Goal: Transaction & Acquisition: Purchase product/service

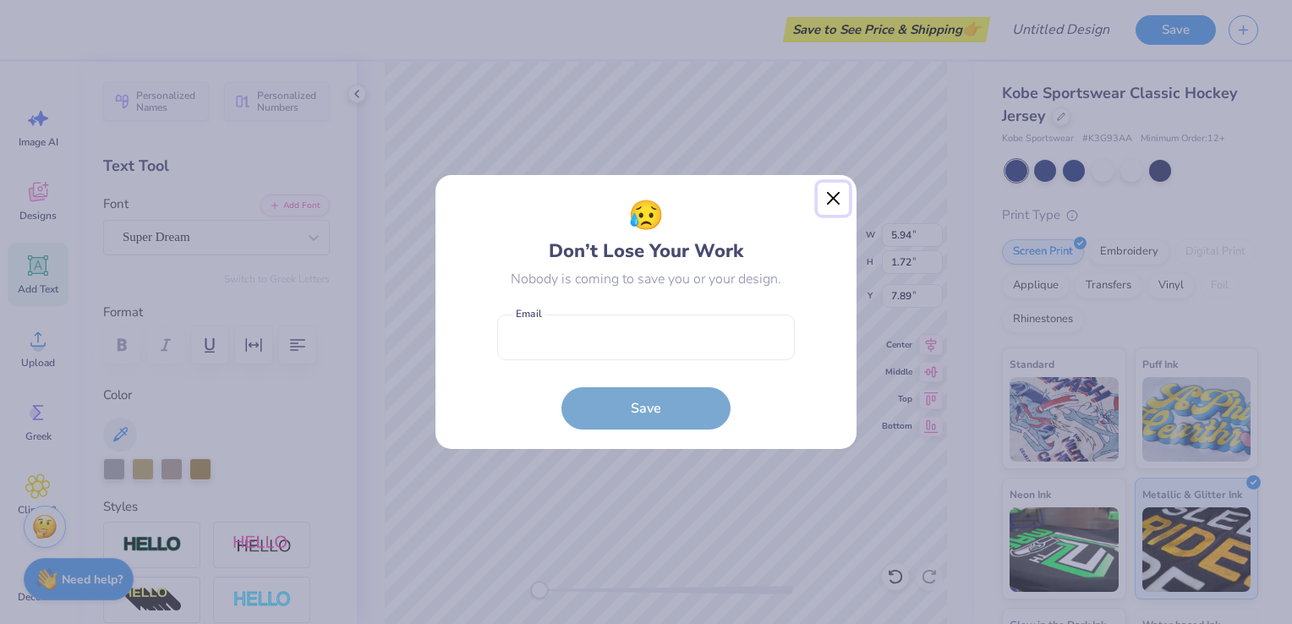
click at [836, 197] on button "Close" at bounding box center [834, 199] width 32 height 32
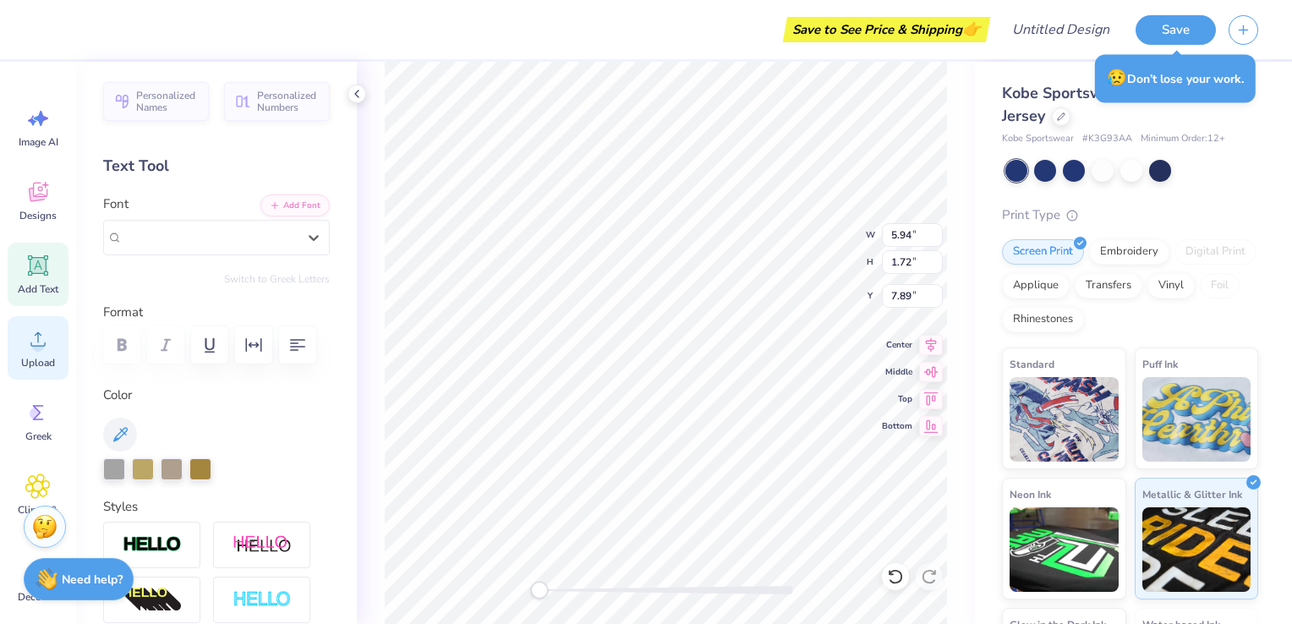
click at [39, 334] on icon at bounding box center [37, 338] width 25 height 25
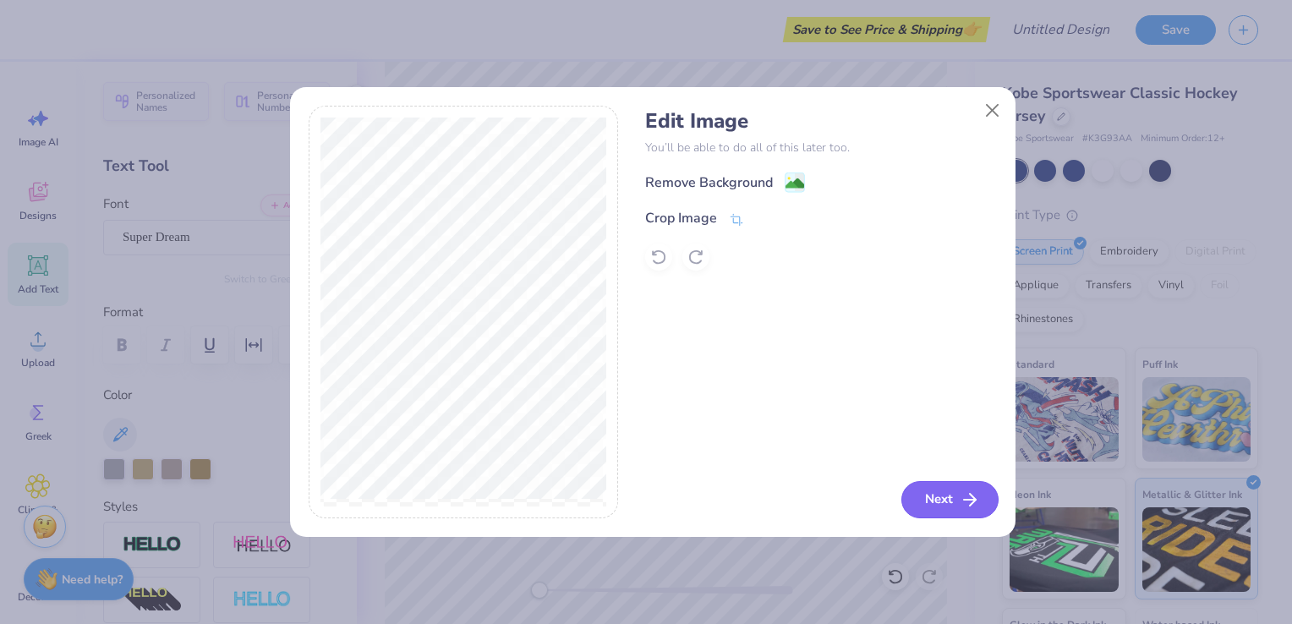
click at [947, 498] on button "Next" at bounding box center [950, 499] width 97 height 37
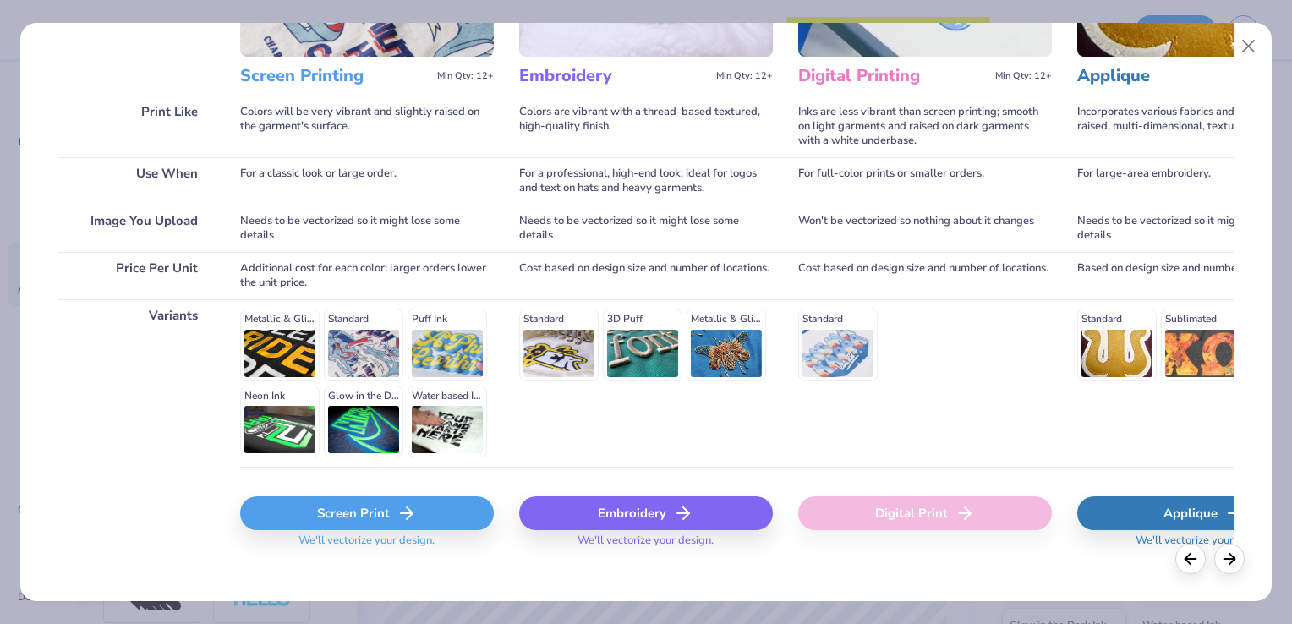
scroll to position [218, 0]
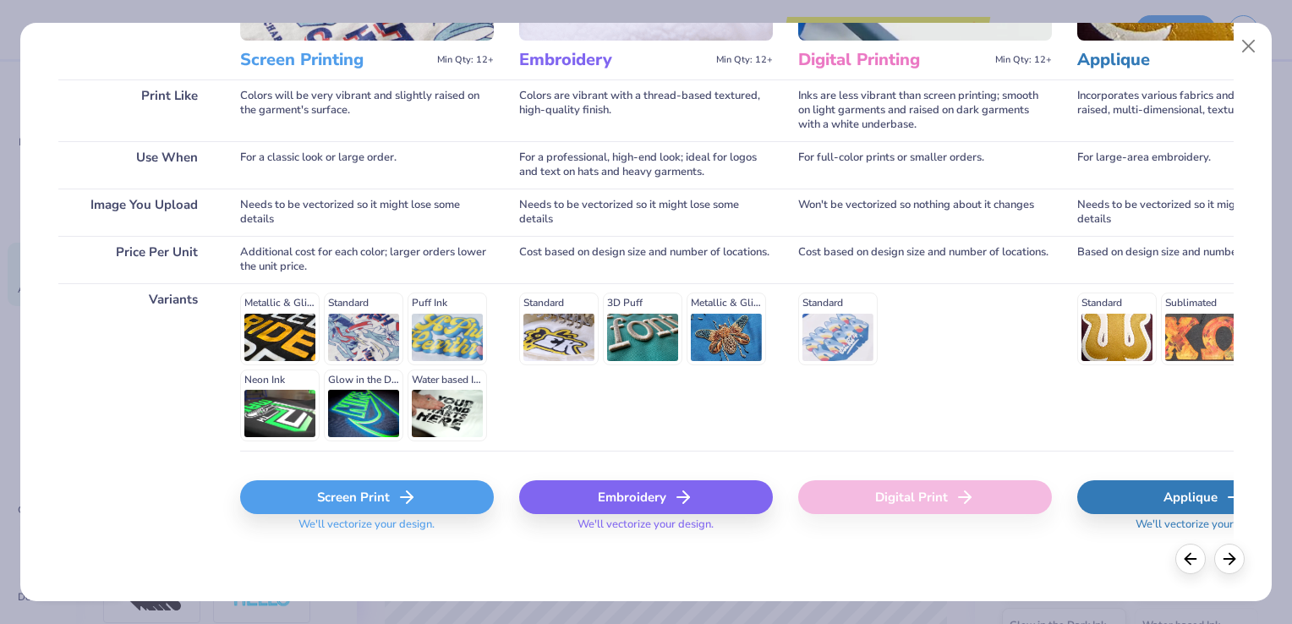
click at [694, 499] on icon at bounding box center [683, 497] width 20 height 20
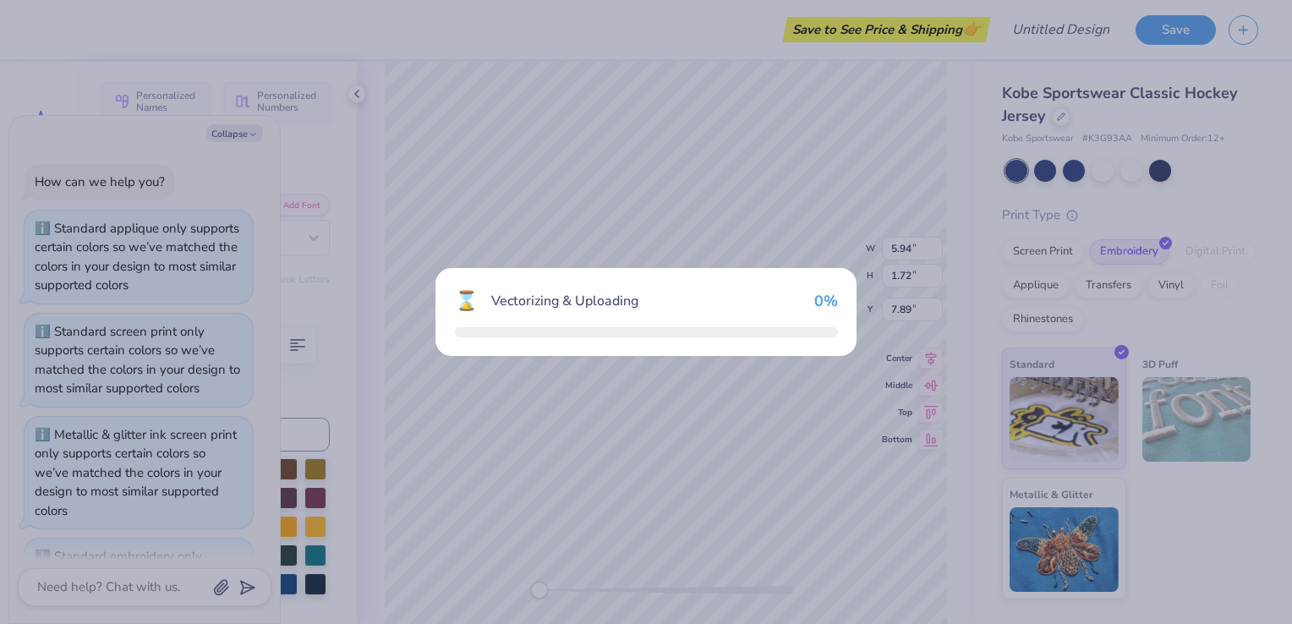
scroll to position [85, 0]
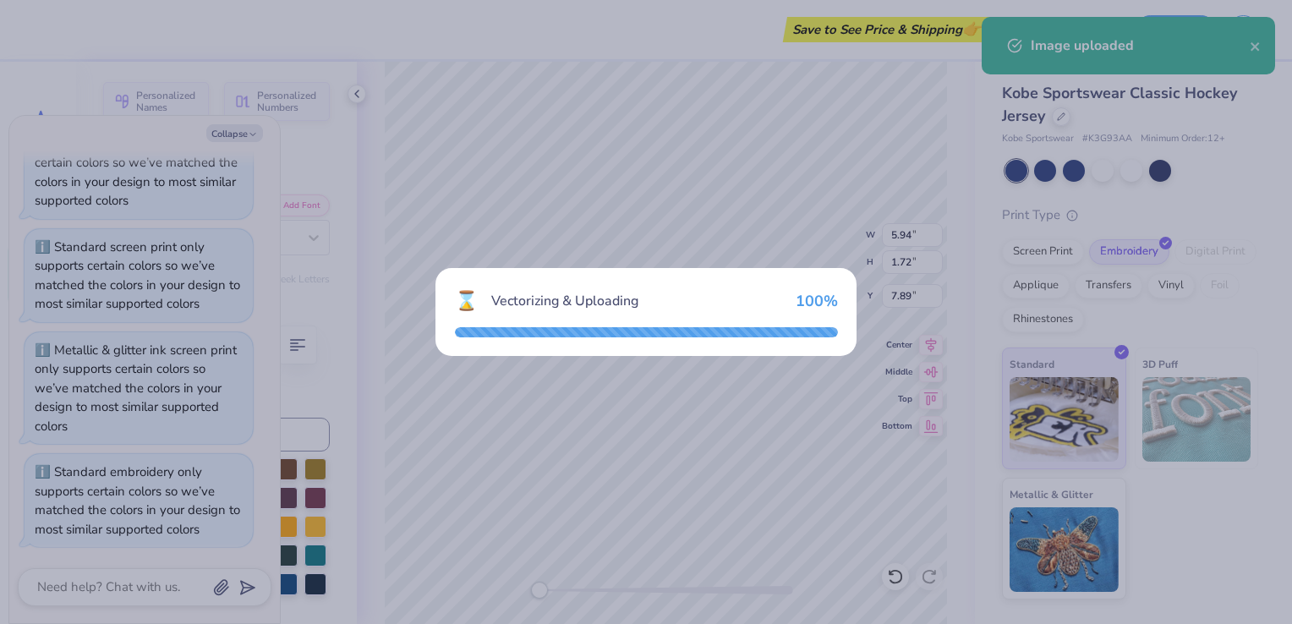
type textarea "x"
type input "12.00"
type input "9.18"
type input "4.16"
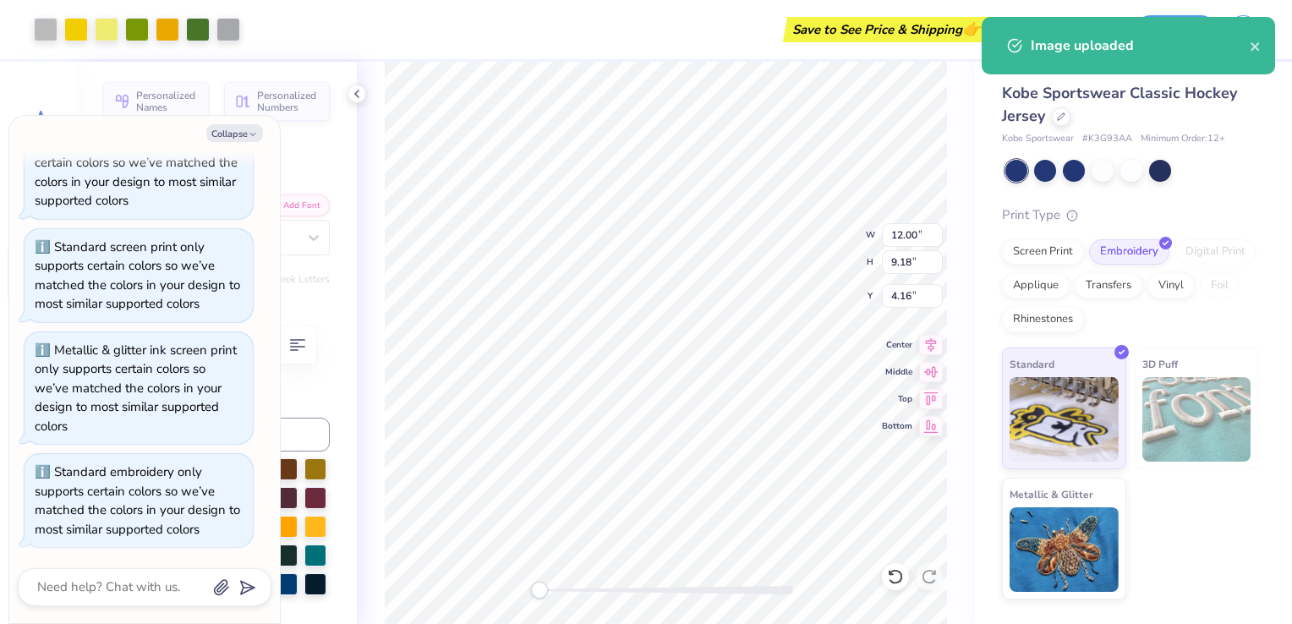
type textarea "x"
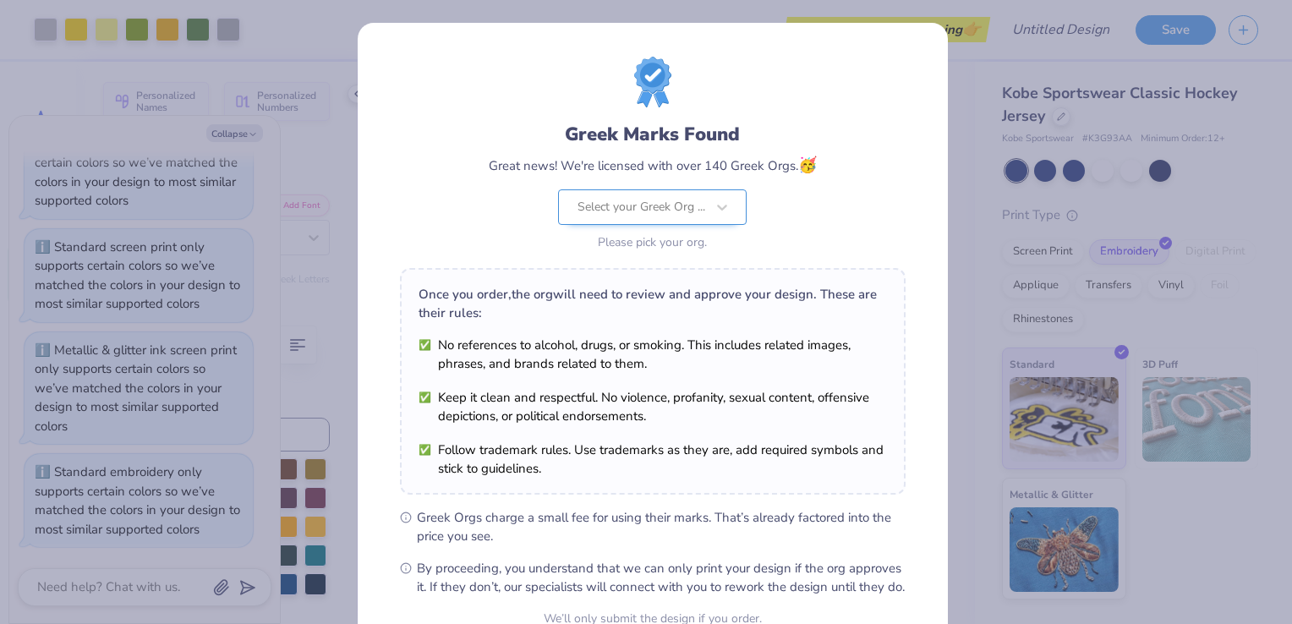
click at [697, 213] on div "Select your Greek Org ..." at bounding box center [652, 207] width 189 height 36
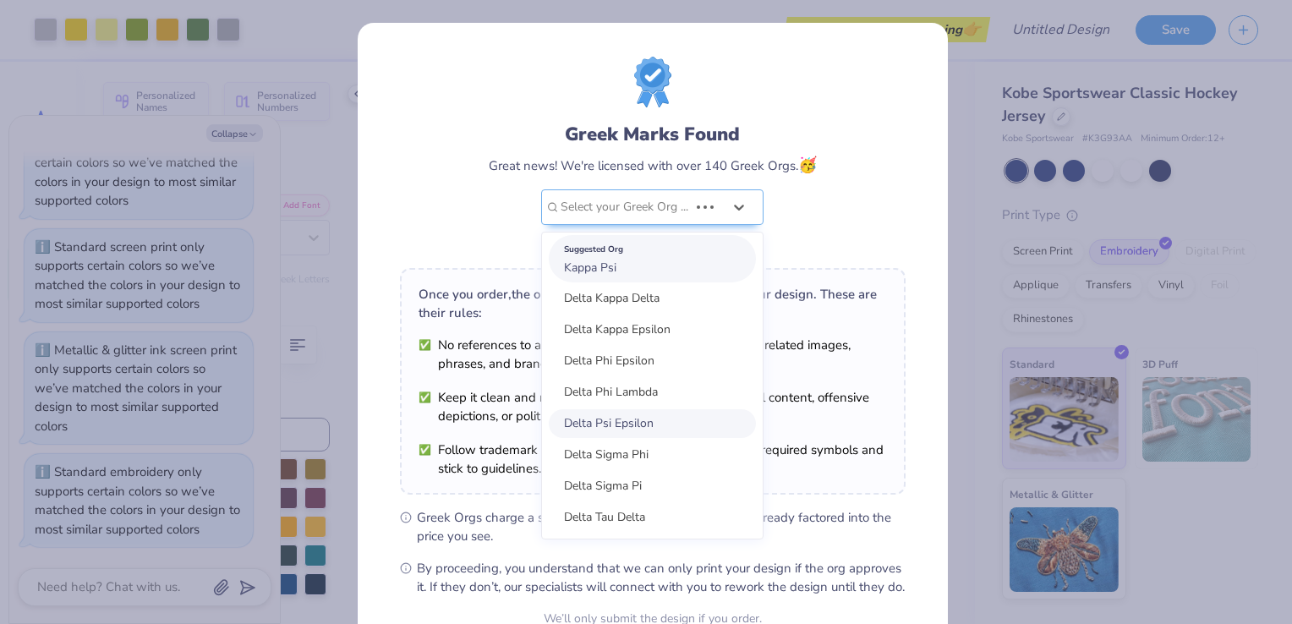
scroll to position [1166, 0]
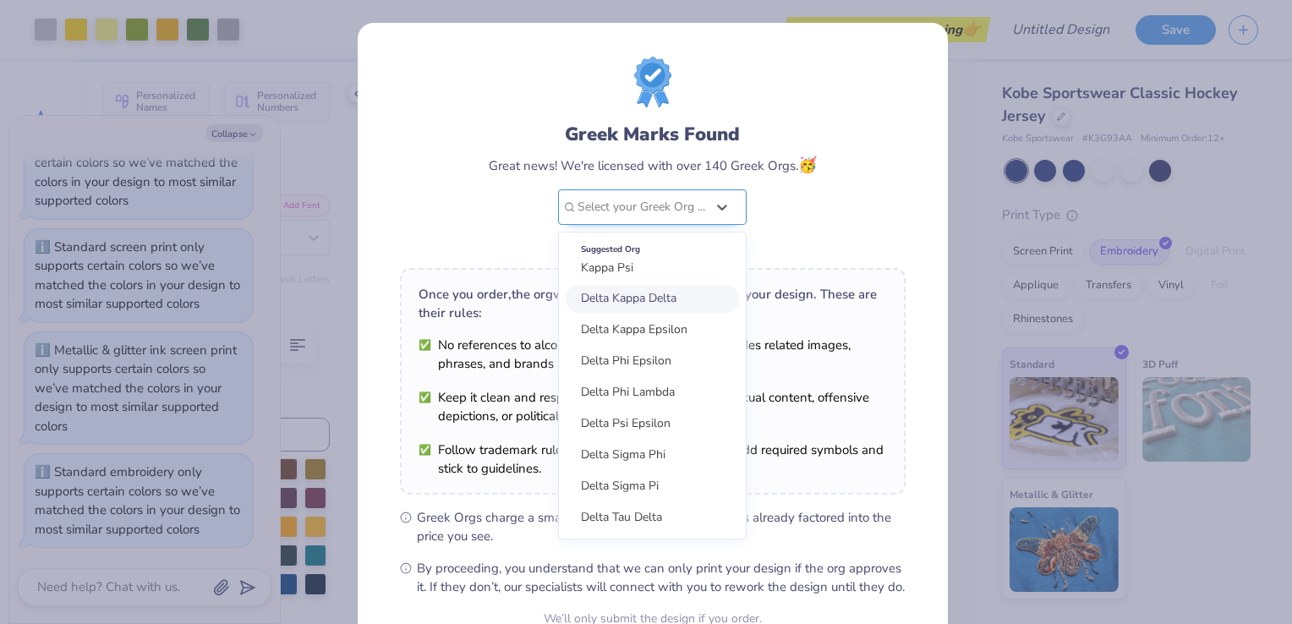
click at [629, 206] on div at bounding box center [642, 207] width 128 height 22
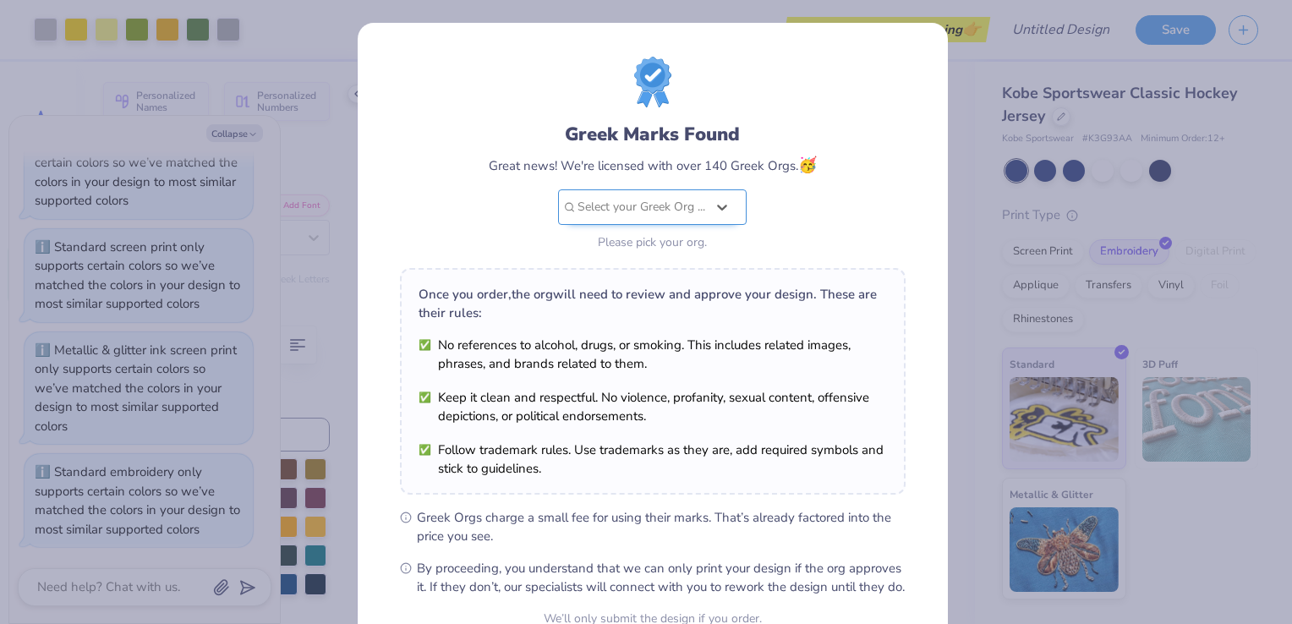
click at [629, 206] on div at bounding box center [642, 207] width 128 height 22
type input "Kappa Phi Omega"
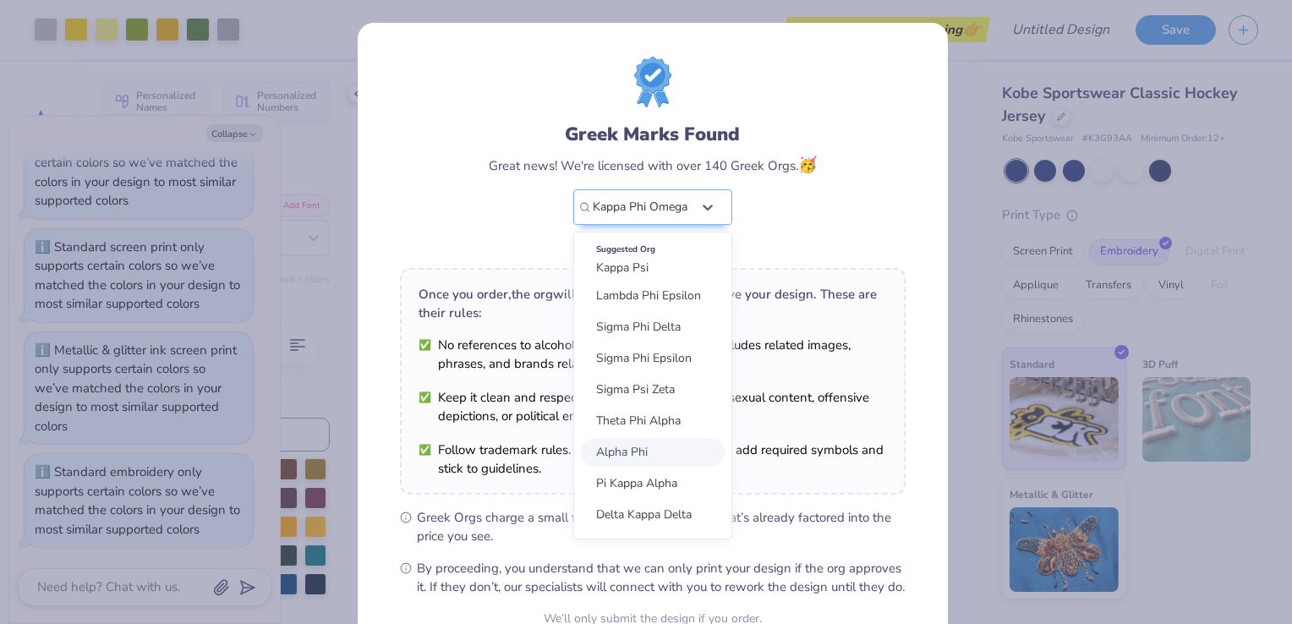
scroll to position [1262, 0]
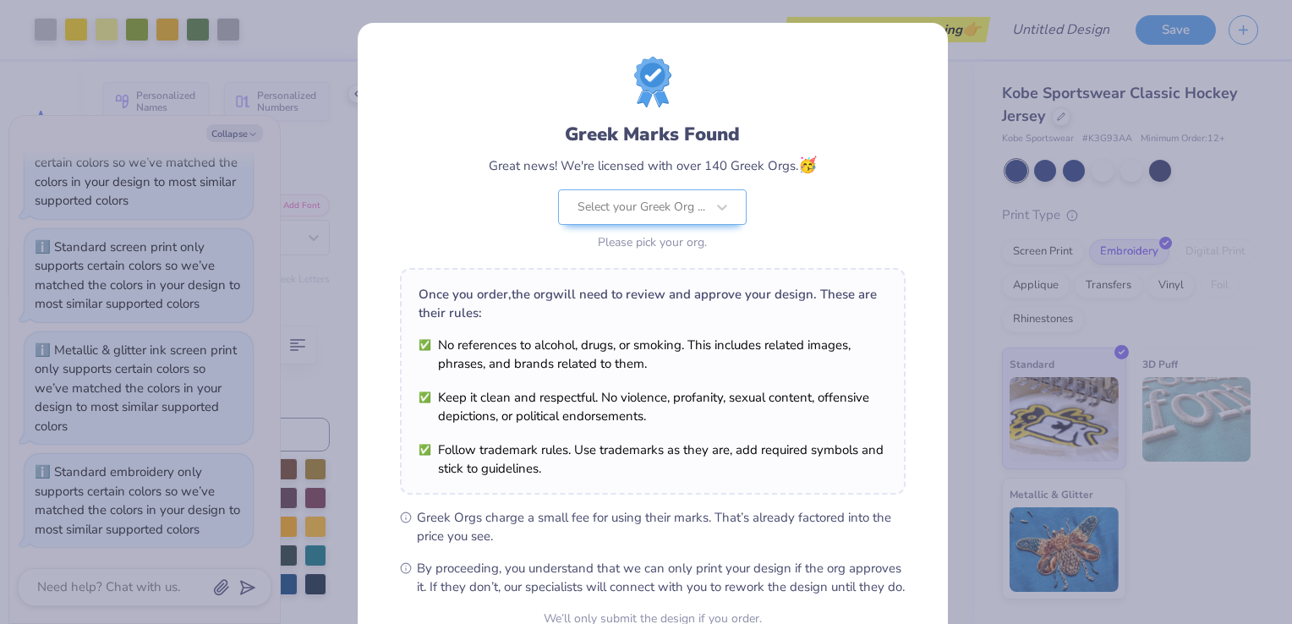
click at [819, 193] on div "Greek Marks Found Great news! We're licensed with over 140 Greek Orgs. 🥳 Select…" at bounding box center [653, 156] width 506 height 198
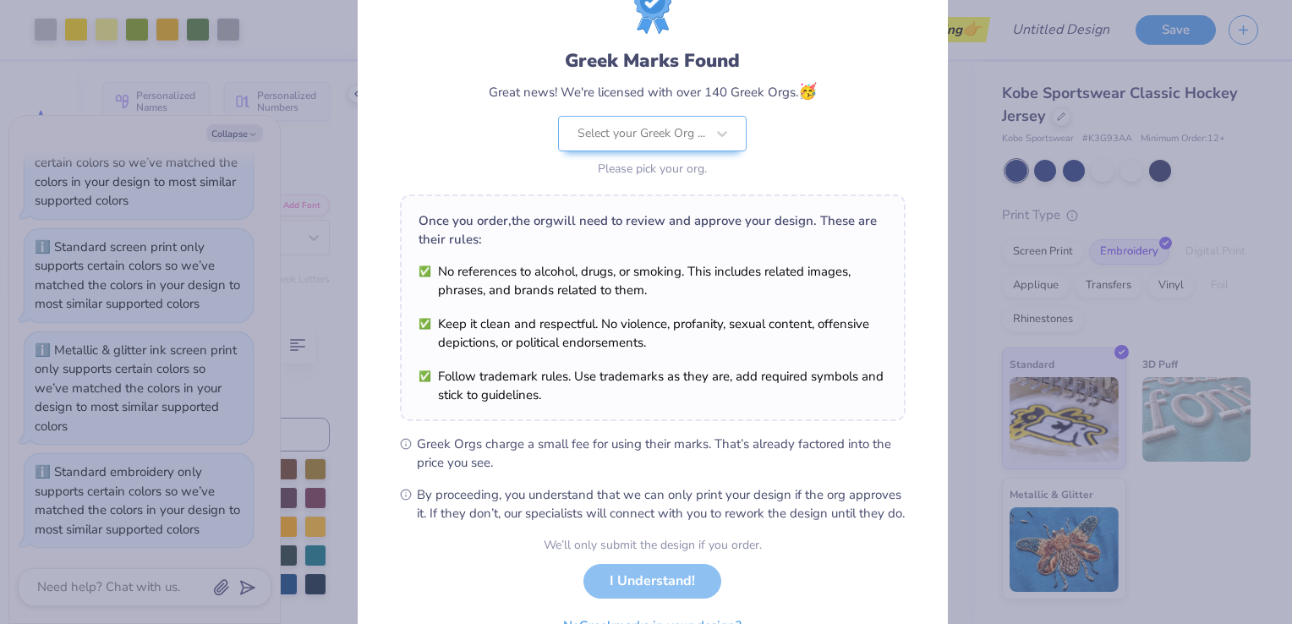
scroll to position [166, 0]
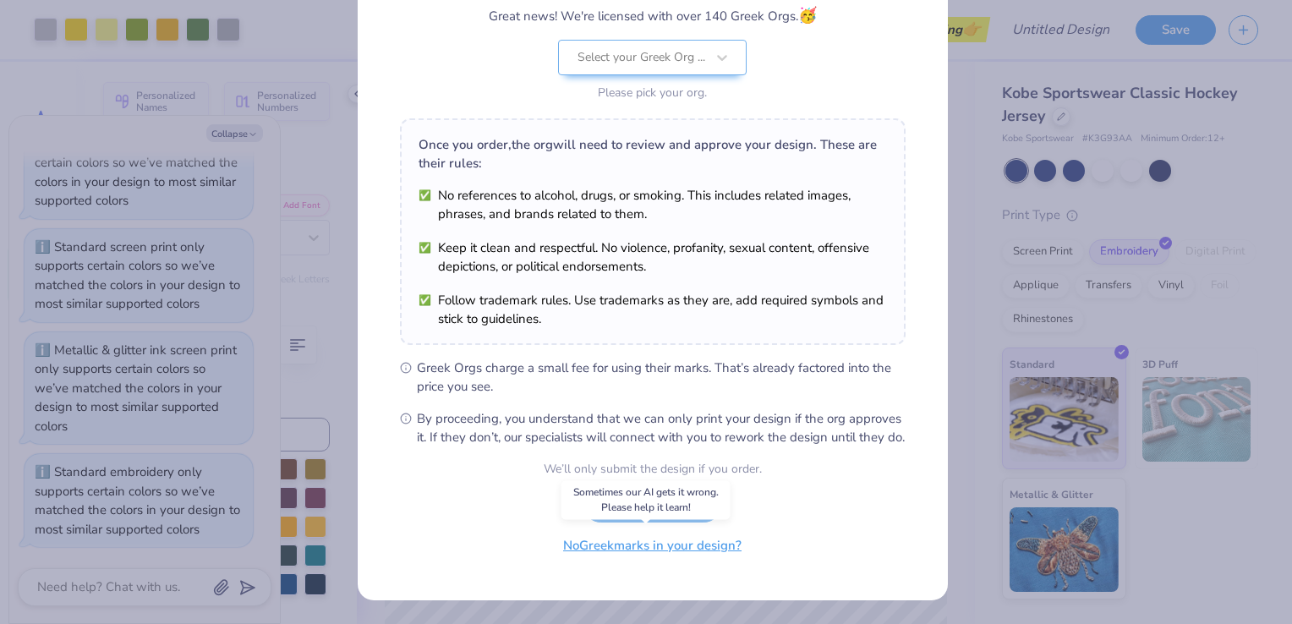
click at [616, 544] on button "No Greek marks in your design?" at bounding box center [652, 546] width 207 height 35
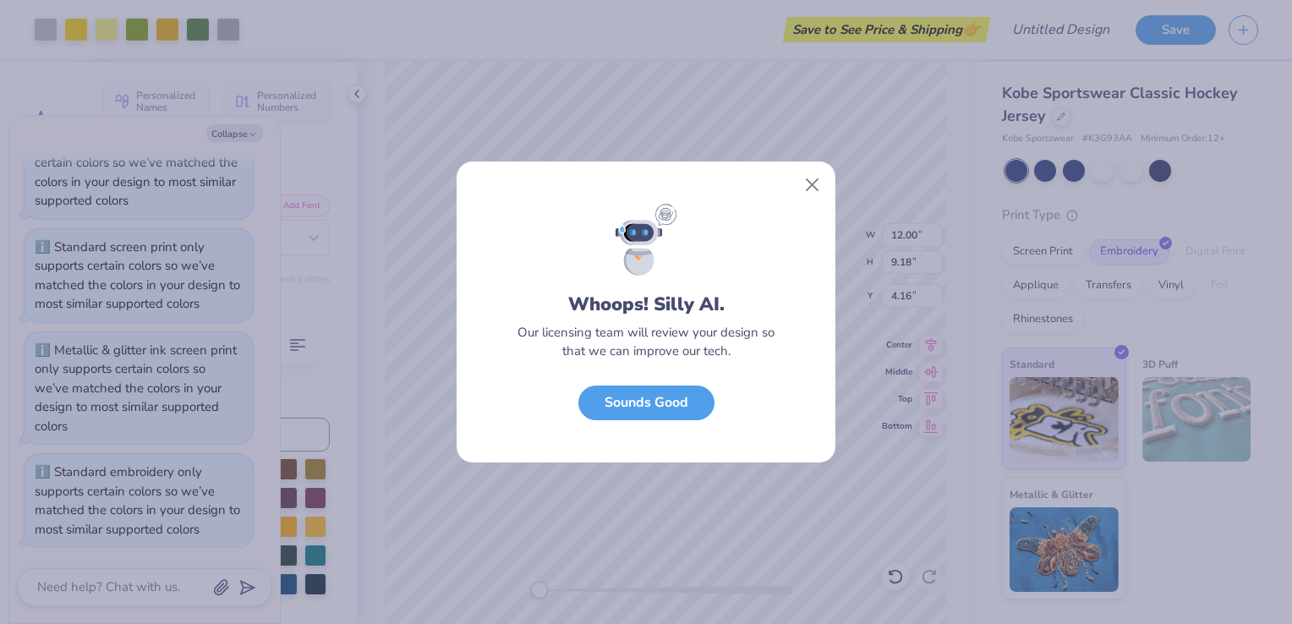
scroll to position [0, 0]
click at [688, 408] on button "Sounds Good" at bounding box center [647, 398] width 136 height 35
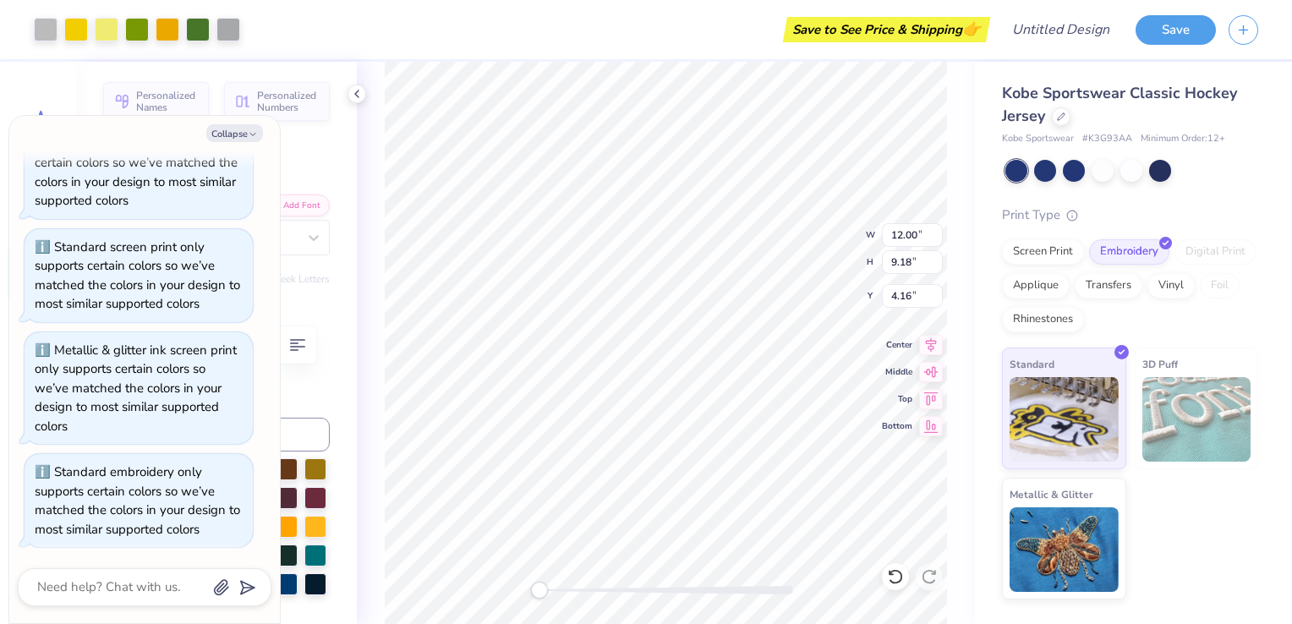
type textarea "x"
type input "9.63"
type input "7.37"
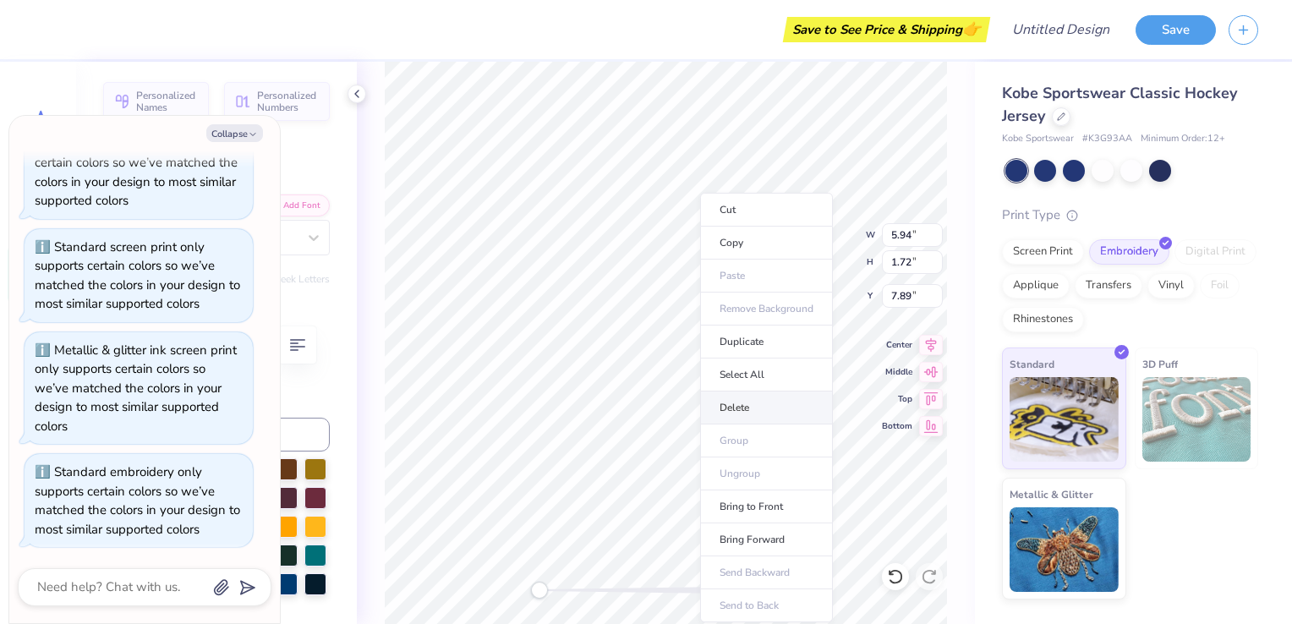
click at [765, 413] on li "Delete" at bounding box center [766, 408] width 133 height 33
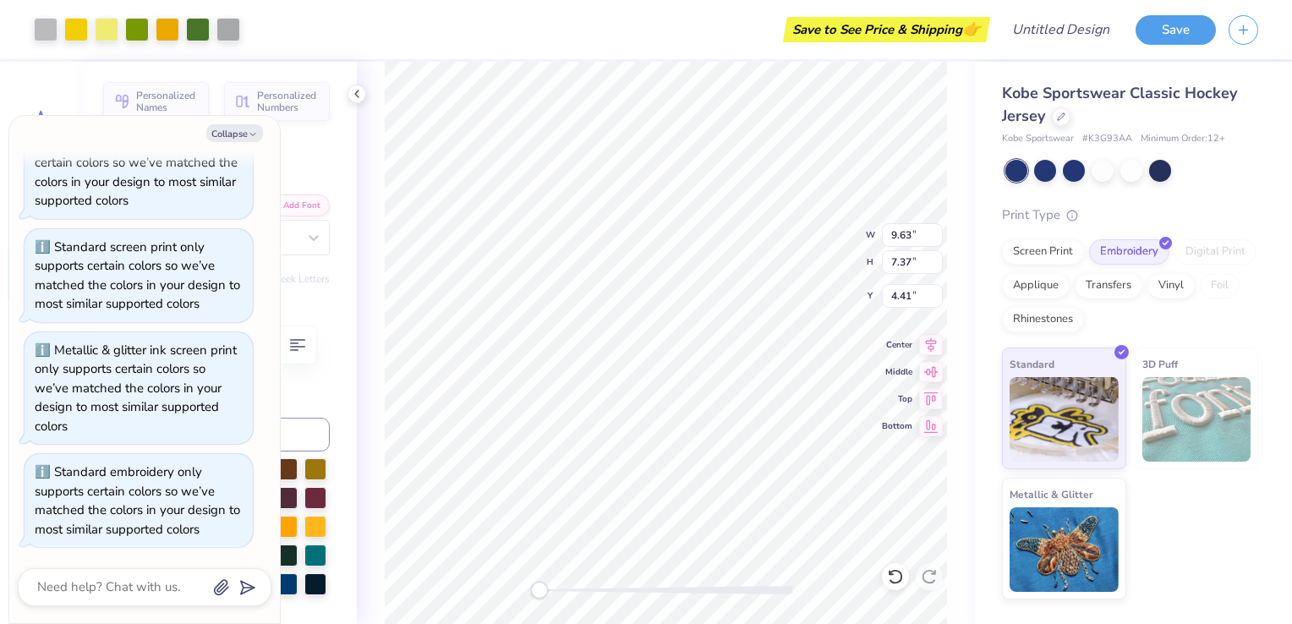
type textarea "x"
type input "10.56"
type input "8.08"
type input "4.37"
click at [930, 368] on icon at bounding box center [931, 369] width 14 height 11
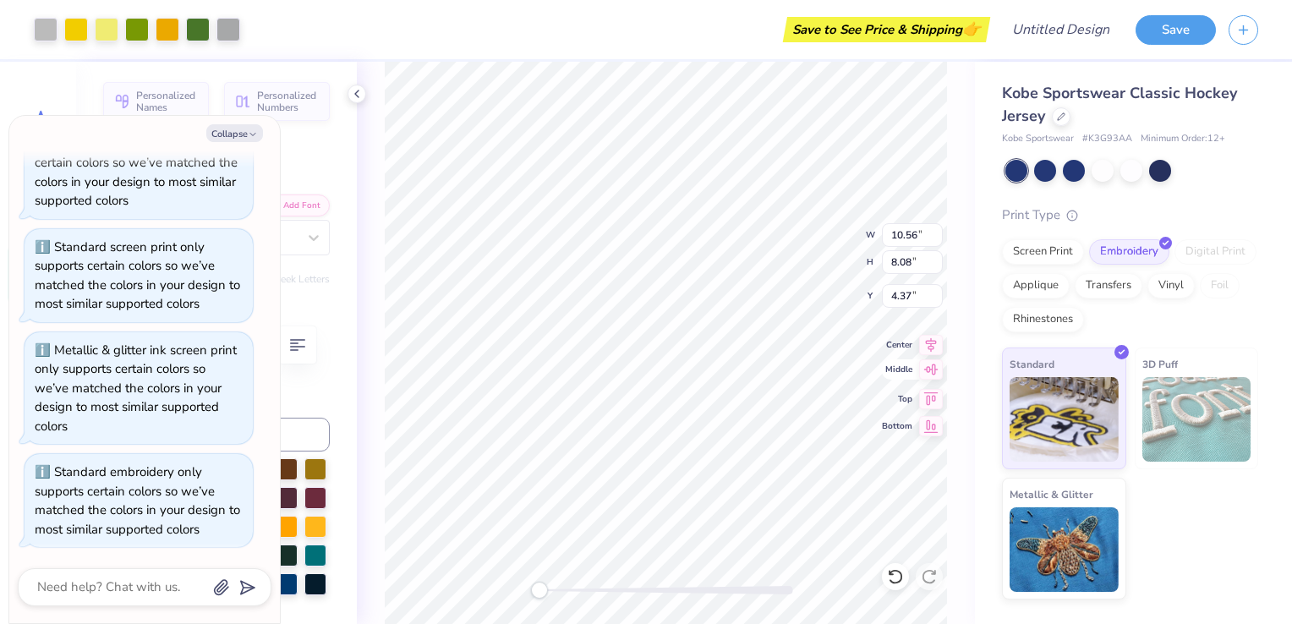
click at [928, 370] on icon at bounding box center [931, 369] width 14 height 11
type textarea "x"
type input "4.71"
click at [226, 138] on button "Collapse" at bounding box center [234, 133] width 57 height 18
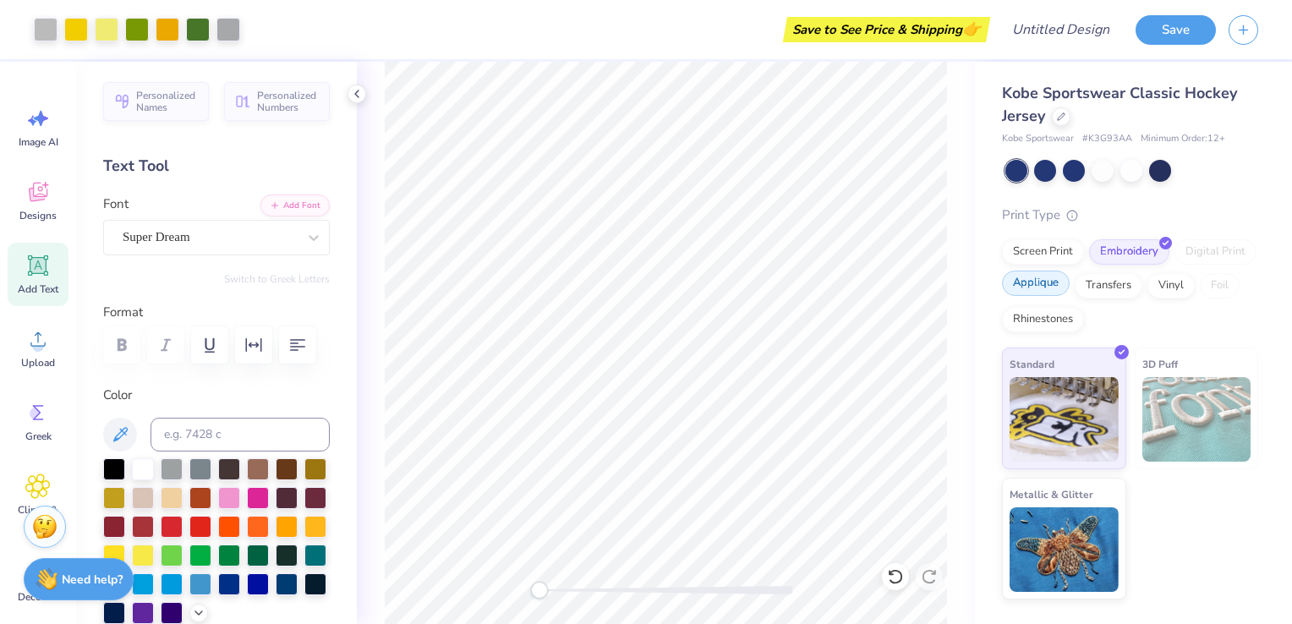
click at [1034, 282] on div "Applique" at bounding box center [1036, 283] width 68 height 25
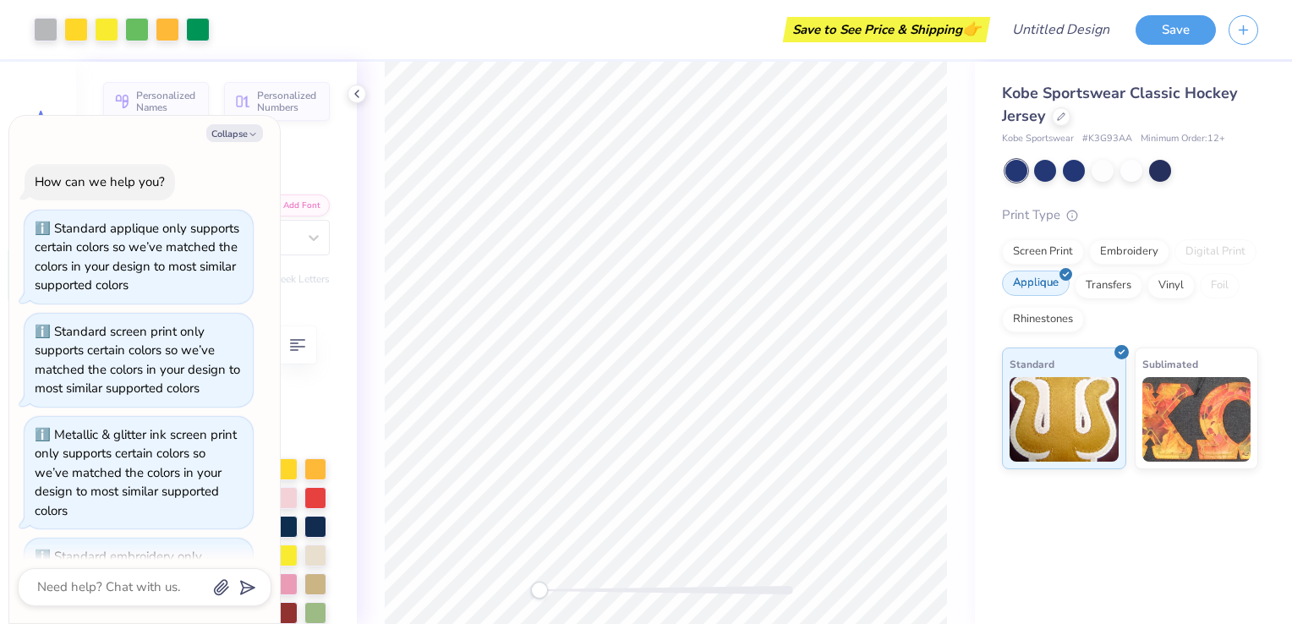
scroll to position [188, 0]
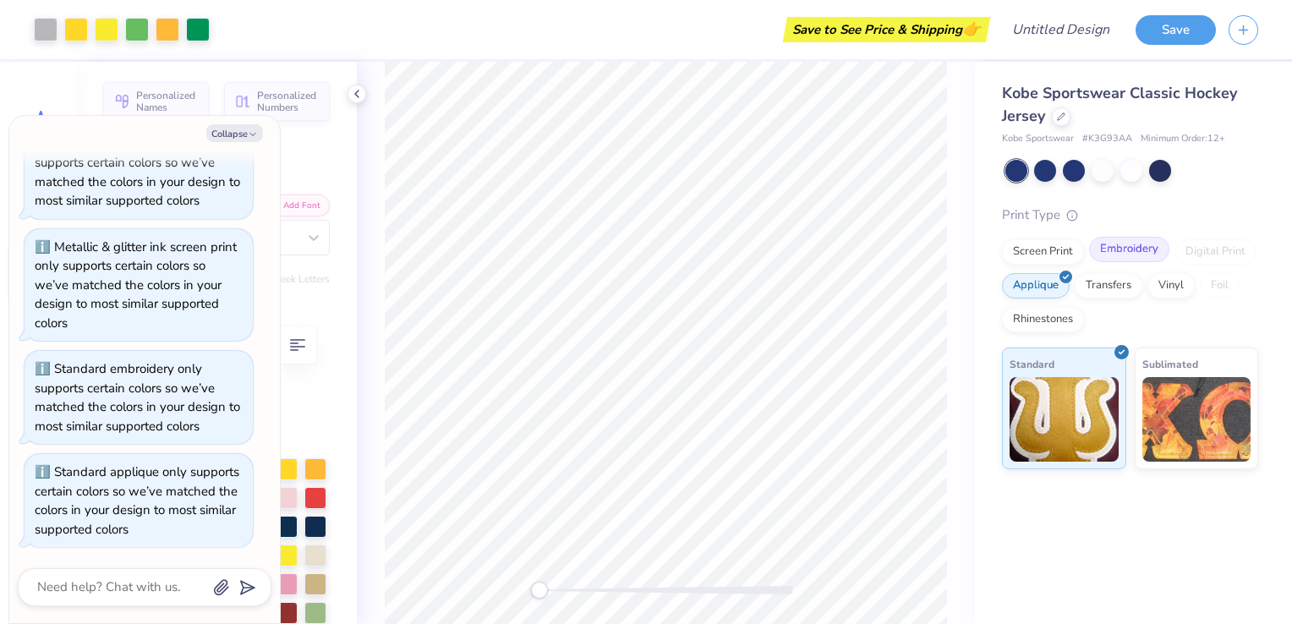
click at [1146, 252] on div "Embroidery" at bounding box center [1129, 249] width 80 height 25
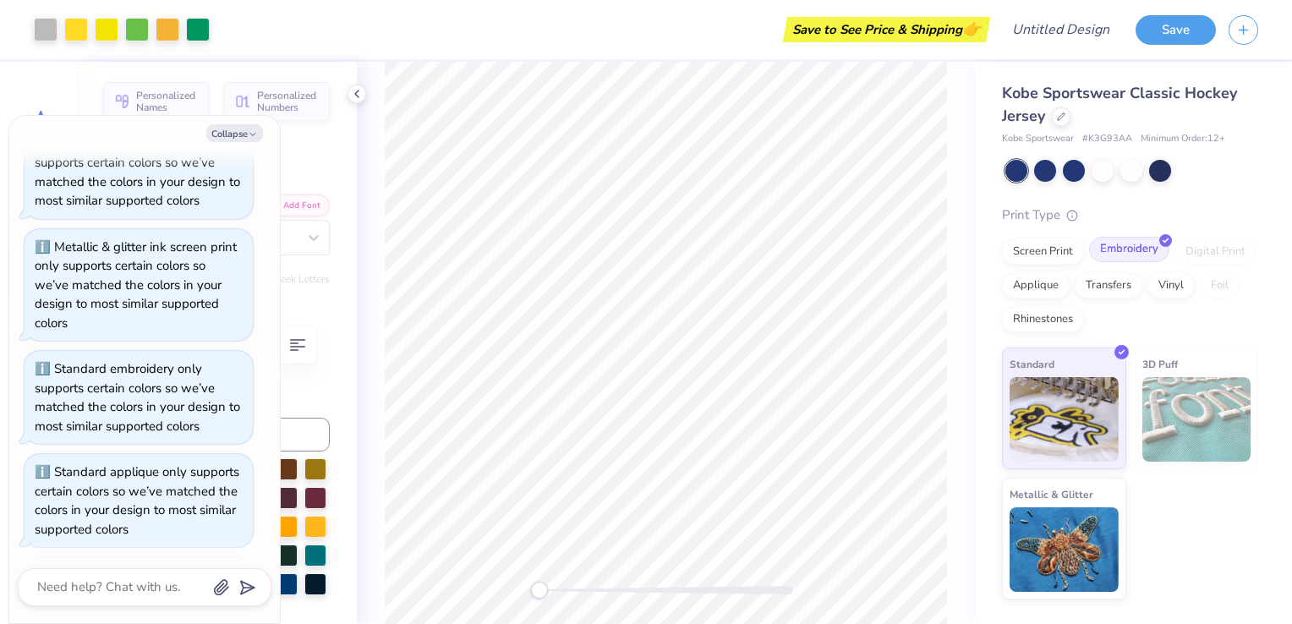
scroll to position [291, 0]
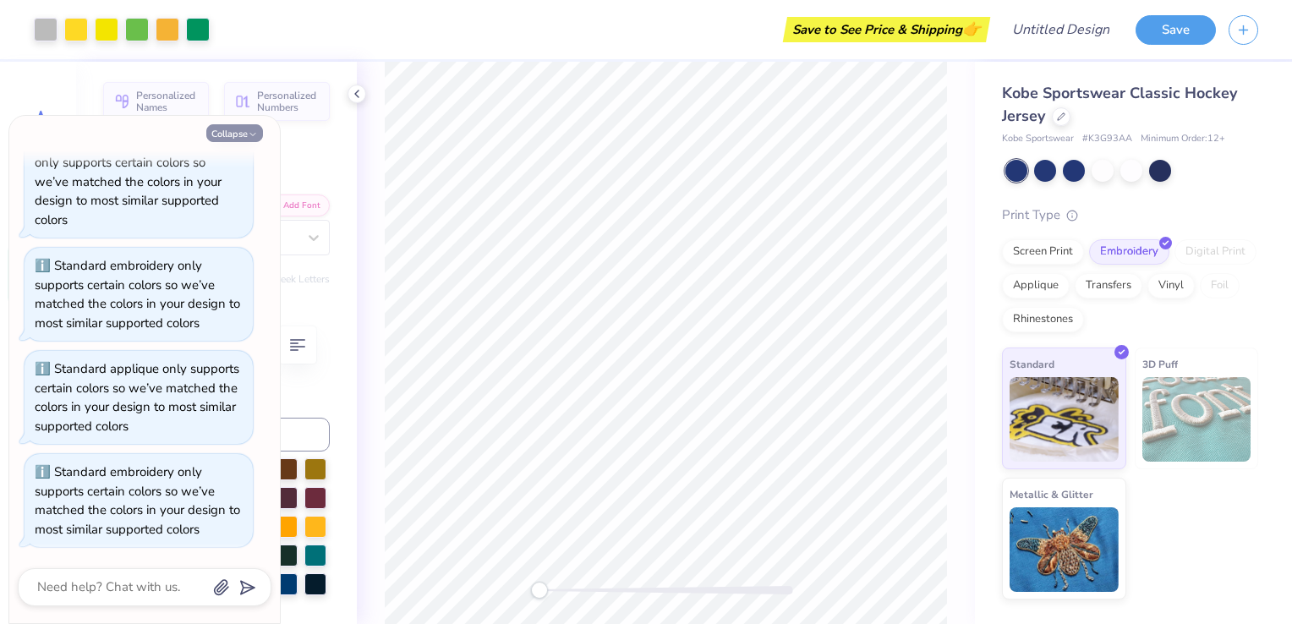
click at [216, 137] on button "Collapse" at bounding box center [234, 133] width 57 height 18
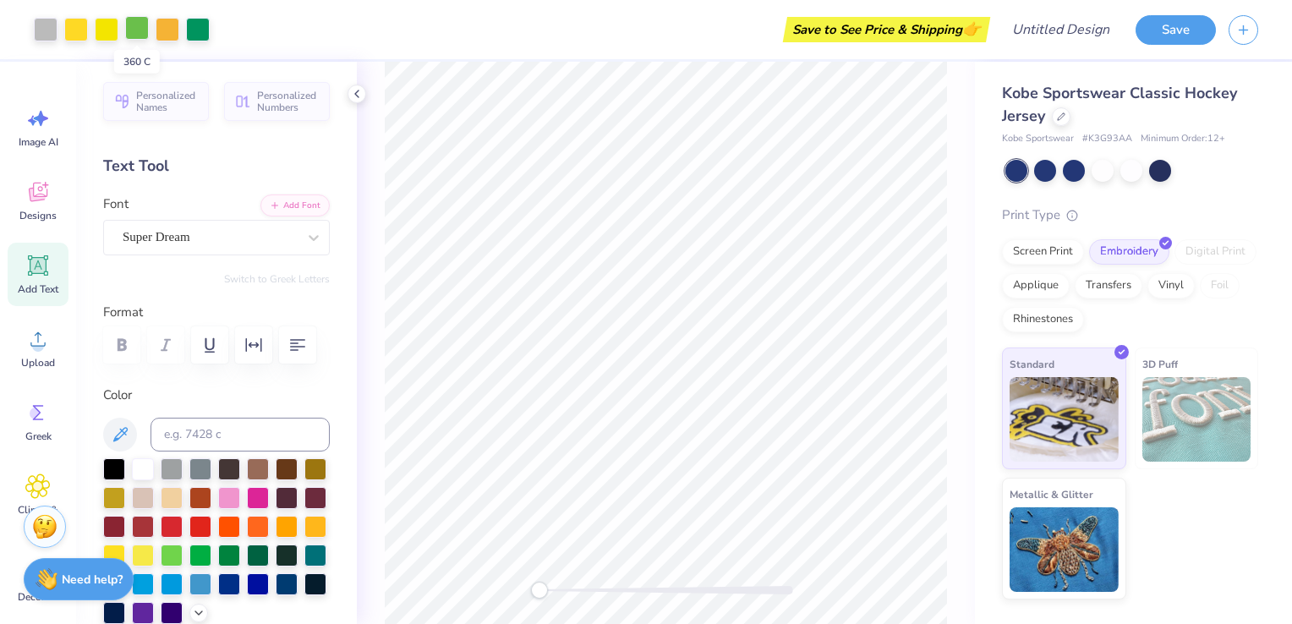
click at [135, 39] on div at bounding box center [137, 28] width 24 height 24
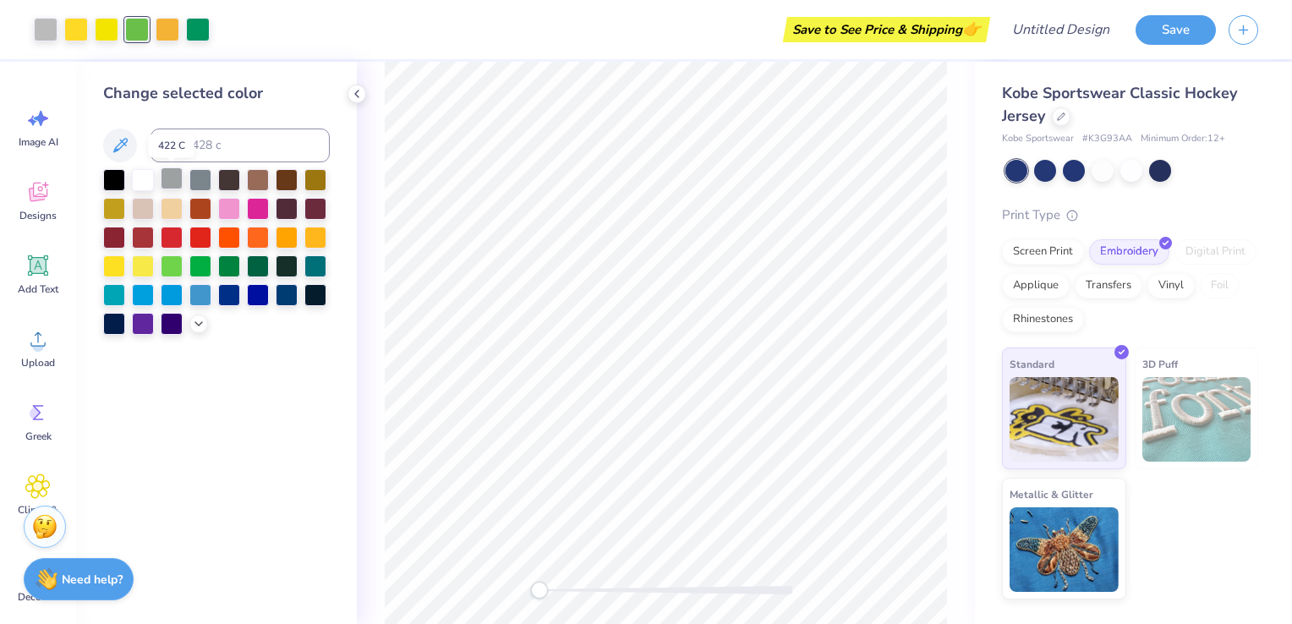
click at [173, 178] on div at bounding box center [172, 178] width 22 height 22
click at [199, 266] on div at bounding box center [200, 265] width 22 height 22
click at [257, 239] on div at bounding box center [258, 236] width 22 height 22
click at [176, 267] on div at bounding box center [172, 265] width 22 height 22
click at [204, 266] on div at bounding box center [200, 265] width 22 height 22
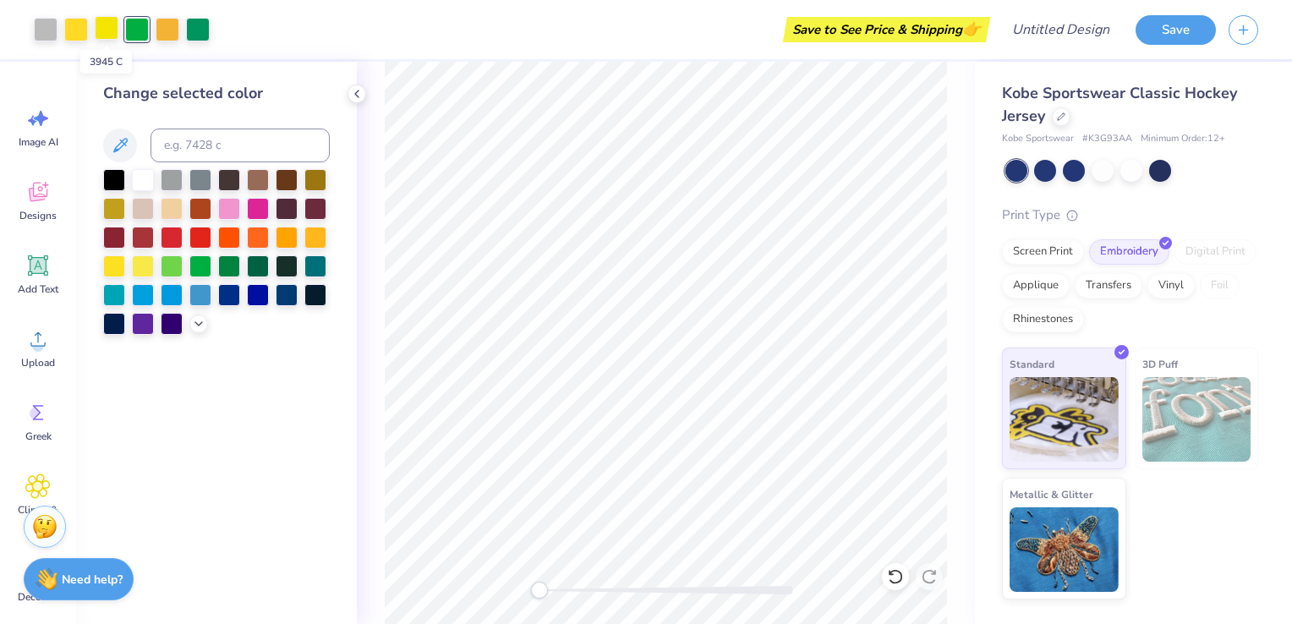
click at [102, 36] on div at bounding box center [107, 28] width 24 height 24
click at [359, 96] on icon at bounding box center [357, 94] width 14 height 14
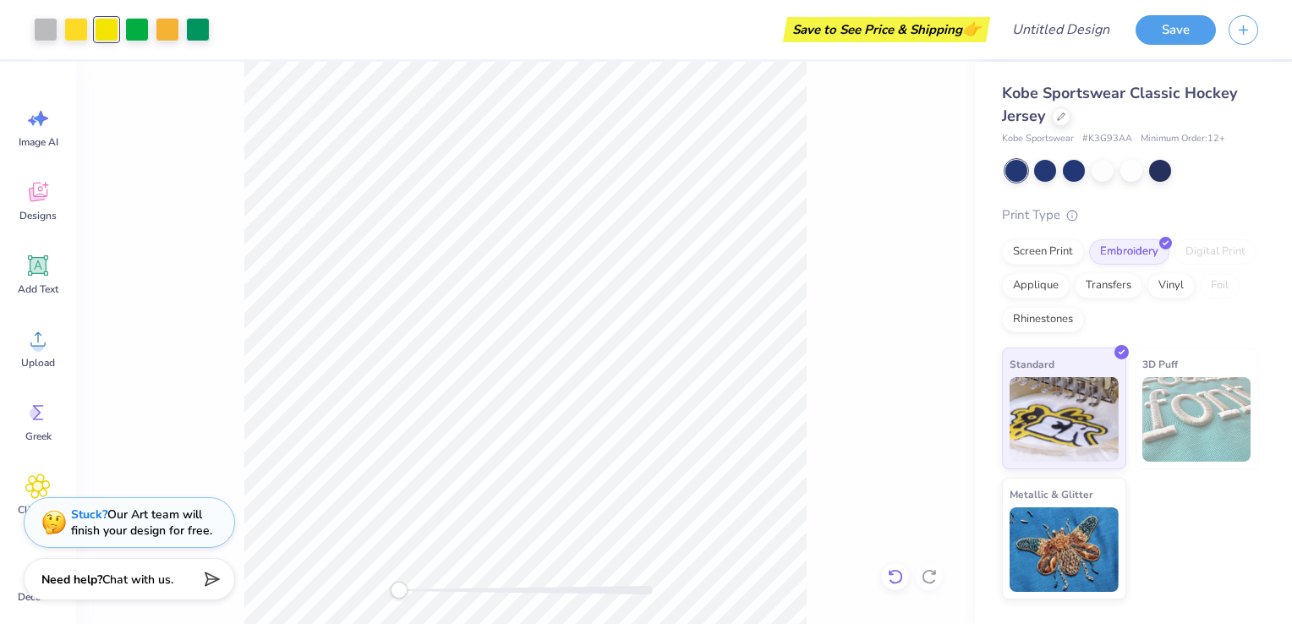
click at [897, 582] on icon at bounding box center [895, 576] width 14 height 15
click at [924, 577] on icon at bounding box center [929, 576] width 17 height 17
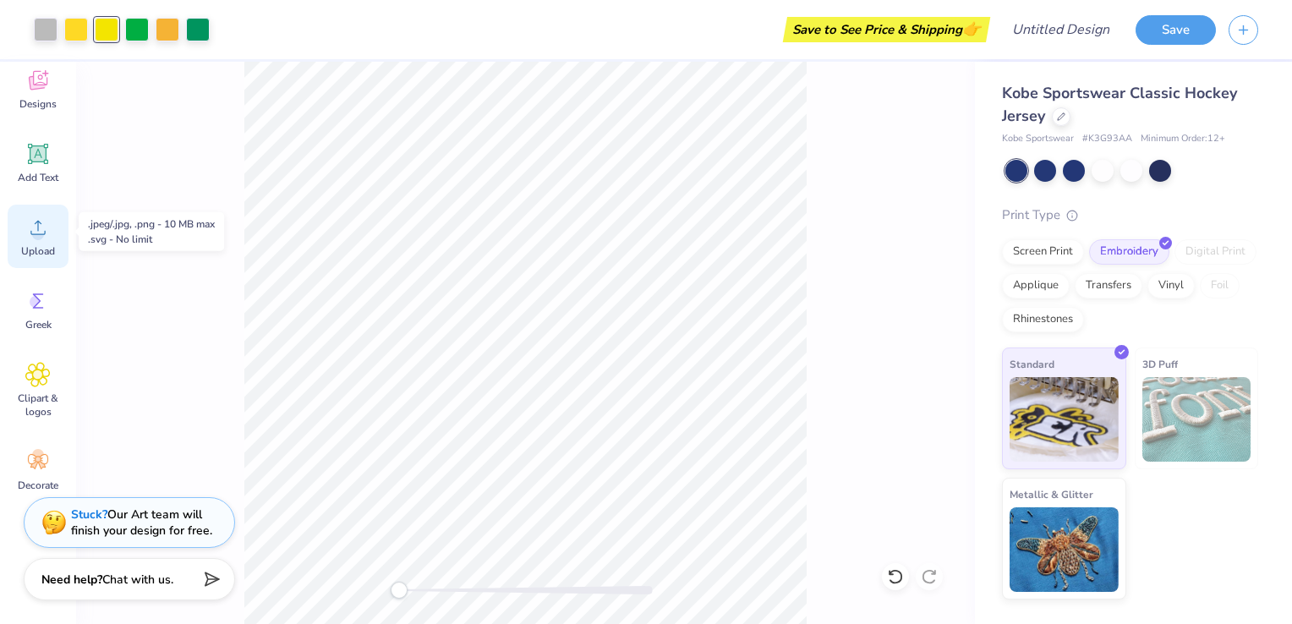
scroll to position [116, 0]
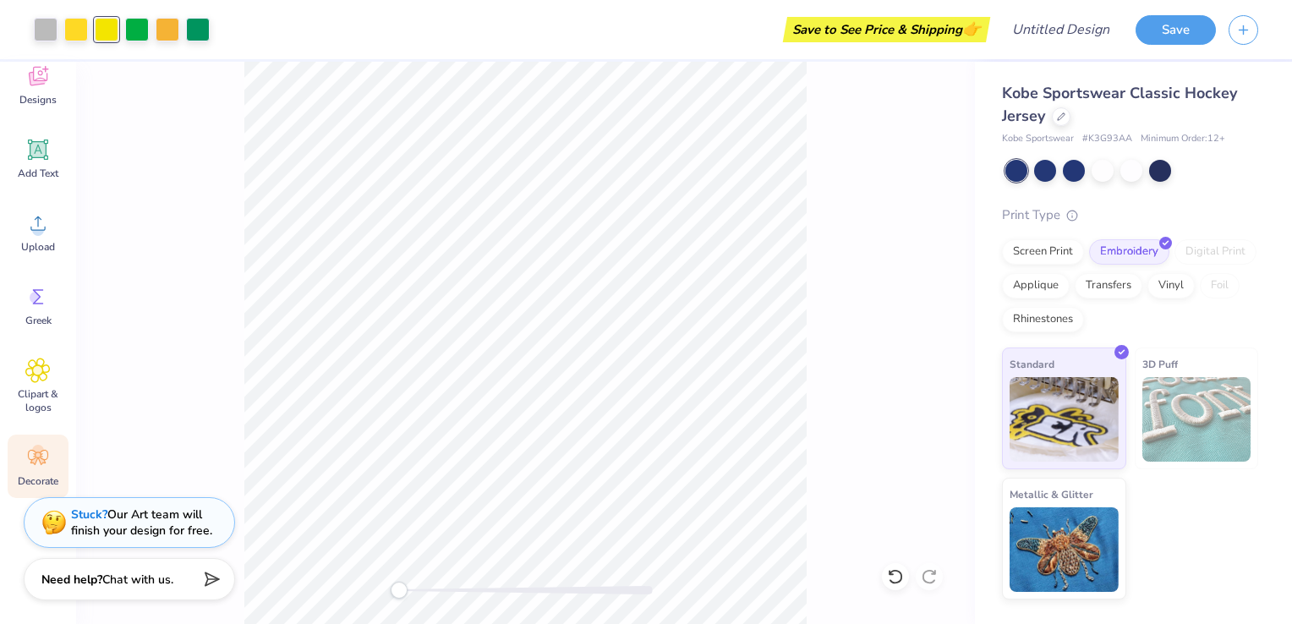
click at [41, 465] on icon at bounding box center [37, 457] width 25 height 25
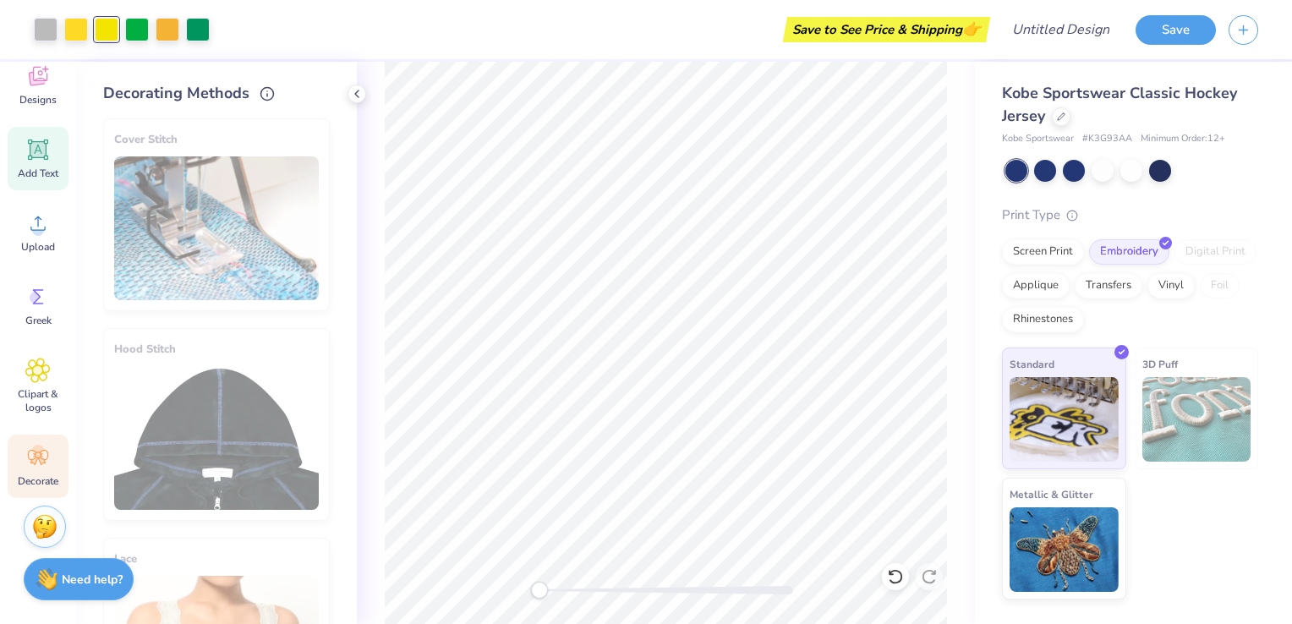
scroll to position [0, 0]
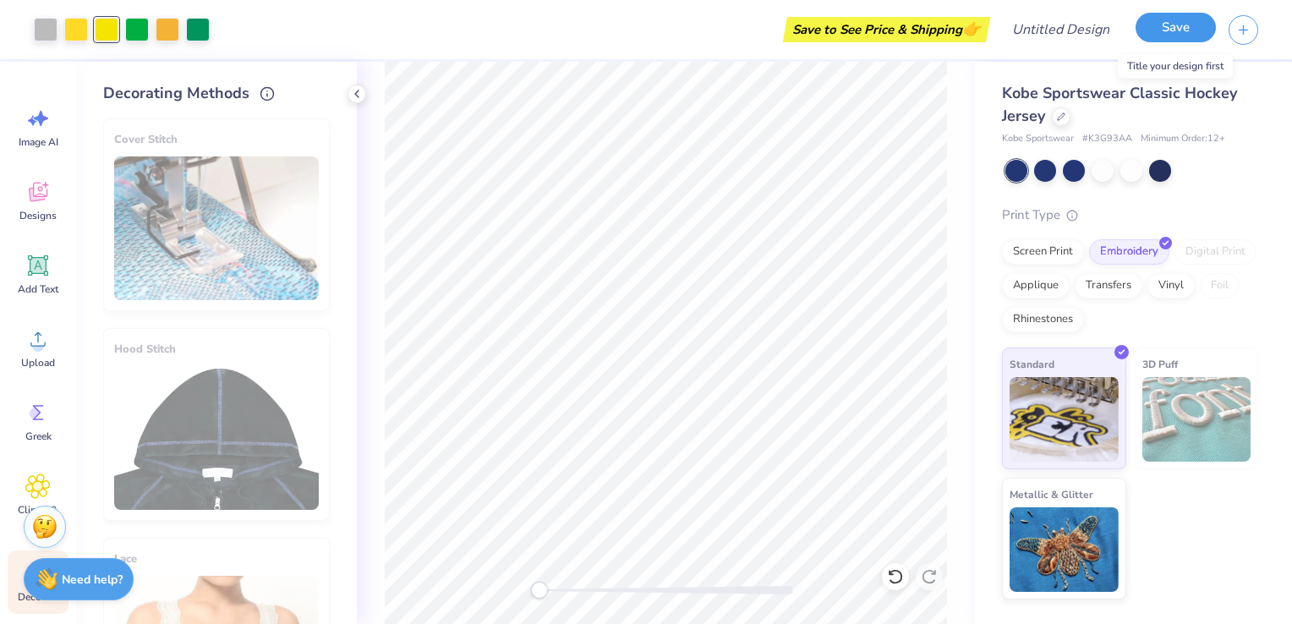
click at [1194, 25] on button "Save" at bounding box center [1176, 28] width 80 height 30
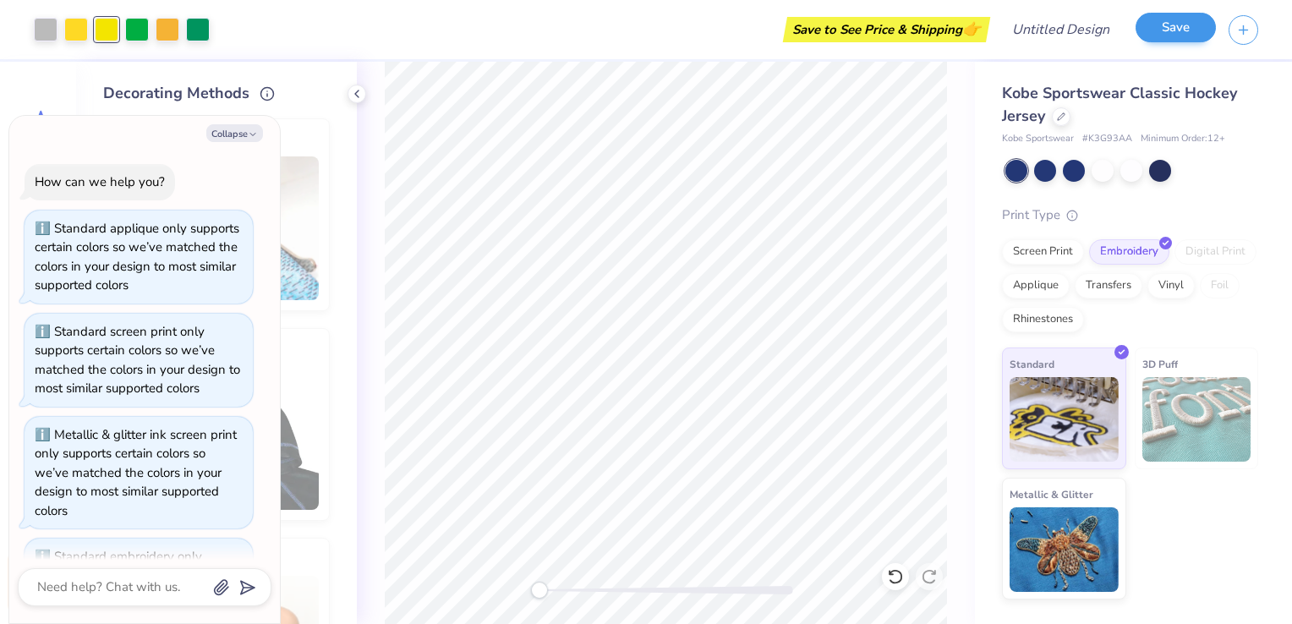
scroll to position [337, 0]
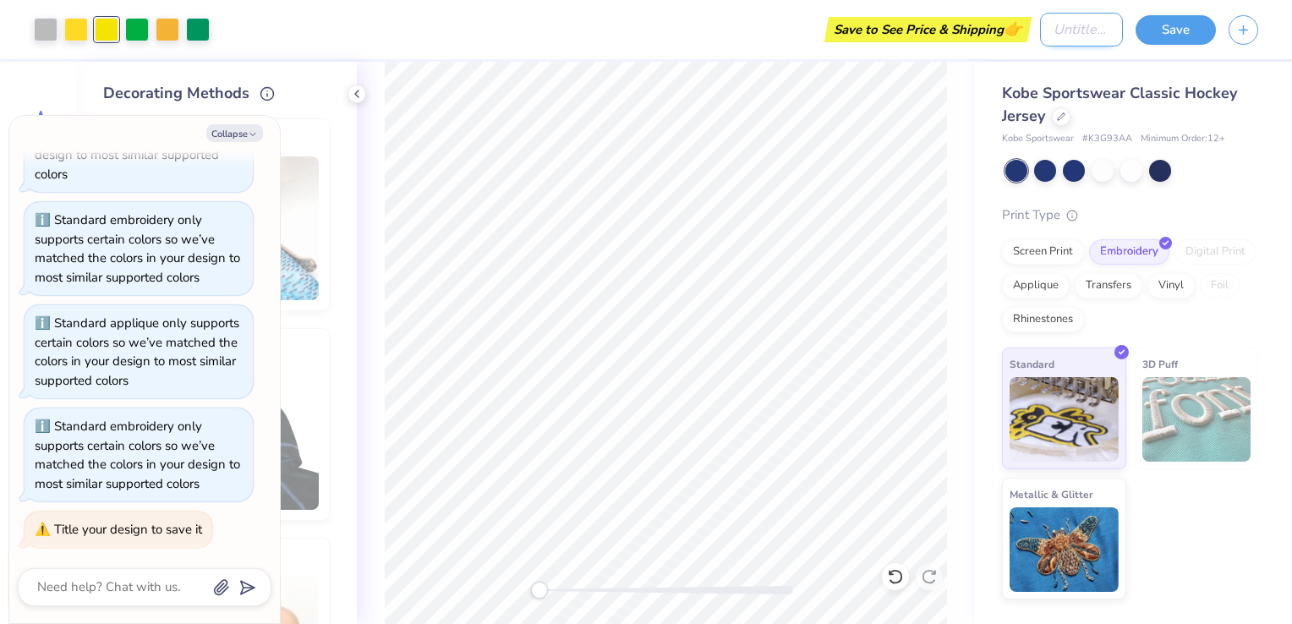
type textarea "x"
click at [1078, 39] on input "Design Title" at bounding box center [1081, 30] width 83 height 34
type input "K"
type textarea "x"
type input "Ka"
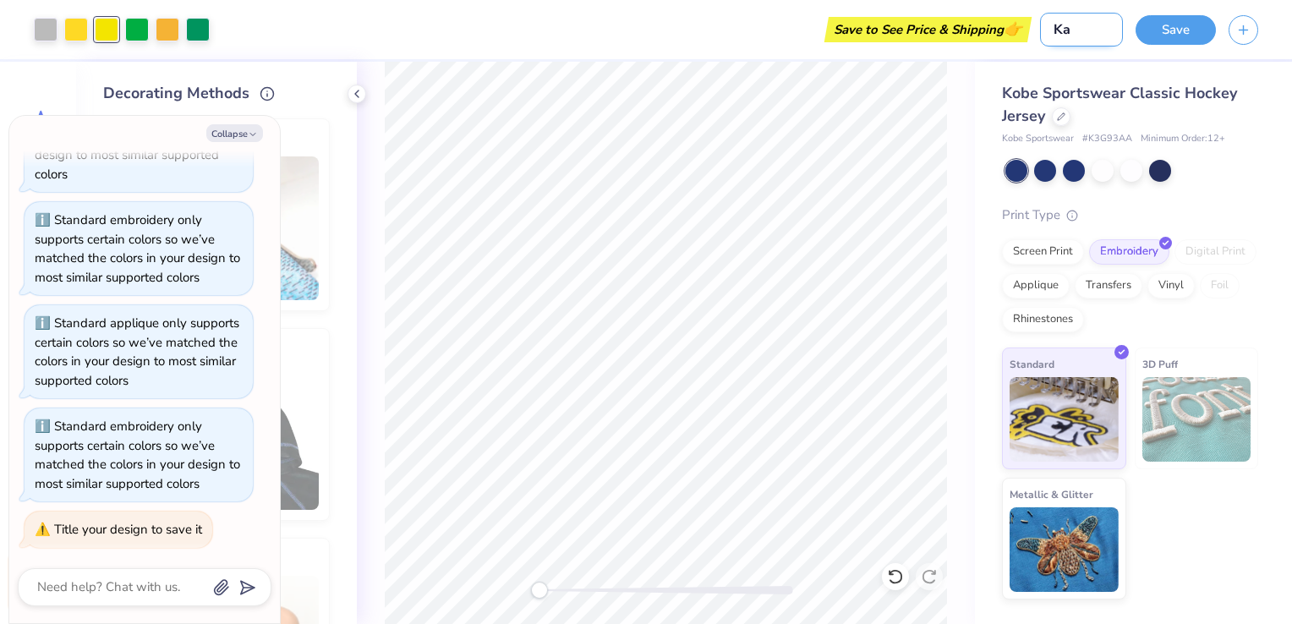
type textarea "x"
type input "Kap"
type textarea "x"
type input "[PERSON_NAME]"
type textarea "x"
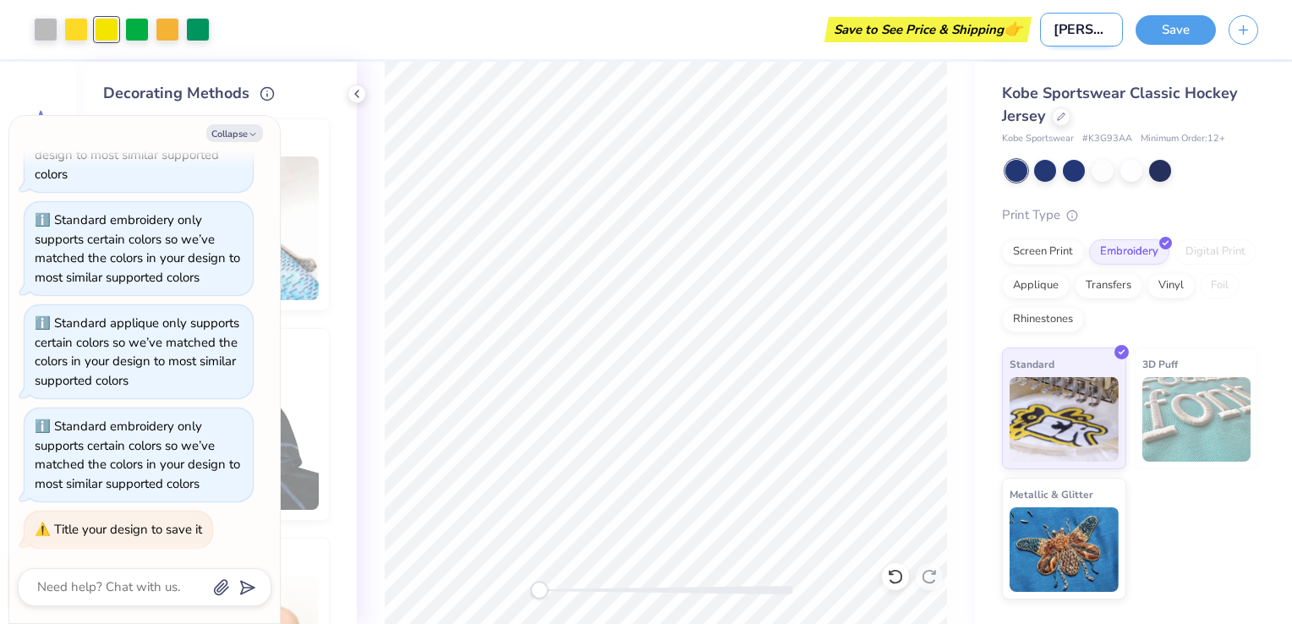
type input "Kappa"
type textarea "x"
type input "Kappa"
type textarea "x"
type input "Kappa P"
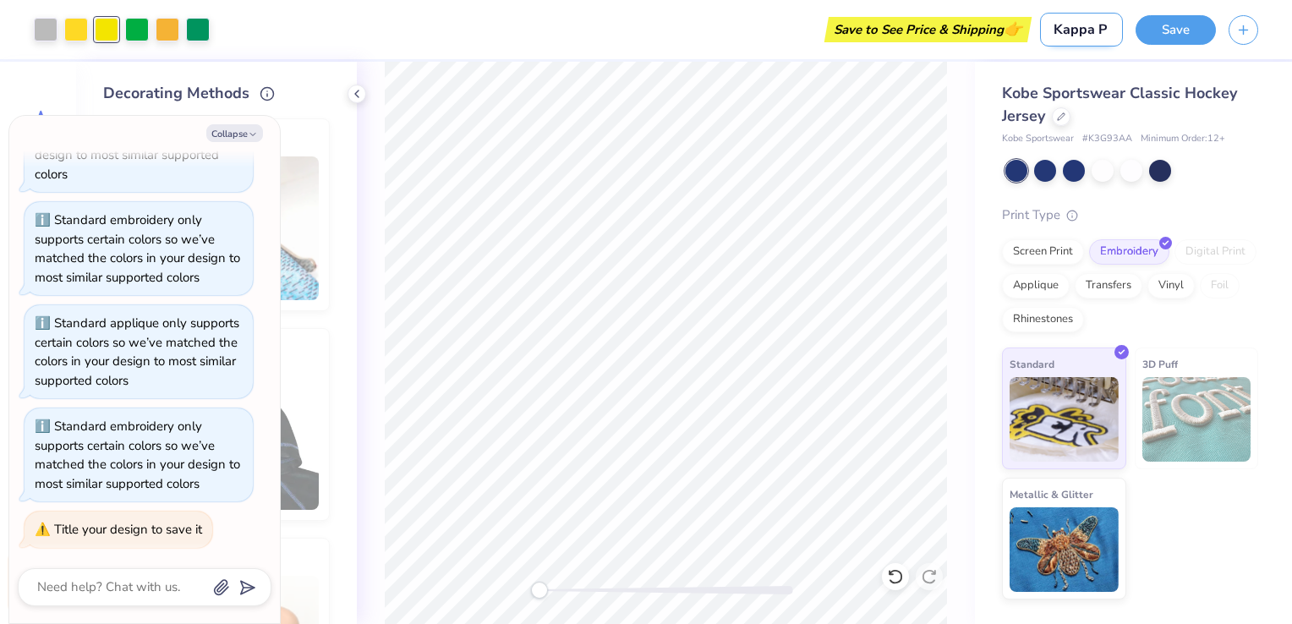
type textarea "x"
type input "Kappa Ph"
type textarea "x"
type input "Kappa Phi"
type textarea "x"
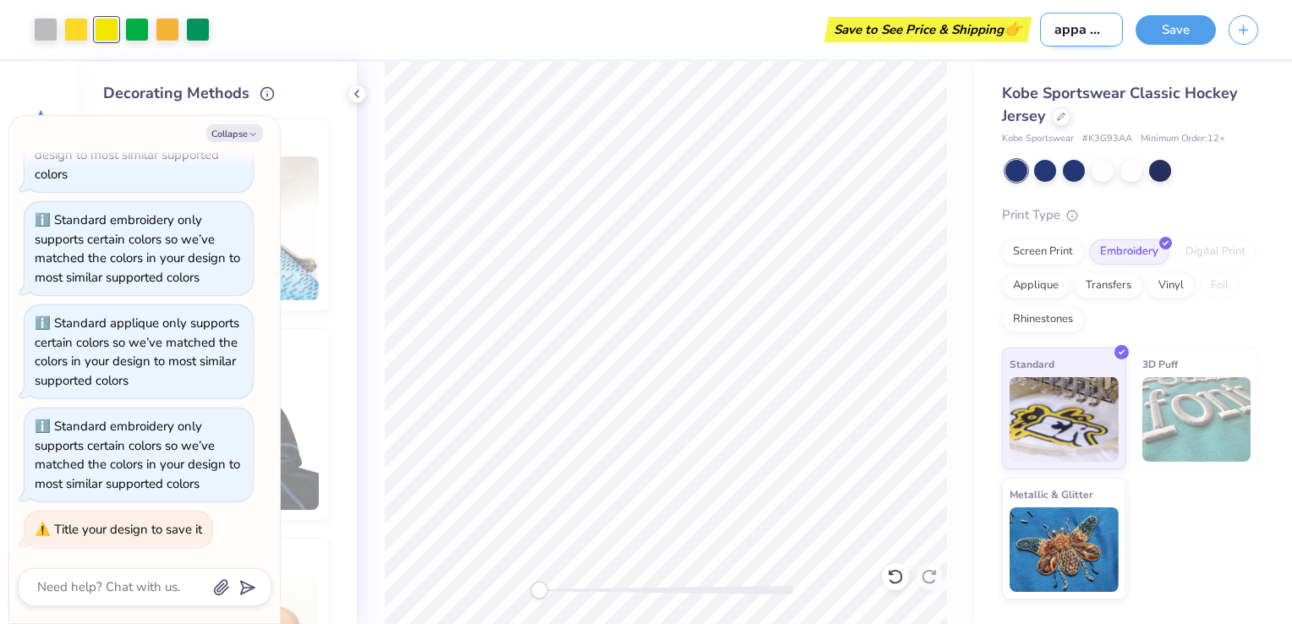
type input "Kappa Phi"
type textarea "x"
type input "Kappa Phi O"
type textarea "x"
type input "Kappa Phi Om"
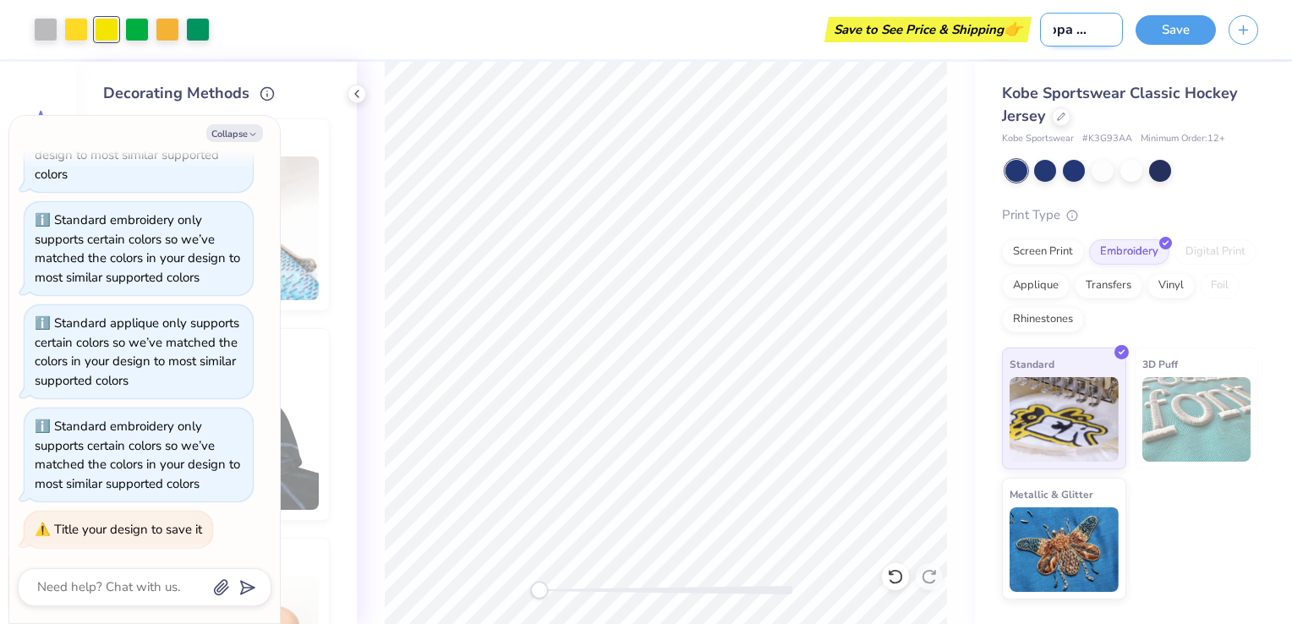
type textarea "x"
type input "Kappa Phi Ome"
type textarea "x"
type input "Kappa Phi Omeg"
type textarea "x"
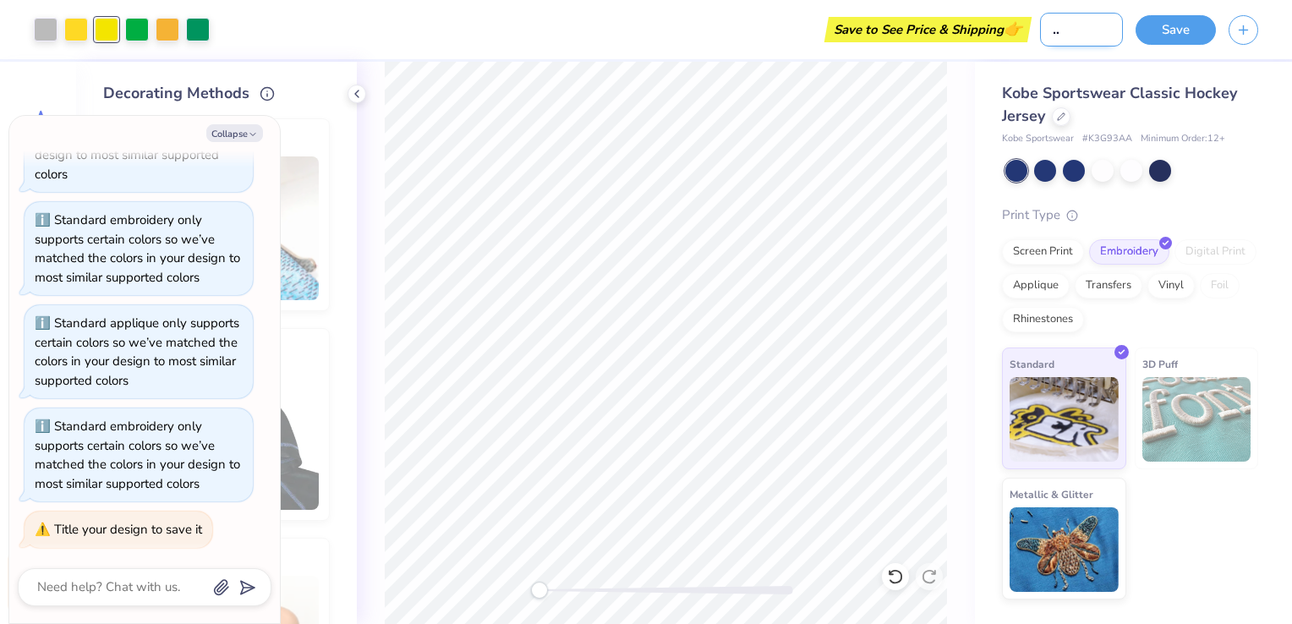
type input "Kappa Phi Omega"
type textarea "x"
type input "Kappa Phi Omeg"
type textarea "x"
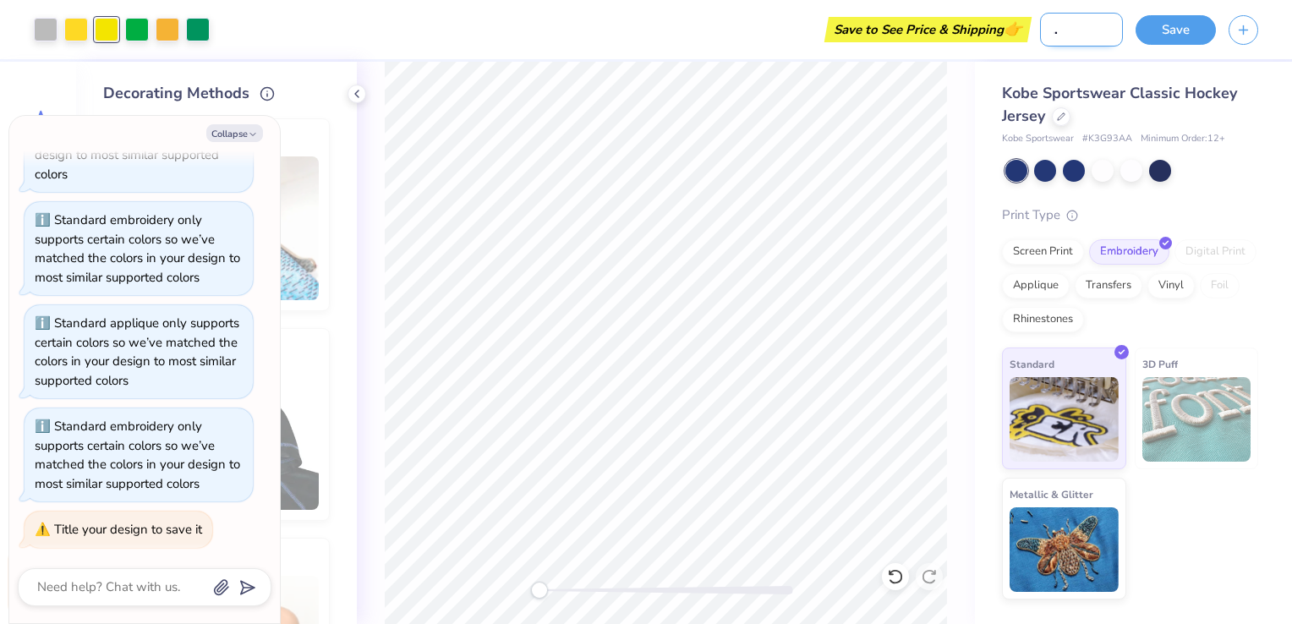
scroll to position [0, 49]
type input "Kappa Phi Ome"
type textarea "x"
type input "Kappa Phi"
type textarea "x"
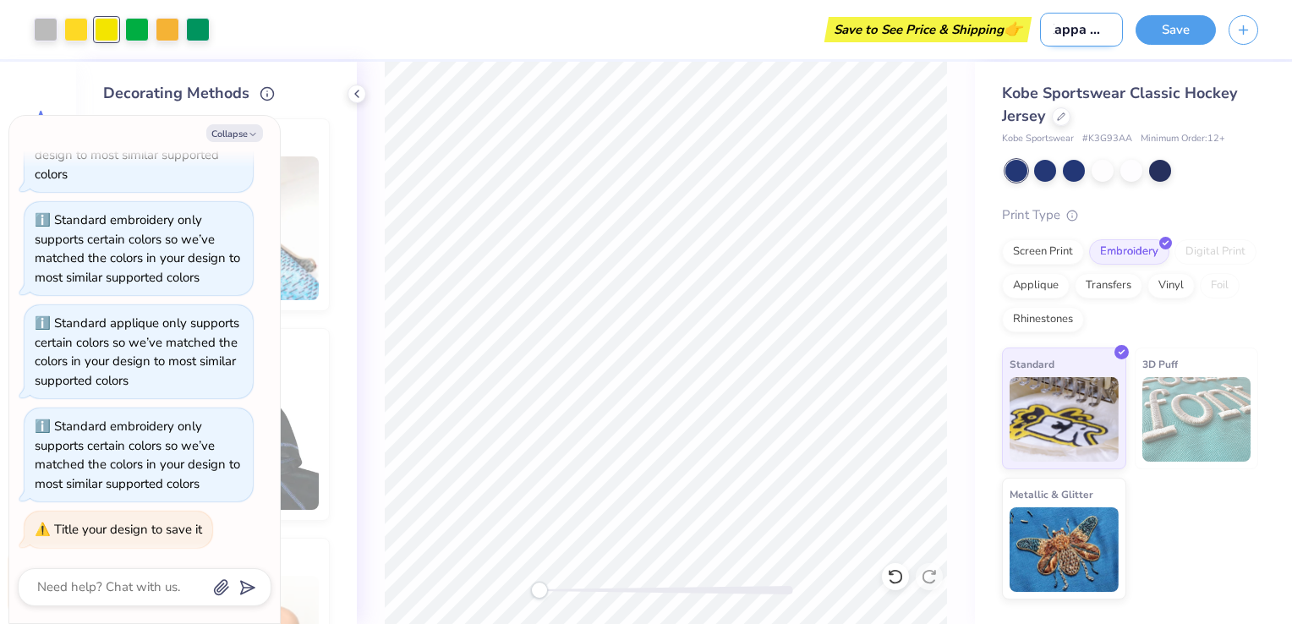
type input "Kappa Phi"
type textarea "x"
type input "Kappa P"
type textarea "x"
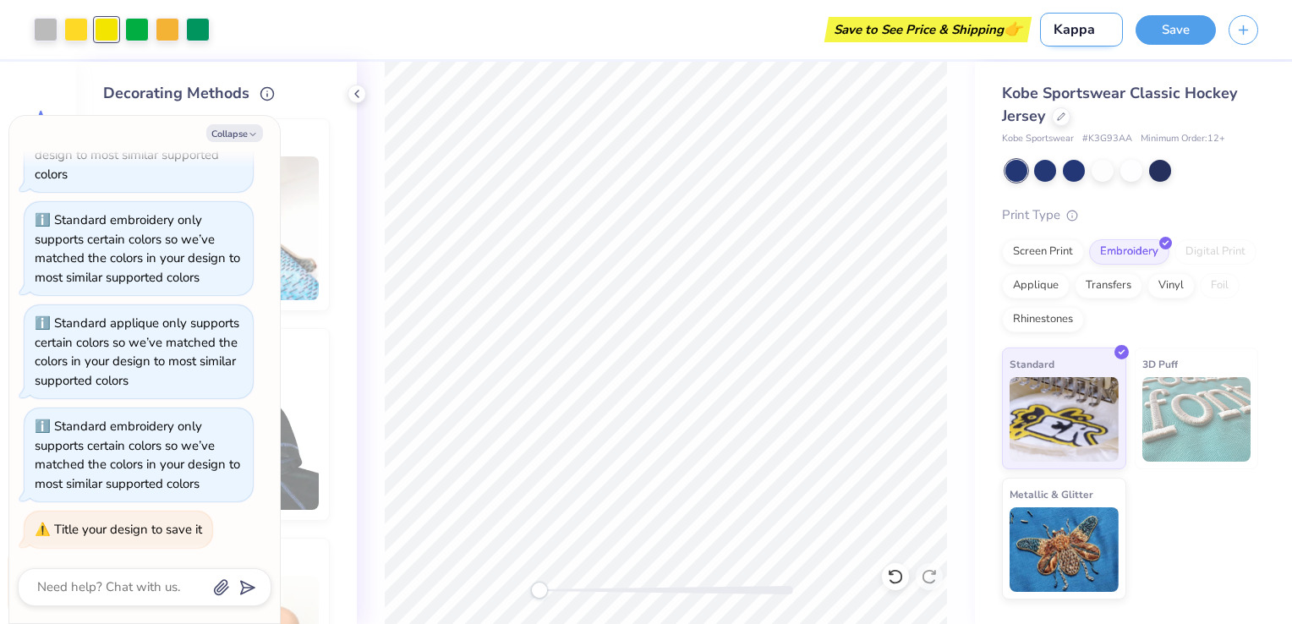
type input "Kappa"
type textarea "x"
type input "Kap"
type textarea "x"
type input "K"
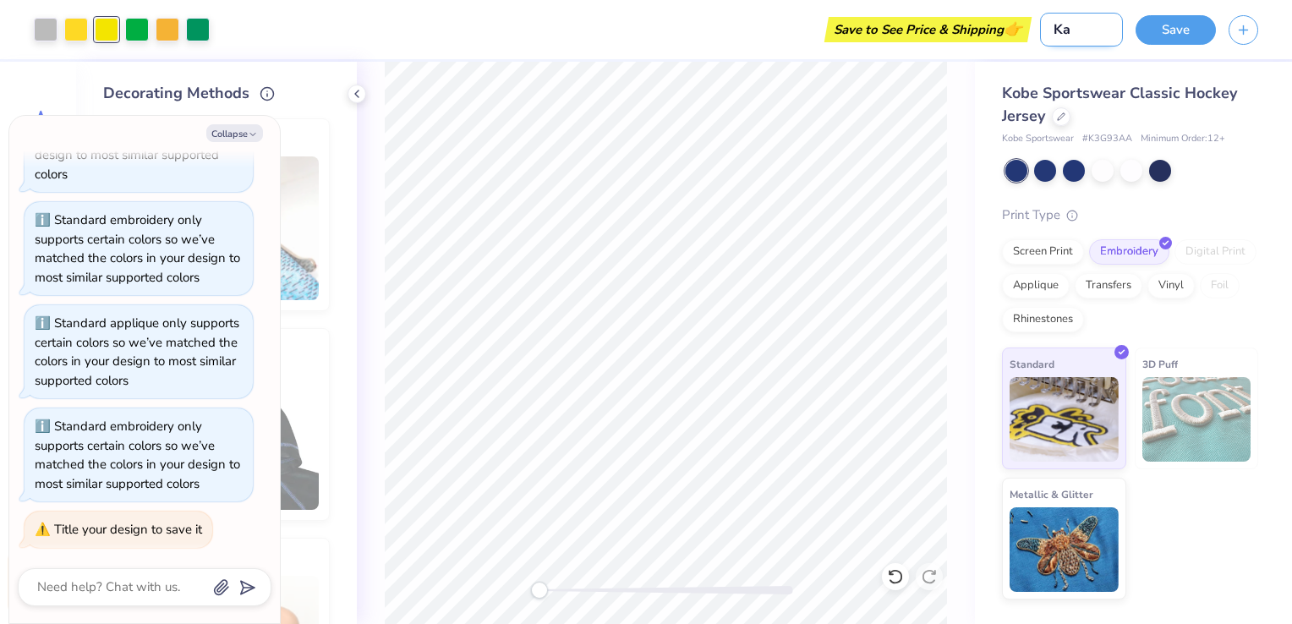
type textarea "x"
type input "H"
type textarea "x"
type input "Ho"
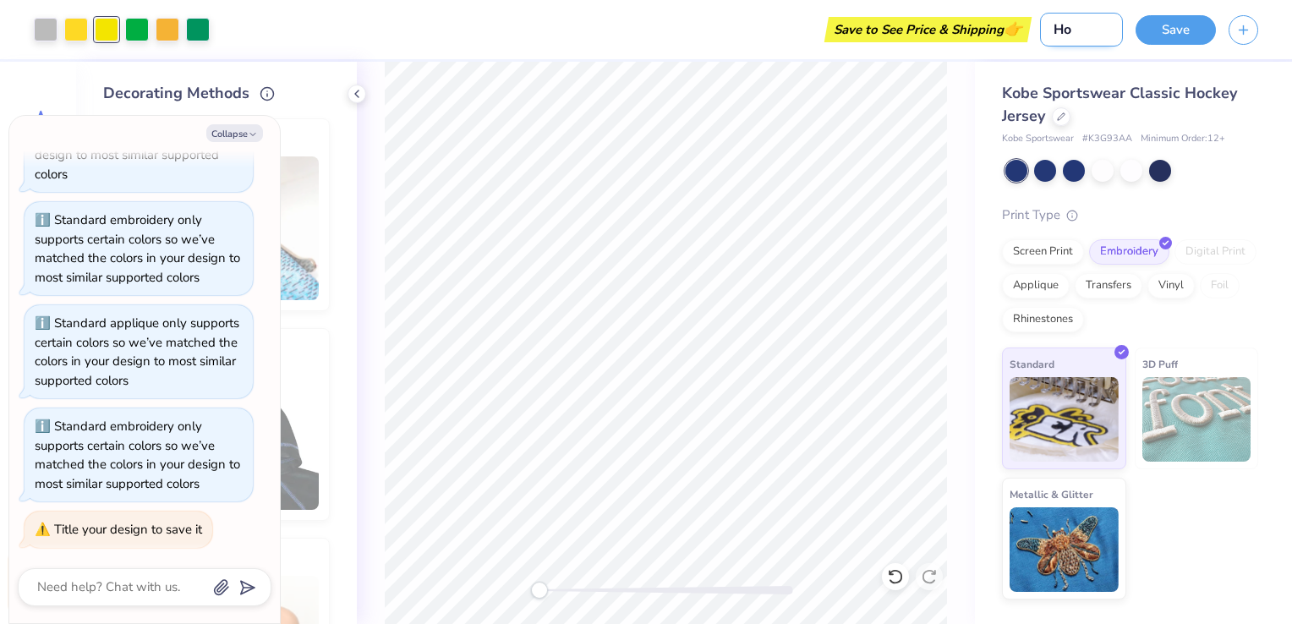
type textarea "x"
type input "Hoc"
type textarea "x"
type input "[PERSON_NAME]"
type textarea "x"
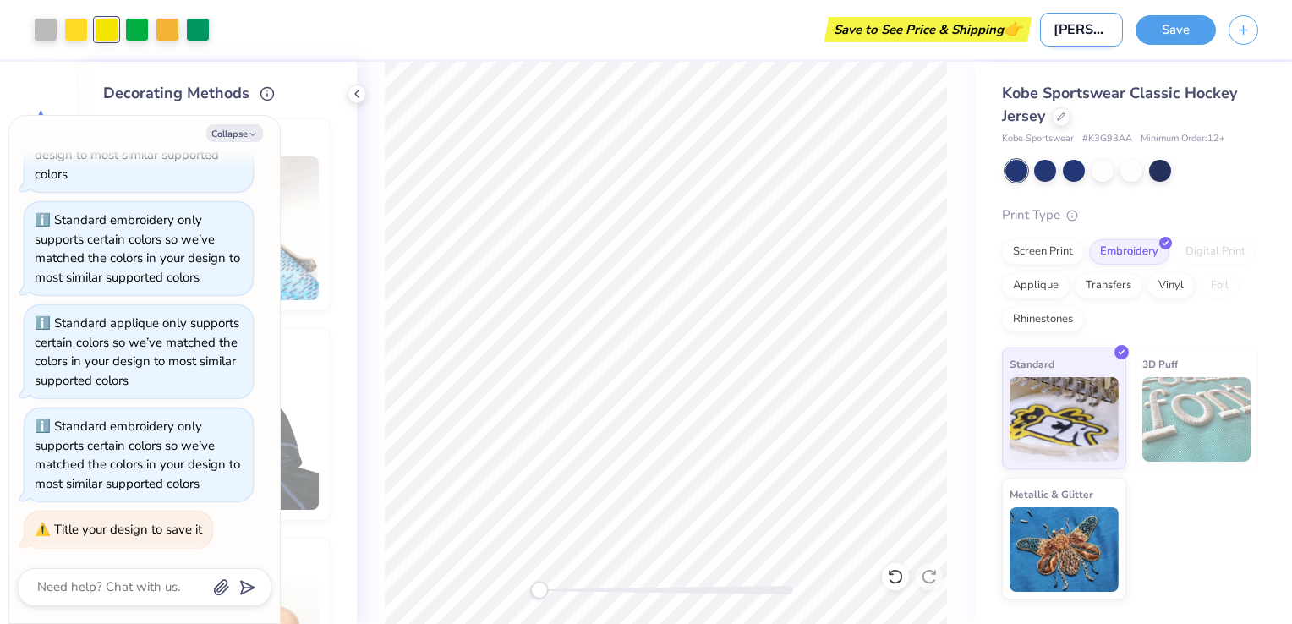
type input "Hocke"
type textarea "x"
type input "Hockey"
type textarea "x"
type input "Hockey"
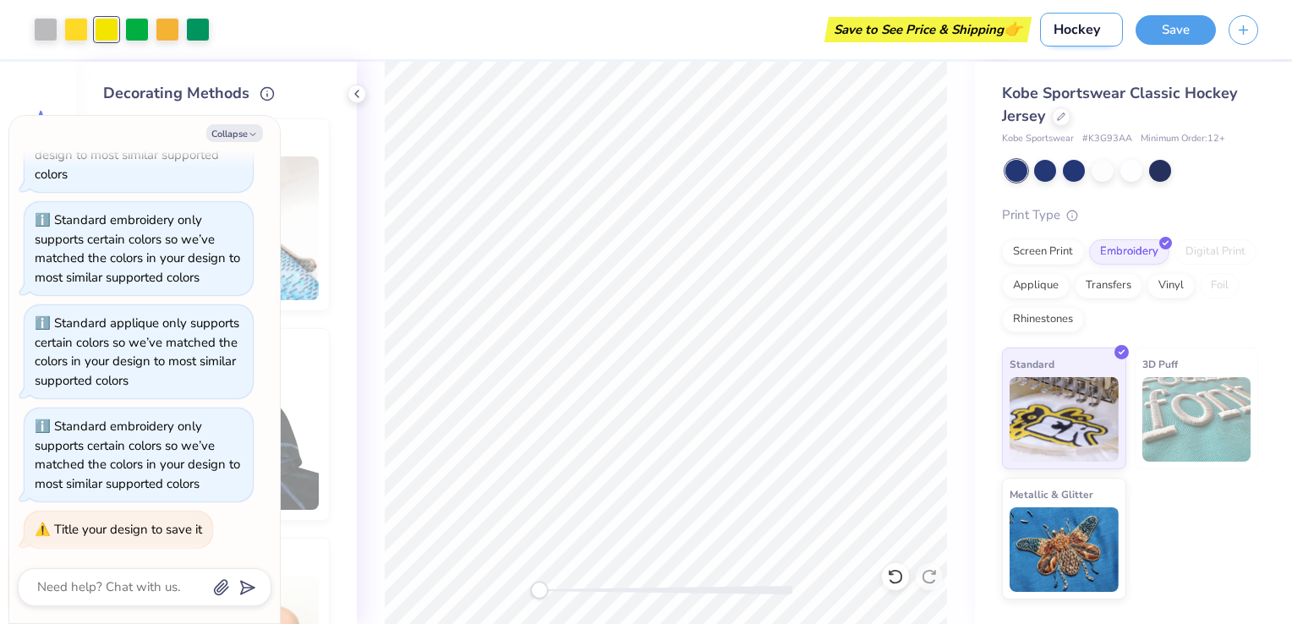
type textarea "x"
type input "Hockey J"
type textarea "x"
type input "Hockey Je"
type textarea "x"
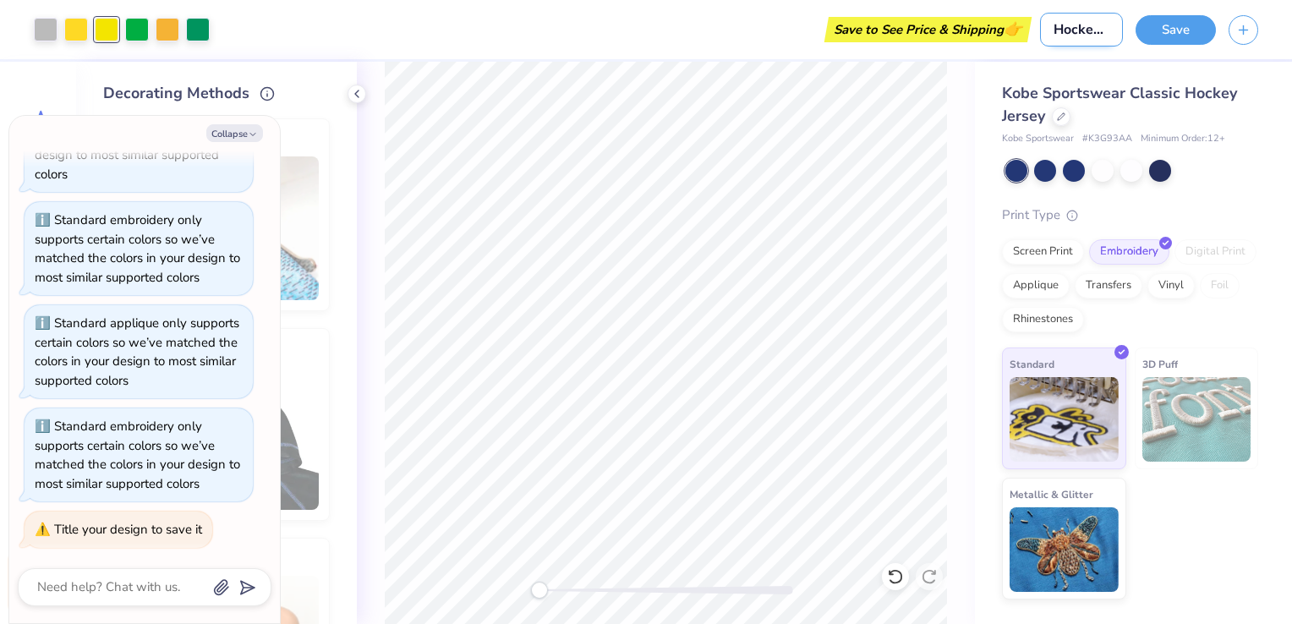
type input "Hockey Jer"
type textarea "x"
type input "Hockey Jers"
type textarea "x"
type input "Hockey Jerse"
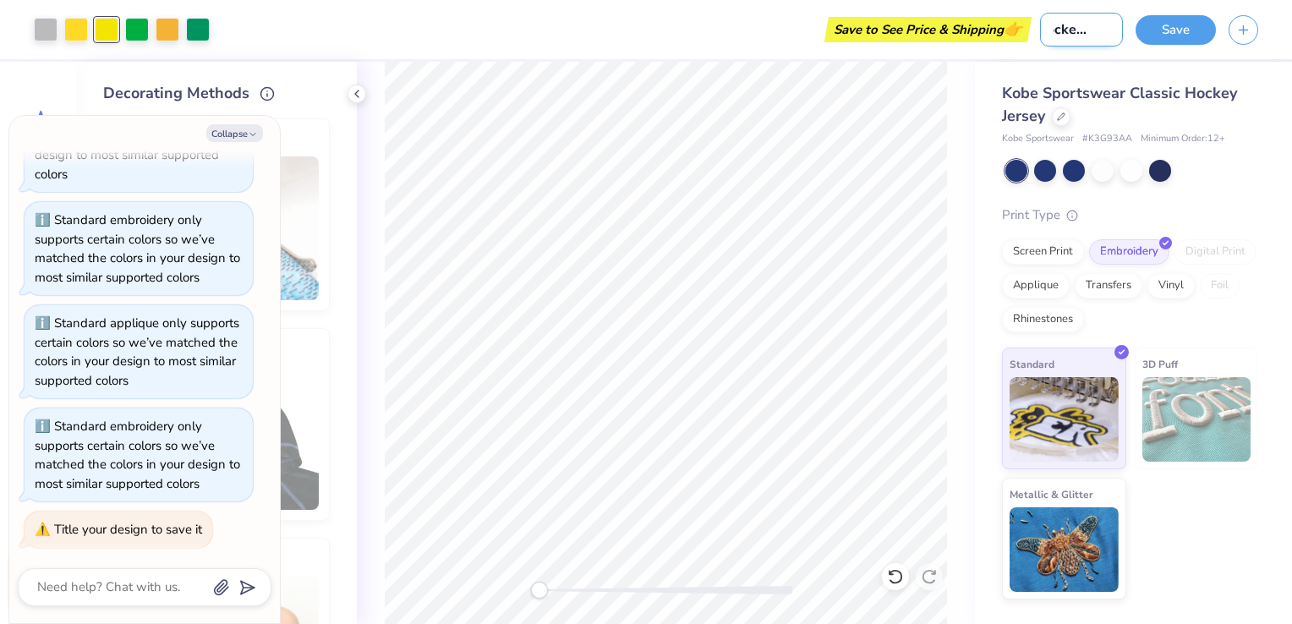
type textarea "x"
type input "Hockey Jersey"
type textarea "x"
type input "Hockey Jersey"
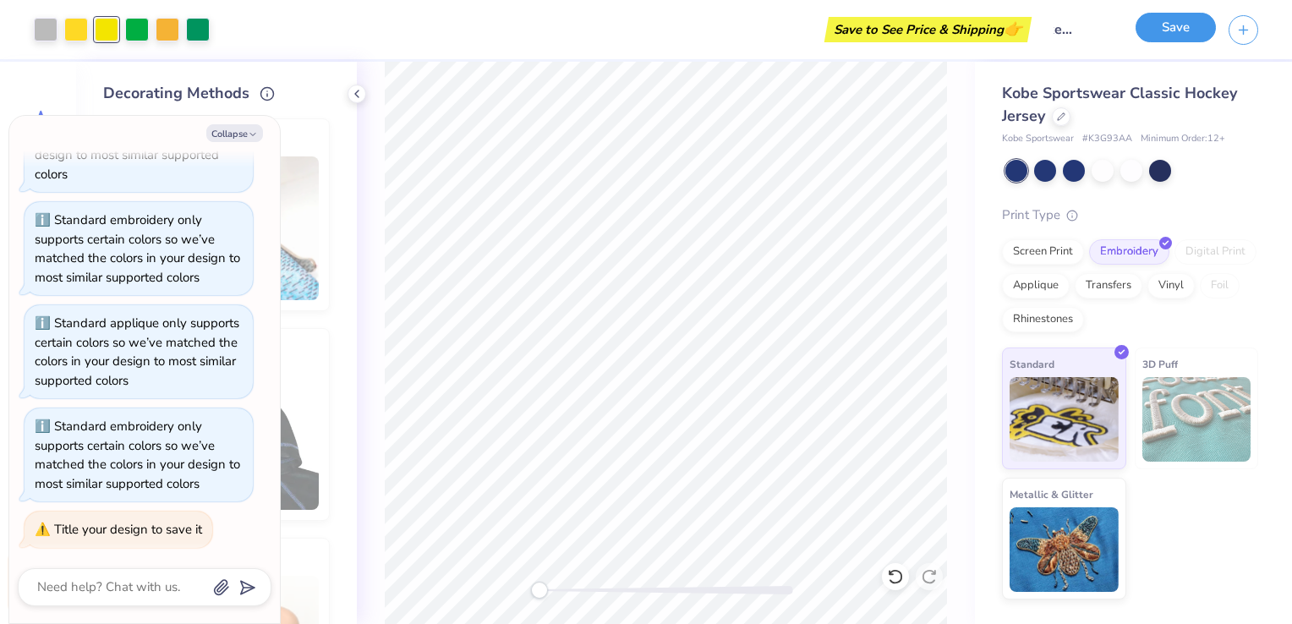
click at [1184, 33] on button "Save" at bounding box center [1176, 28] width 80 height 30
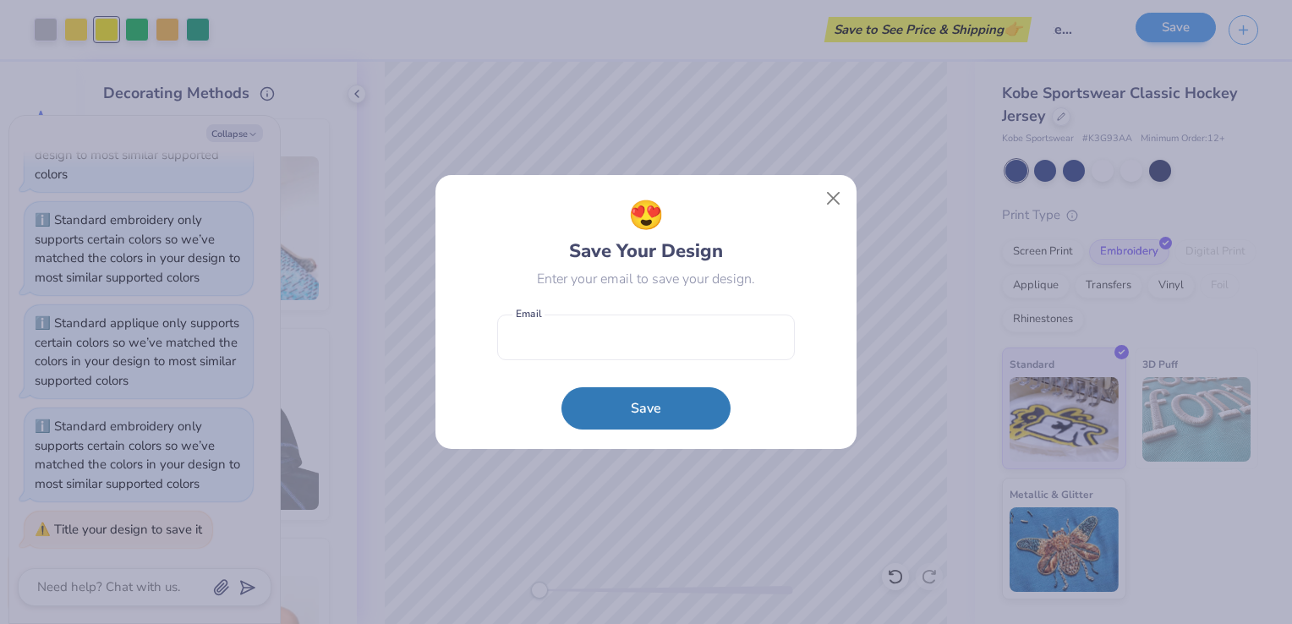
scroll to position [0, 0]
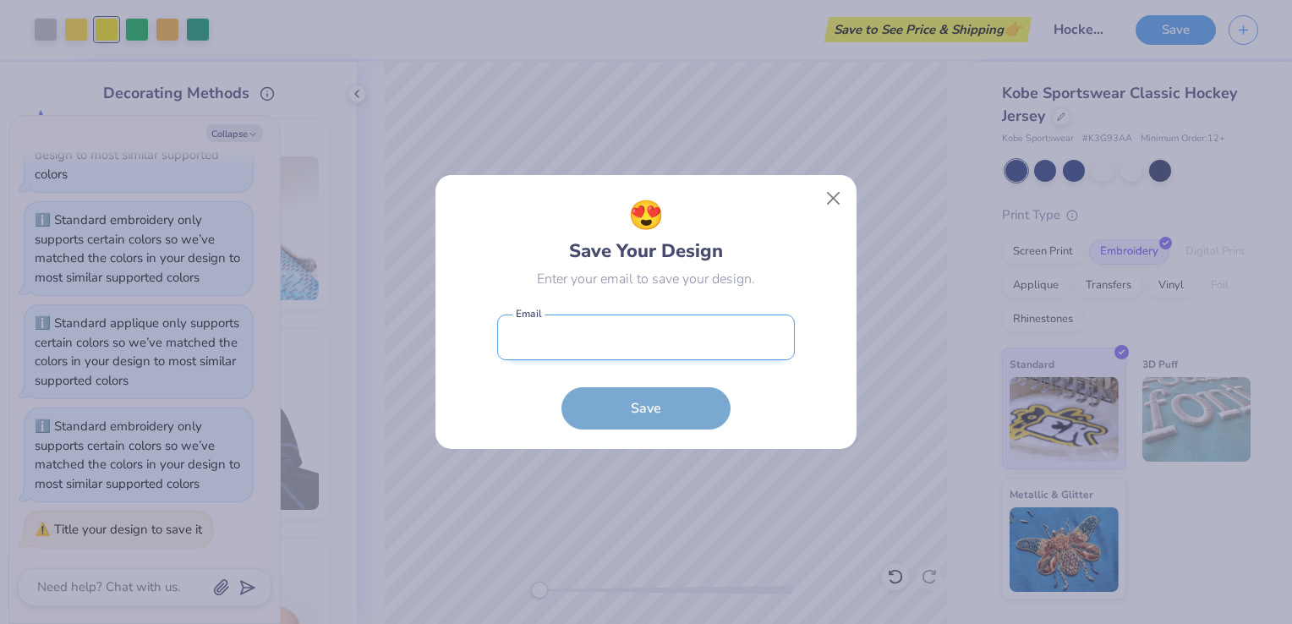
click at [590, 333] on input "email" at bounding box center [646, 338] width 298 height 47
type input "[EMAIL_ADDRESS][DOMAIN_NAME]"
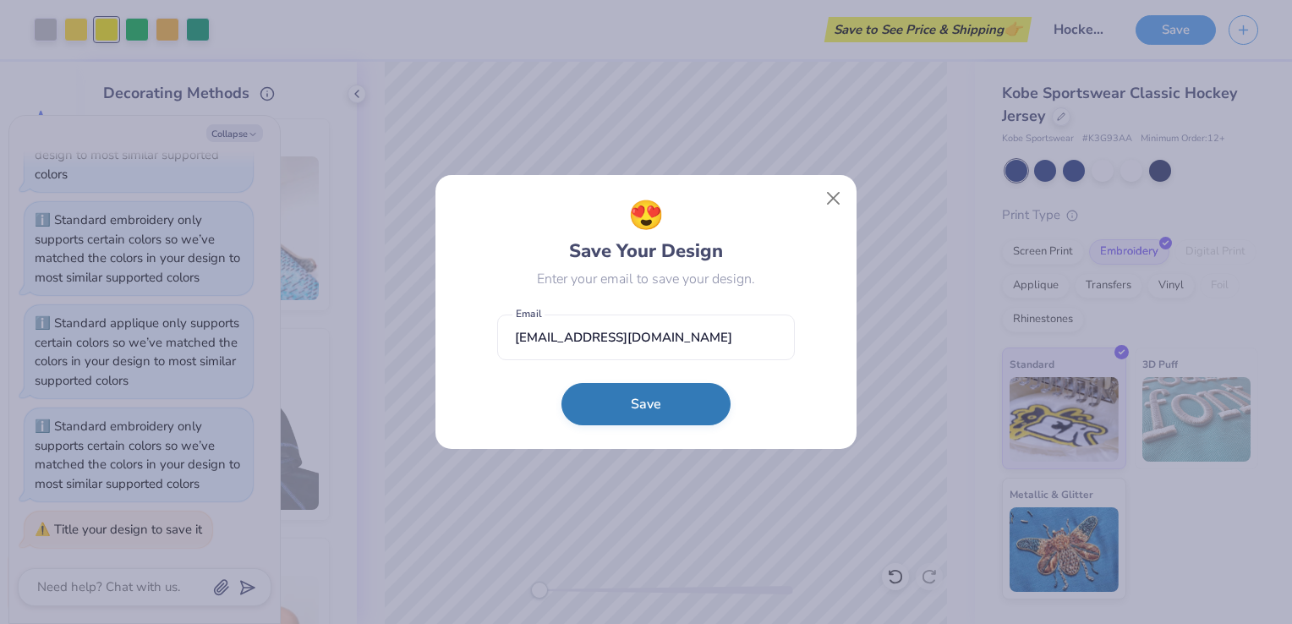
click at [632, 396] on button "Save" at bounding box center [646, 404] width 169 height 42
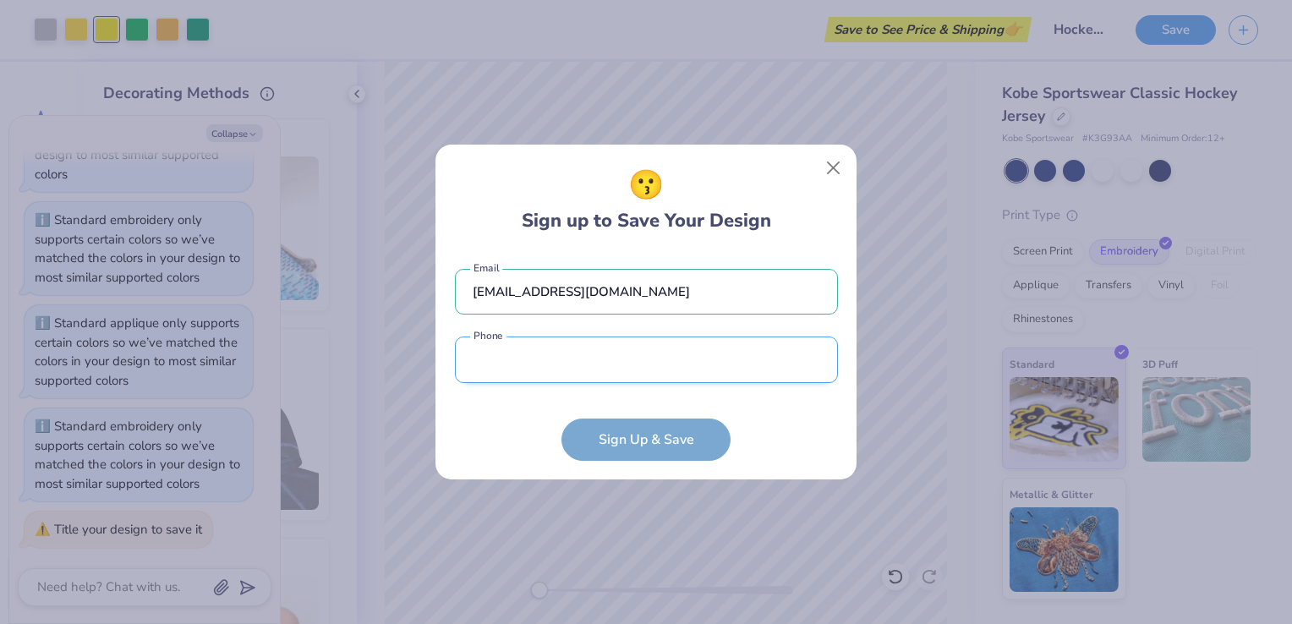
click at [648, 364] on input "tel" at bounding box center [646, 360] width 383 height 47
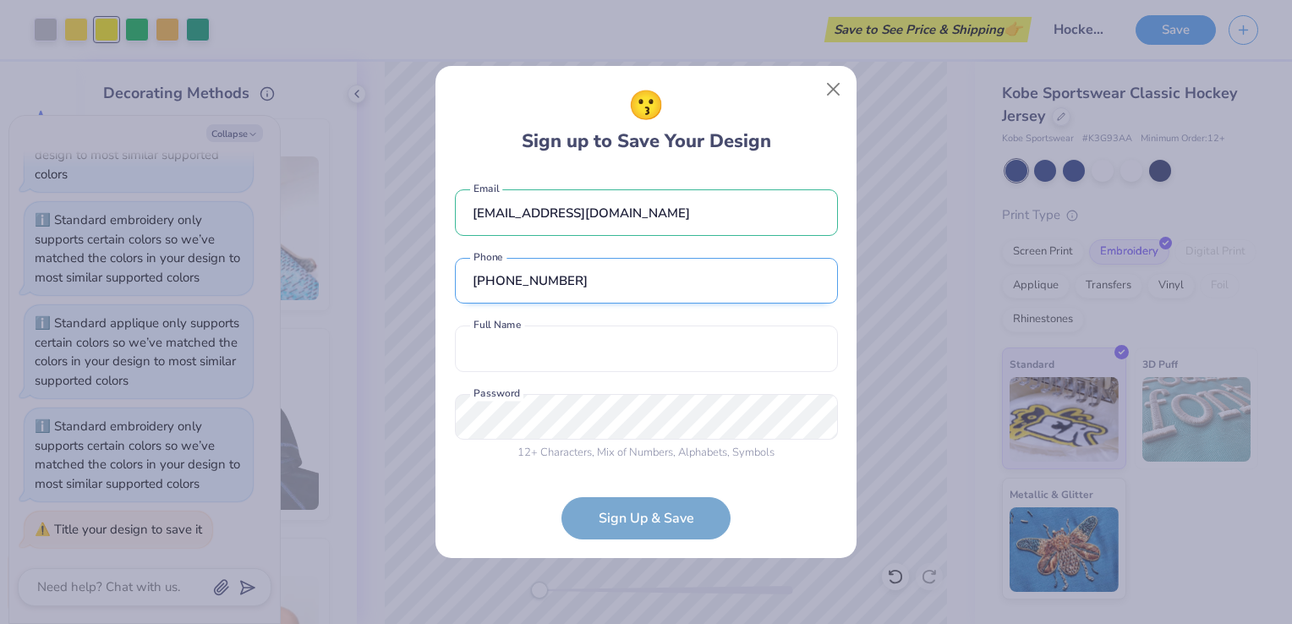
type input "[PHONE_NUMBER]"
click at [648, 364] on input "text" at bounding box center [646, 349] width 383 height 47
type input "[PERSON_NAME]"
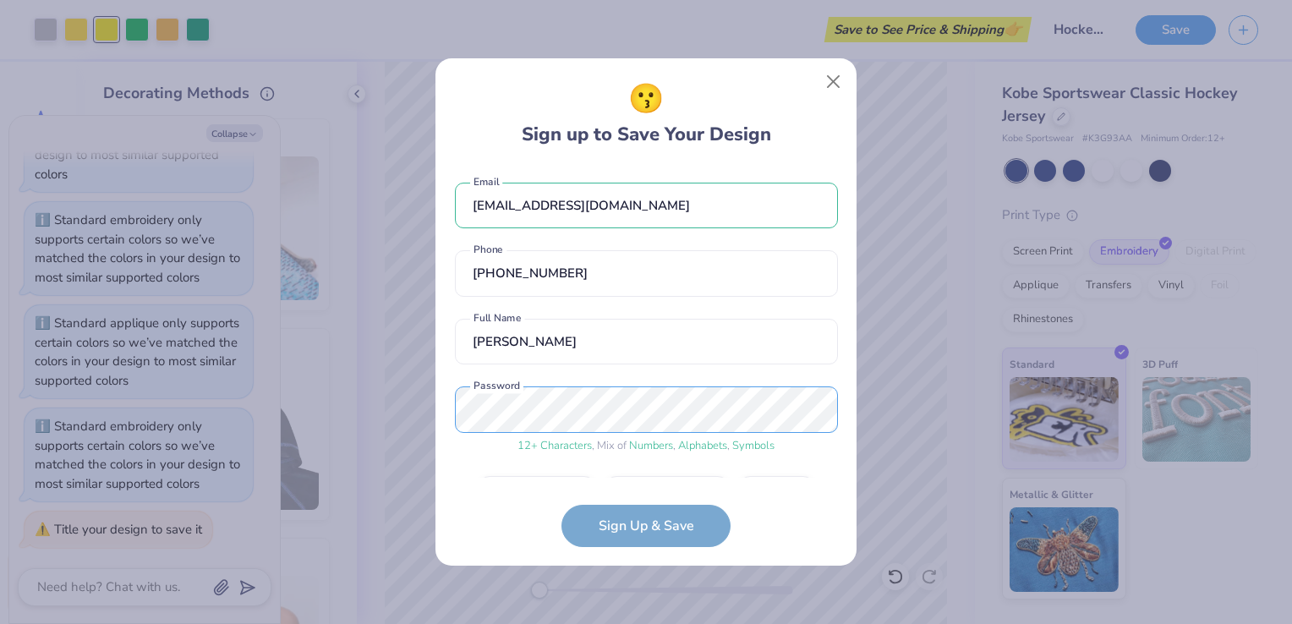
scroll to position [48, 0]
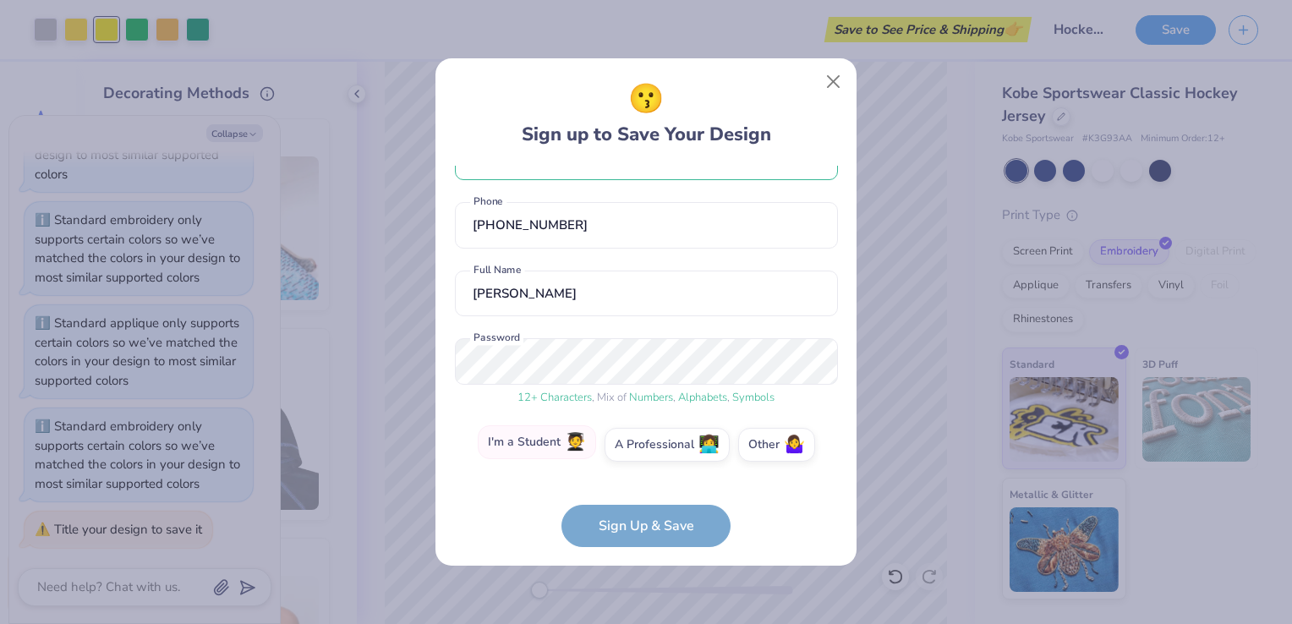
click at [538, 458] on label "I'm a Student 🧑‍🎓" at bounding box center [537, 442] width 118 height 34
click at [641, 492] on input "I'm a Student 🧑‍🎓" at bounding box center [646, 497] width 11 height 11
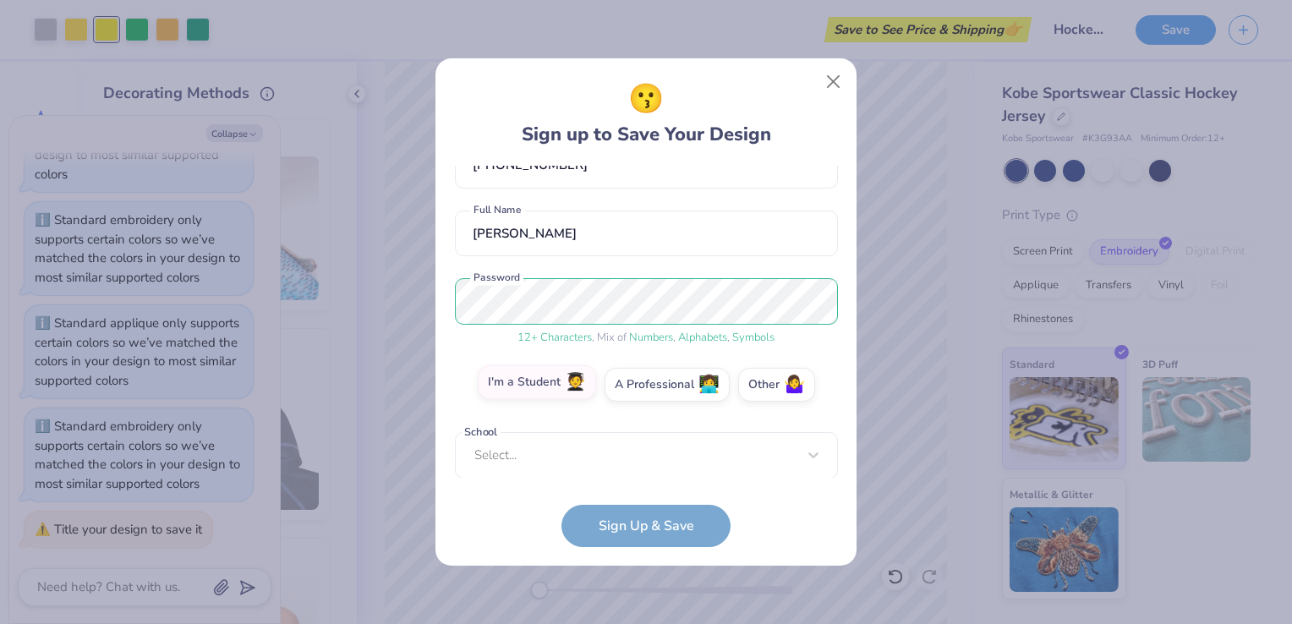
click at [538, 458] on div "Select..." at bounding box center [646, 455] width 383 height 47
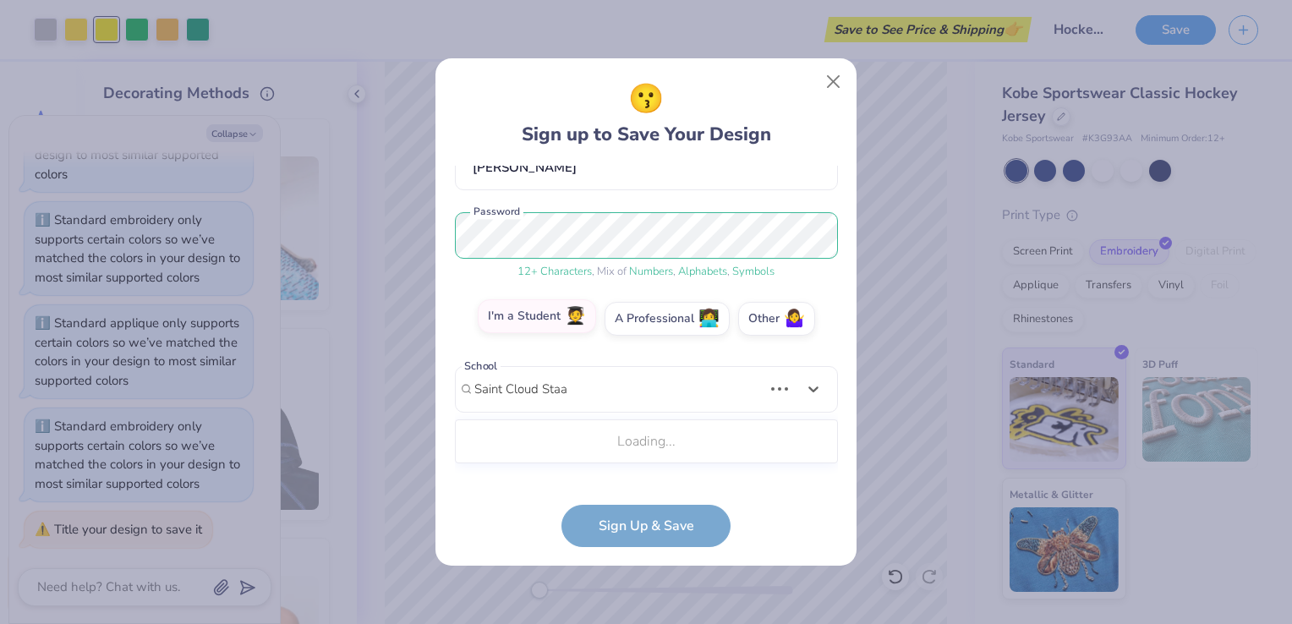
scroll to position [370, 0]
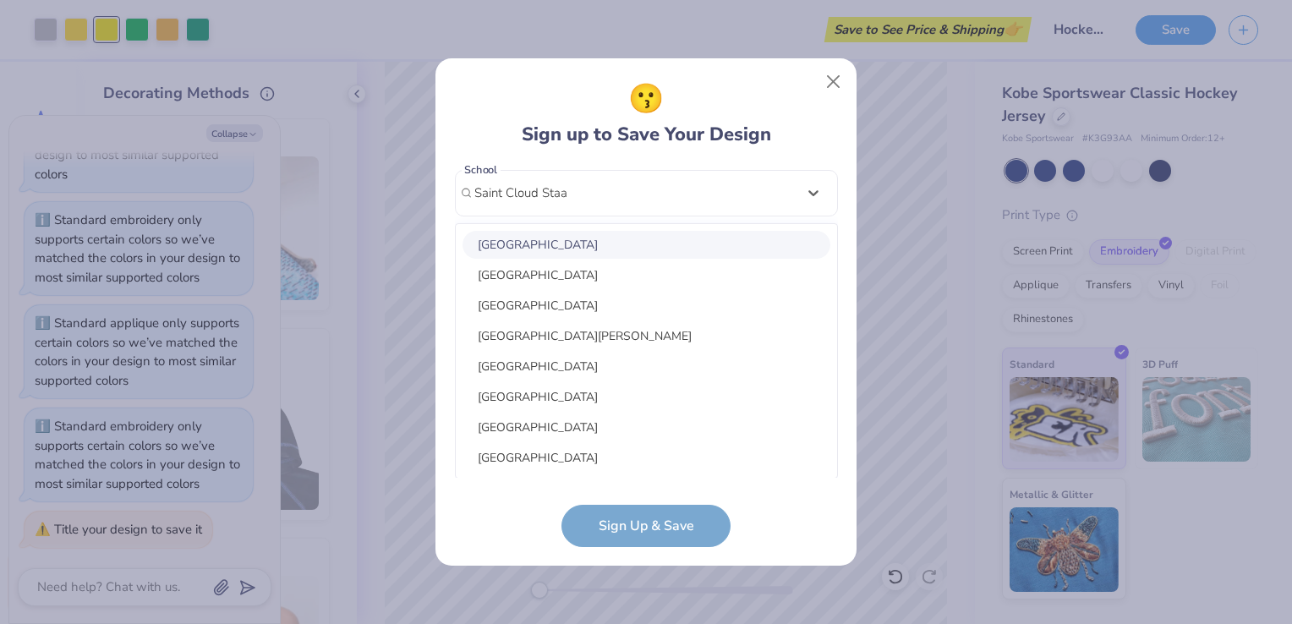
type input "Saint Cloud Sta"
type textarea "x"
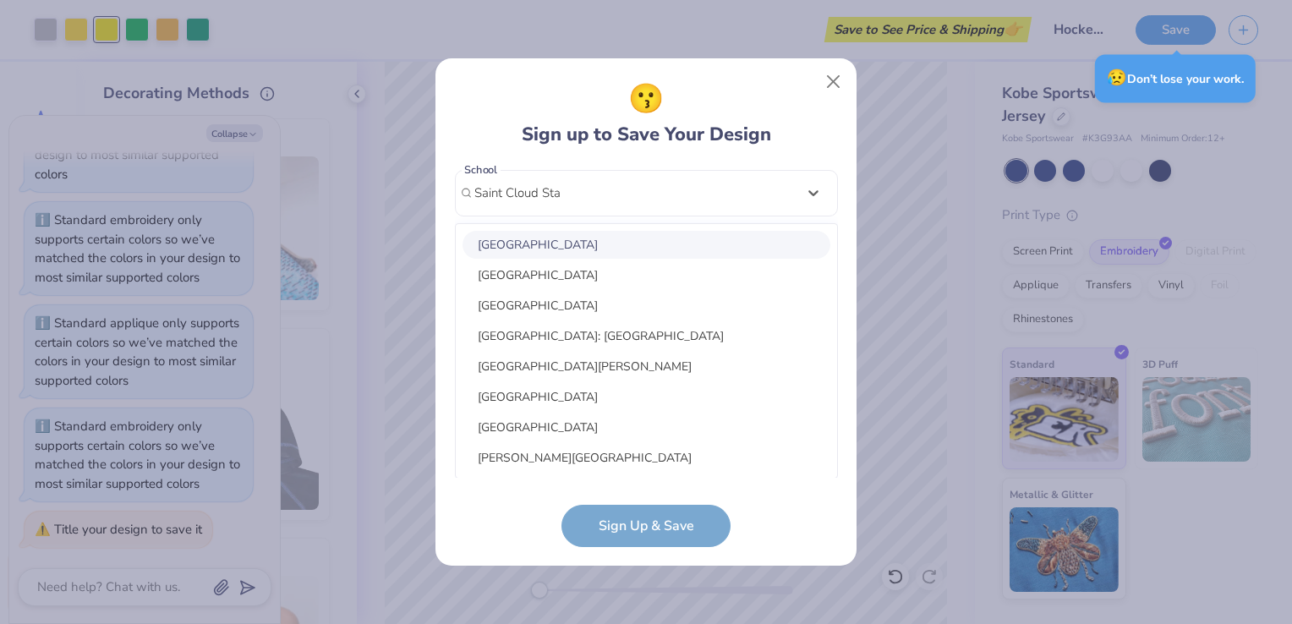
click at [595, 244] on div "[GEOGRAPHIC_DATA]" at bounding box center [647, 245] width 368 height 28
type input "Saint Cloud Sta"
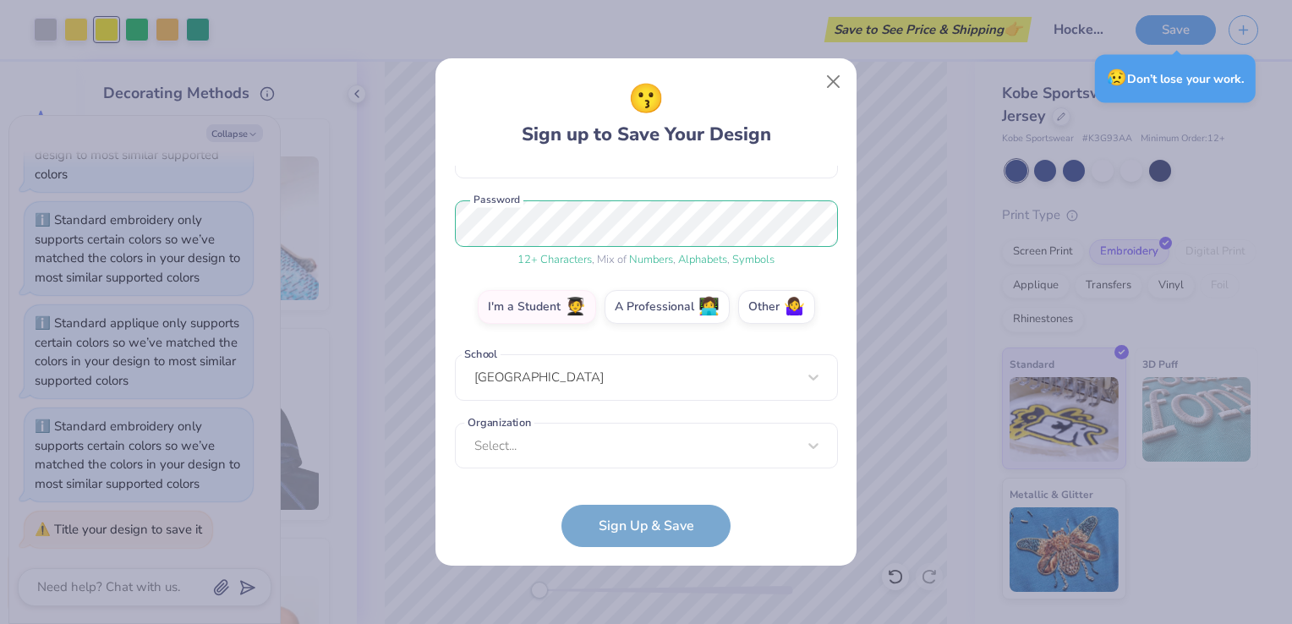
scroll to position [185, 0]
click at [606, 440] on div "Select..." at bounding box center [646, 447] width 383 height 47
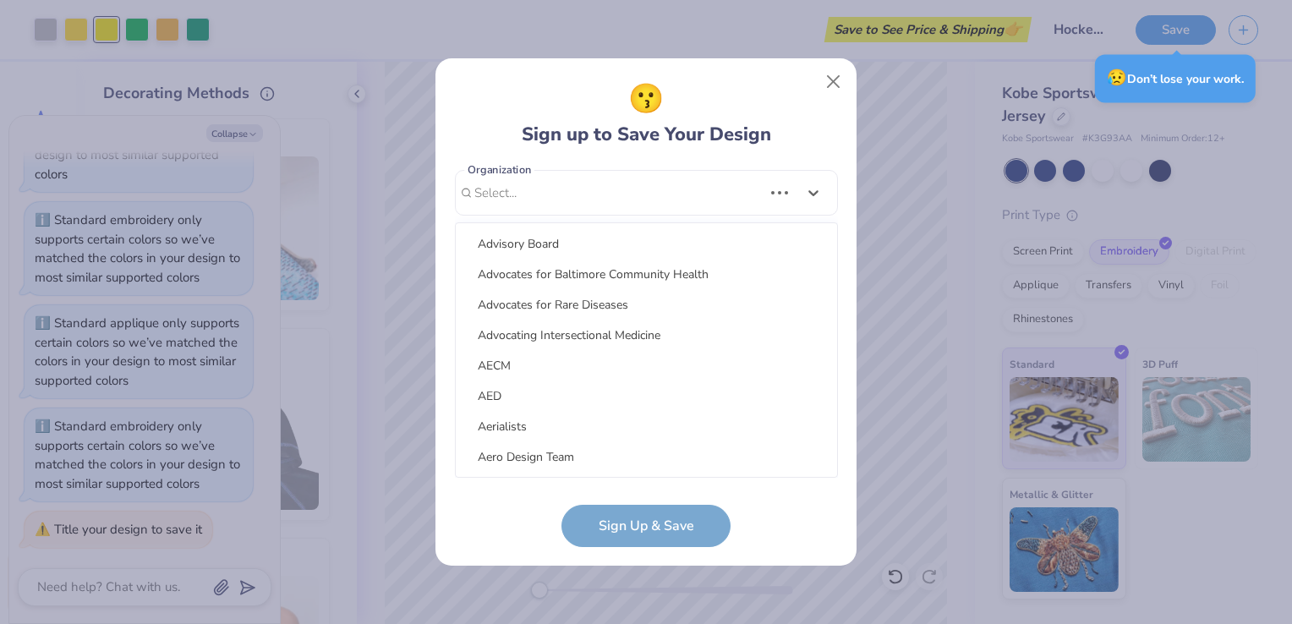
type textarea "x"
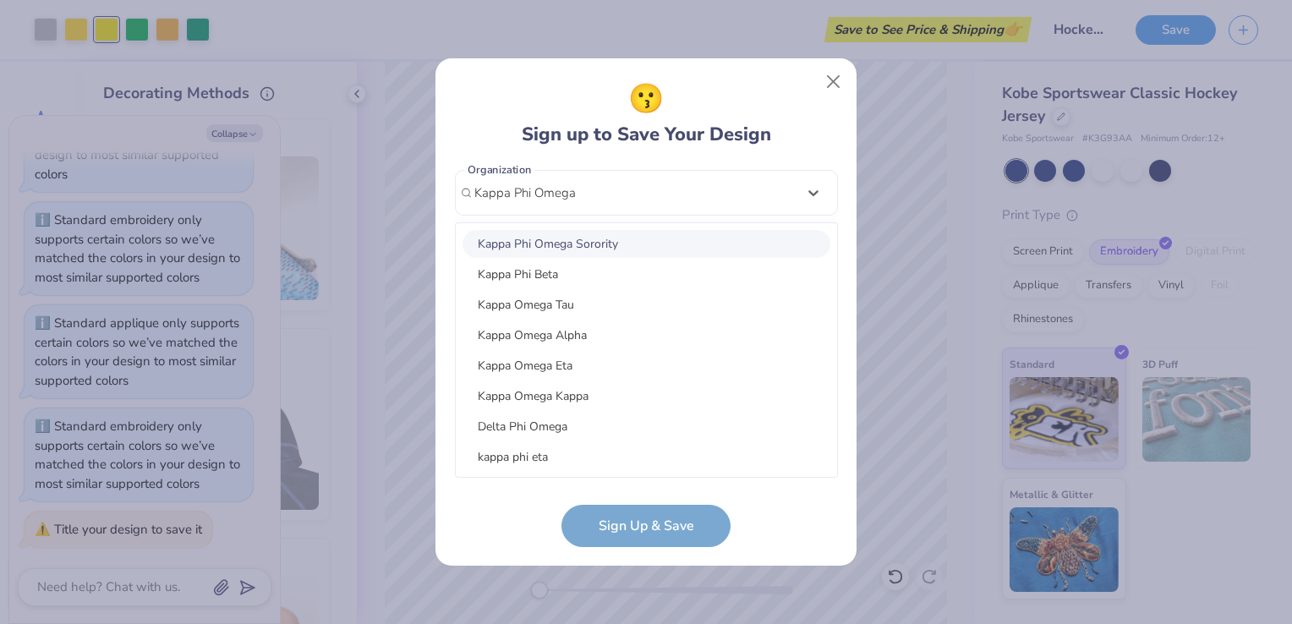
click at [615, 241] on div "Kappa Phi Omega Sorority" at bounding box center [647, 244] width 368 height 28
type input "Kappa Phi Omega"
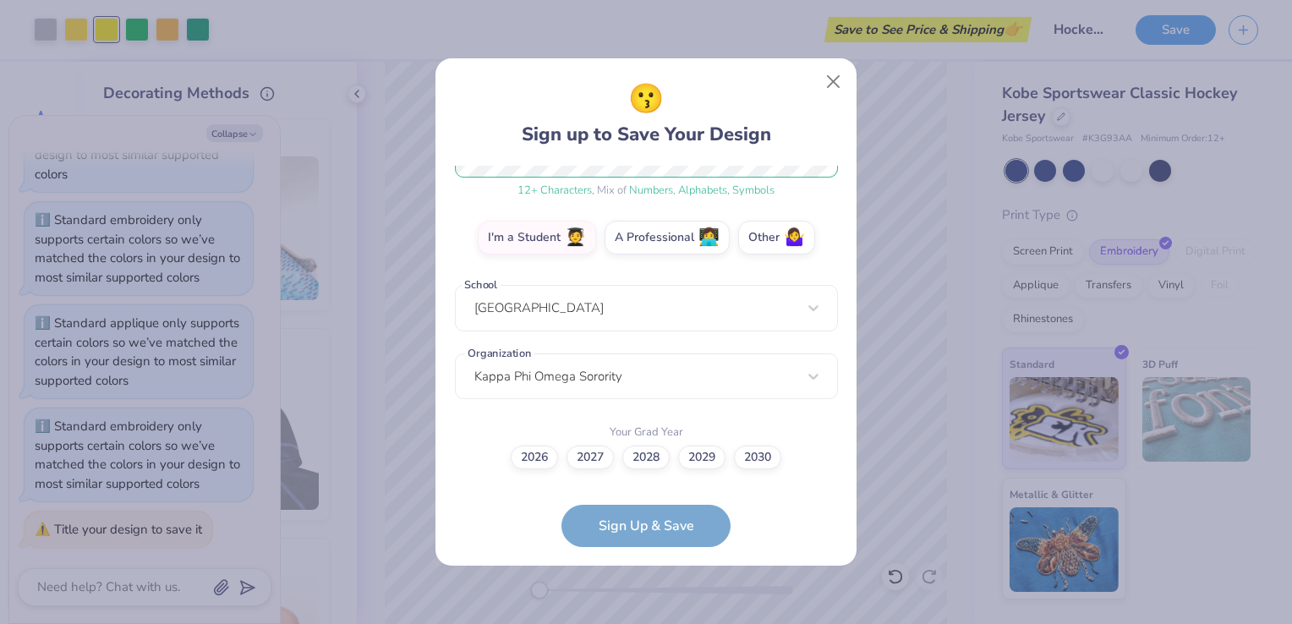
scroll to position [254, 0]
click at [594, 460] on label "2027" at bounding box center [590, 457] width 47 height 24
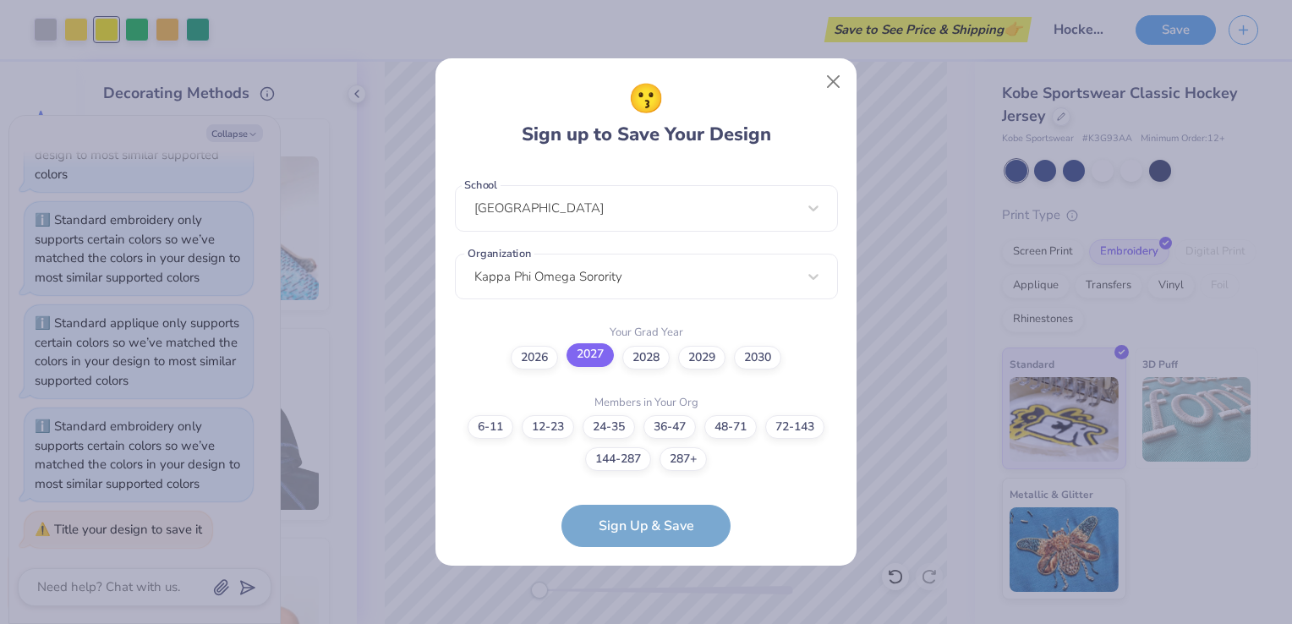
scroll to position [0, 0]
click at [482, 426] on label "6-11" at bounding box center [491, 425] width 46 height 24
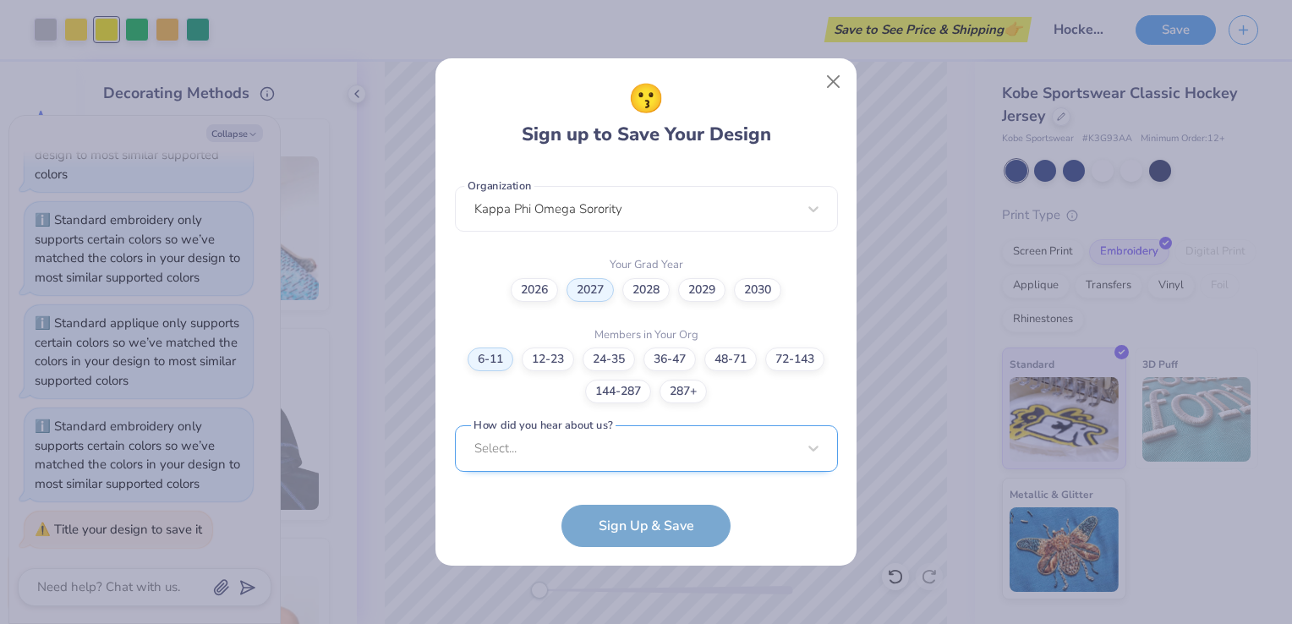
click at [543, 448] on div "Select..." at bounding box center [646, 448] width 383 height 47
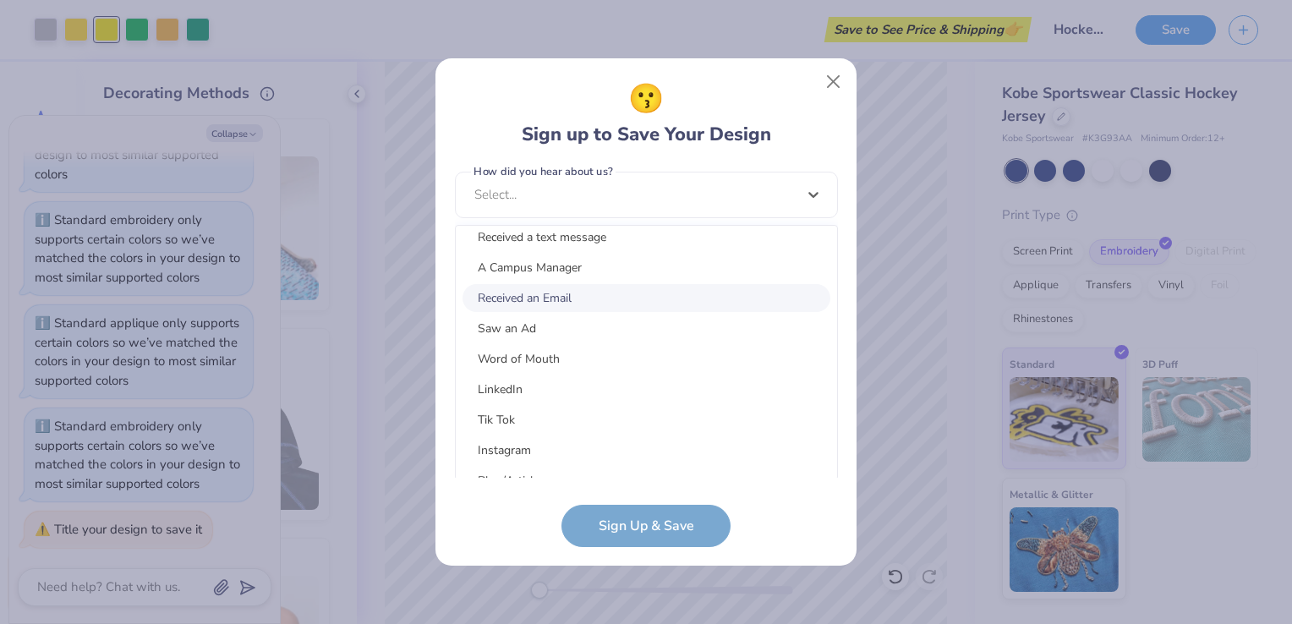
scroll to position [101, 0]
click at [585, 326] on div "Saw an Ad" at bounding box center [647, 328] width 368 height 28
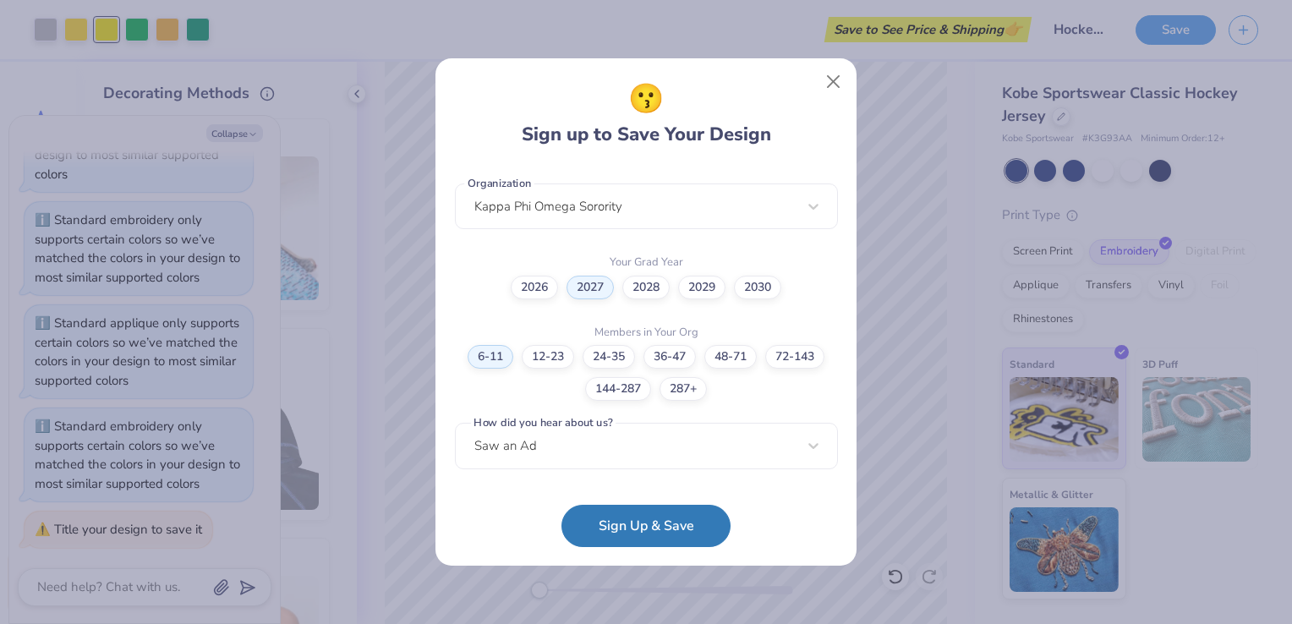
scroll to position [423, 0]
click at [647, 523] on button "Sign Up & Save" at bounding box center [646, 522] width 169 height 42
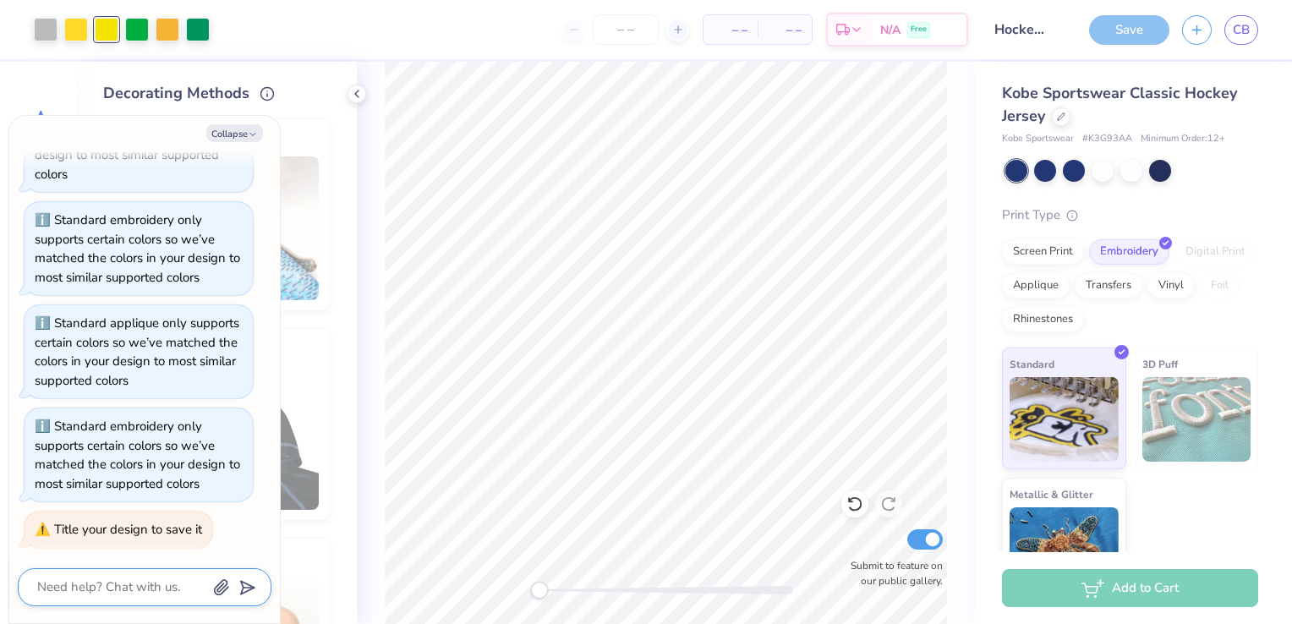
scroll to position [383, 0]
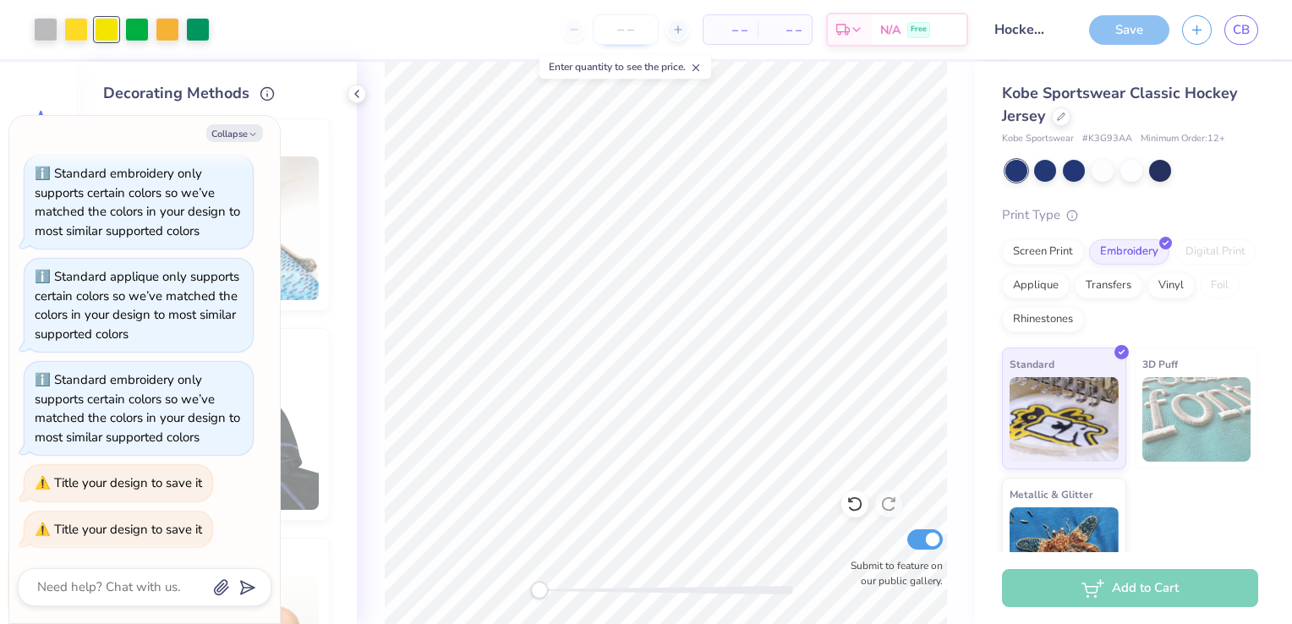
type textarea "x"
click at [619, 29] on input "number" at bounding box center [626, 29] width 66 height 30
type input "1"
type textarea "x"
type input "12"
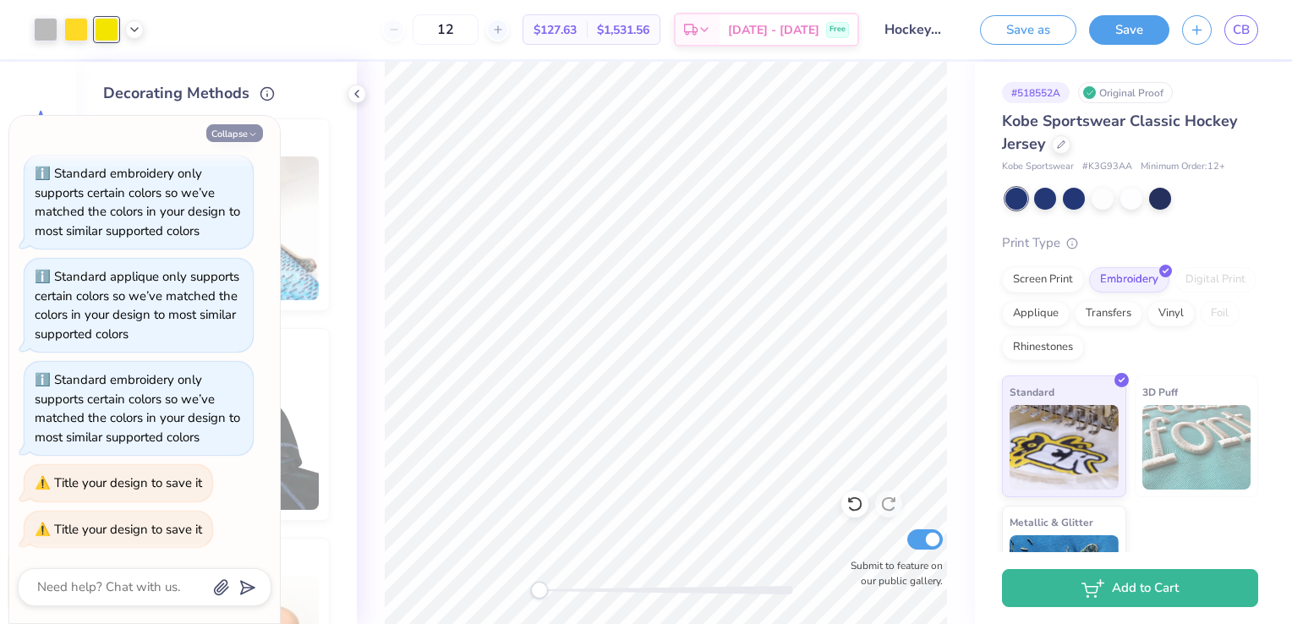
click at [228, 131] on button "Collapse" at bounding box center [234, 133] width 57 height 18
type textarea "x"
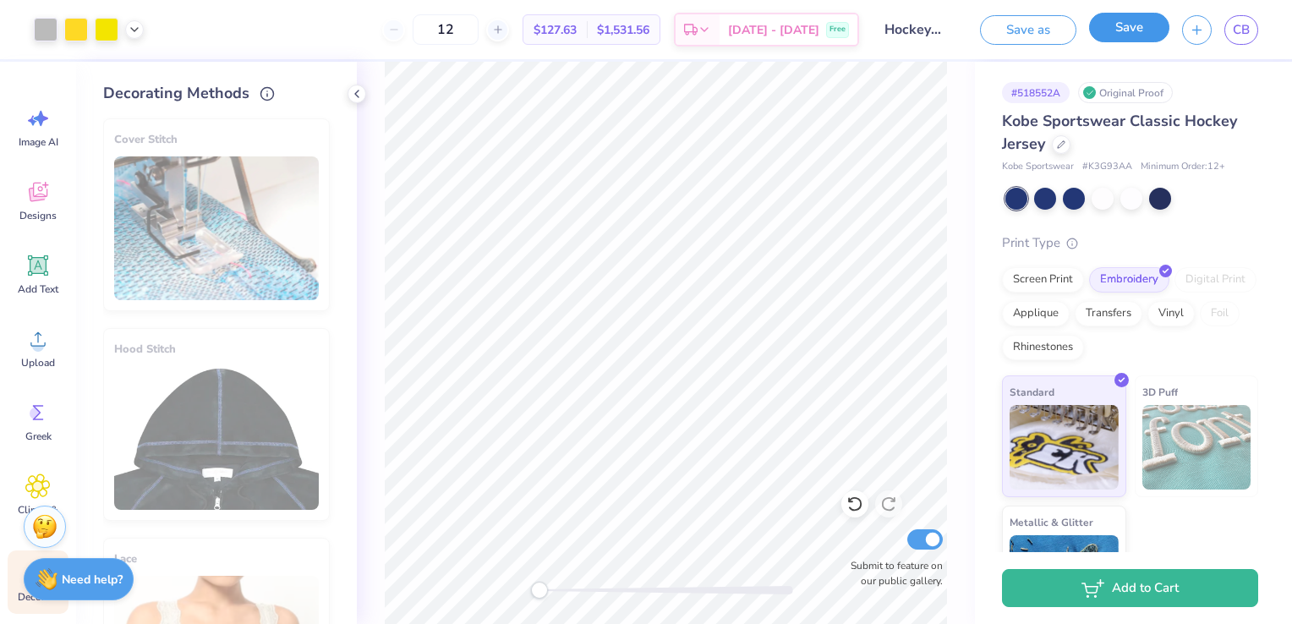
click at [1152, 27] on button "Save" at bounding box center [1129, 28] width 80 height 30
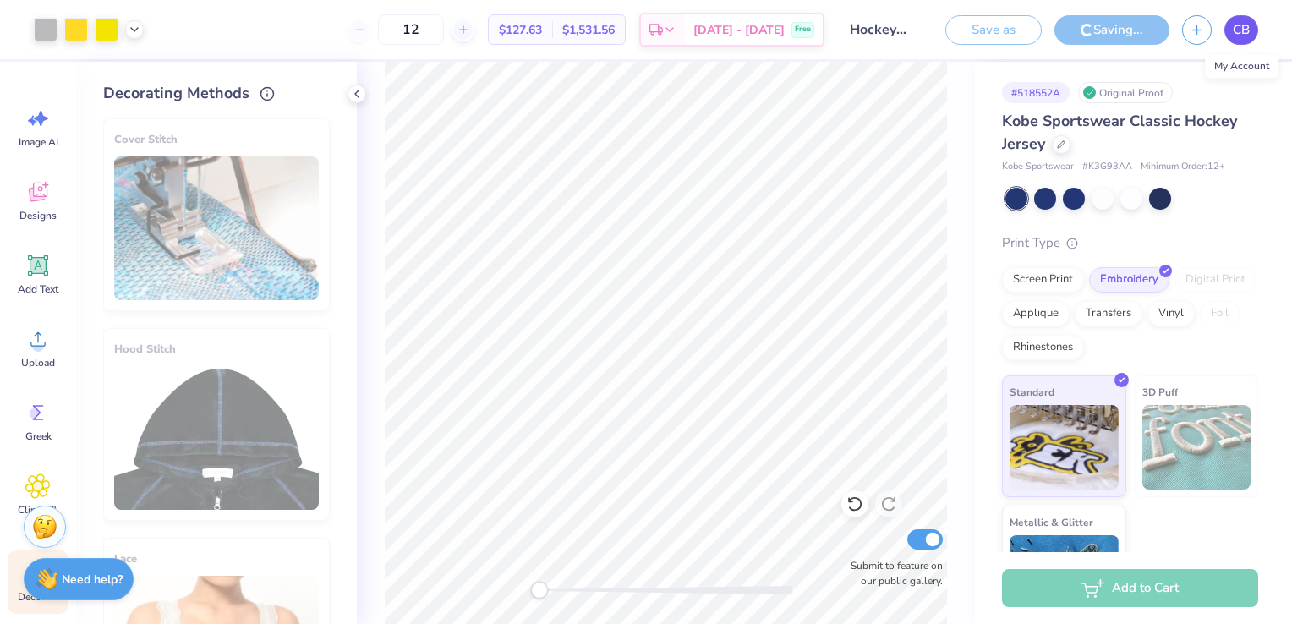
click at [1236, 34] on span "CB" at bounding box center [1241, 29] width 17 height 19
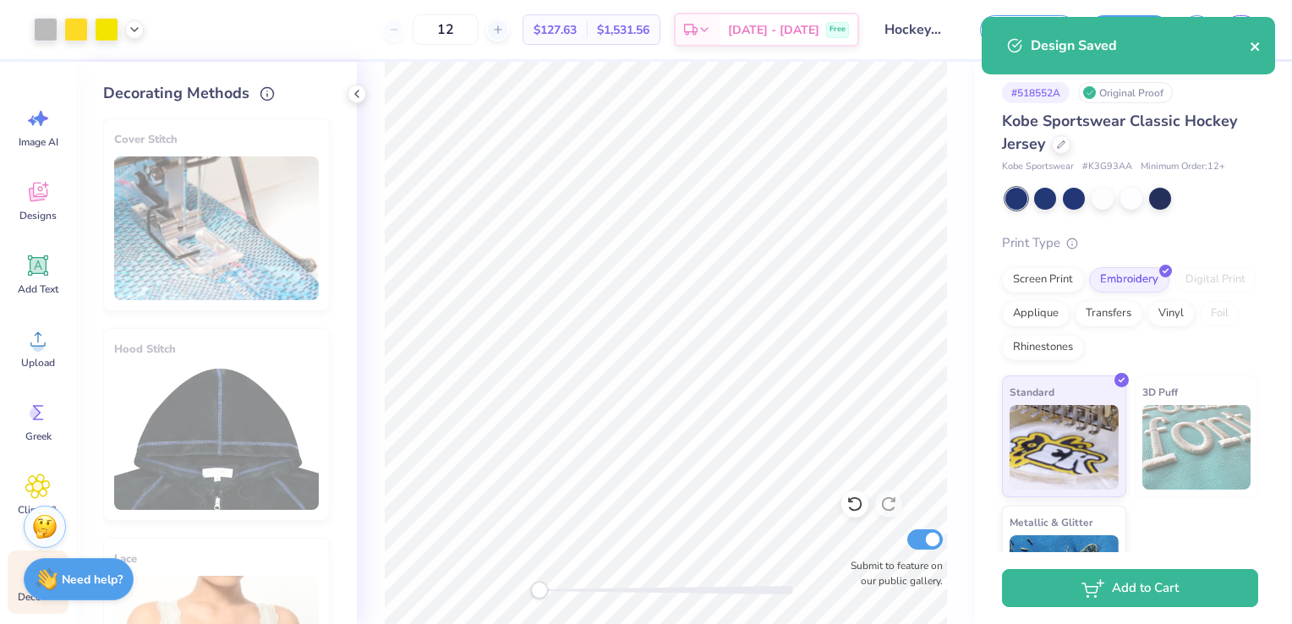
click at [1252, 49] on icon "close" at bounding box center [1255, 46] width 8 height 8
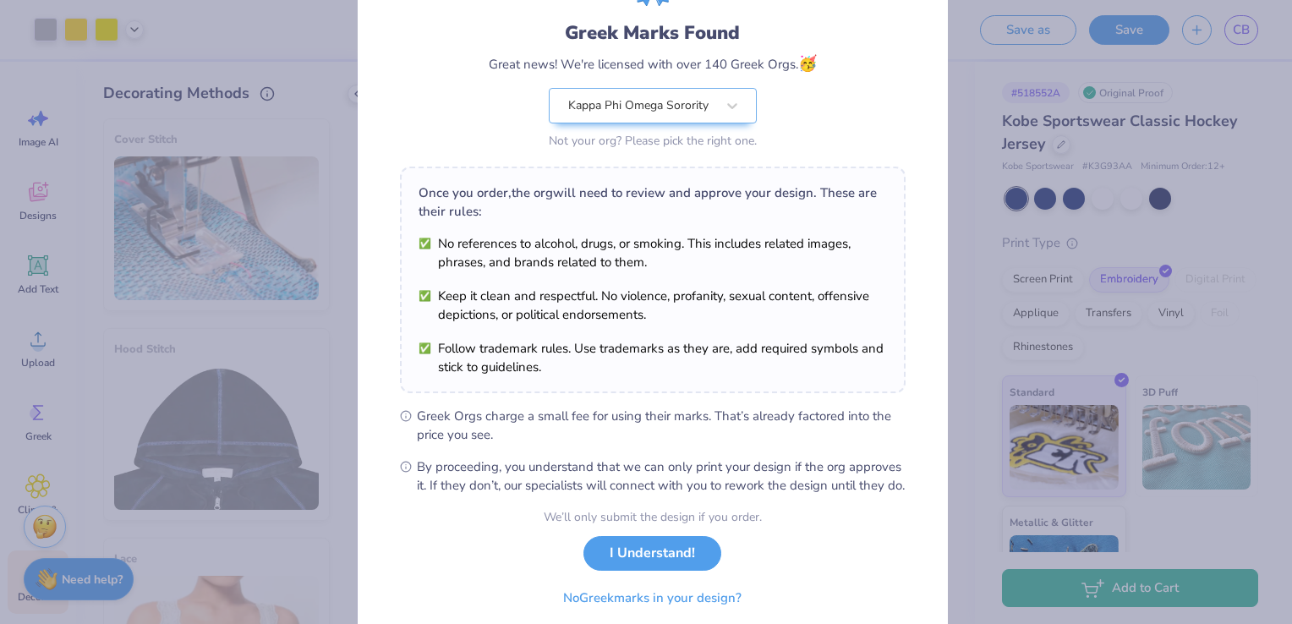
scroll to position [166, 0]
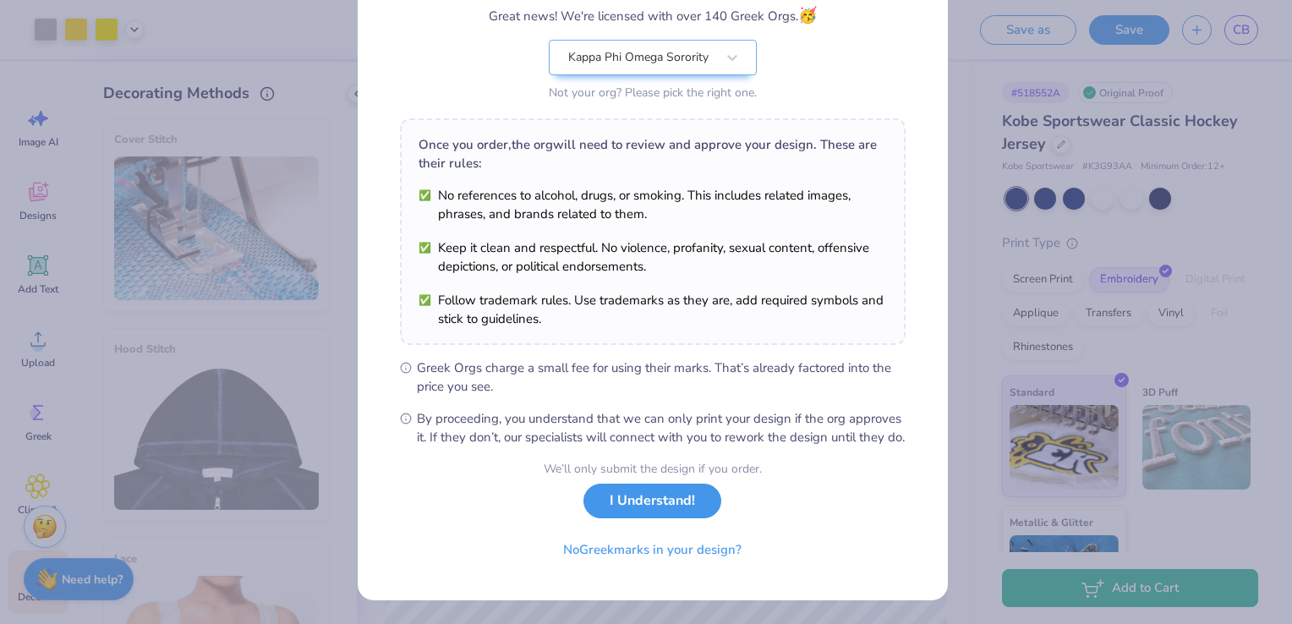
click at [677, 502] on button "I Understand!" at bounding box center [653, 501] width 138 height 35
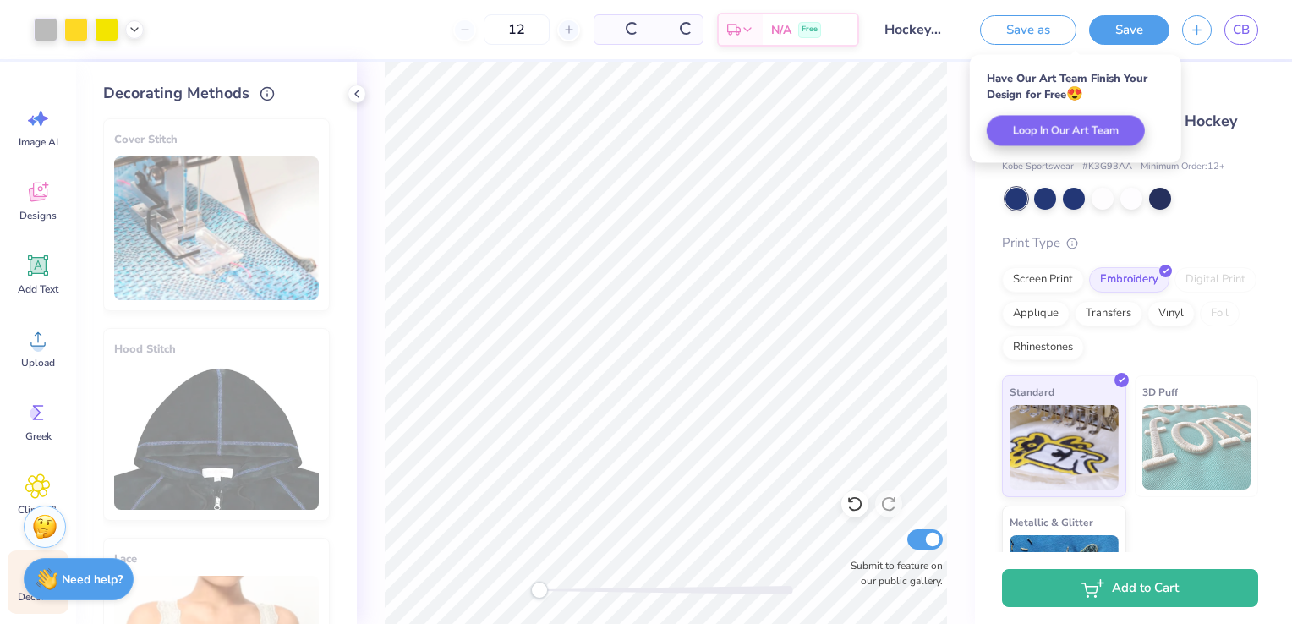
scroll to position [0, 0]
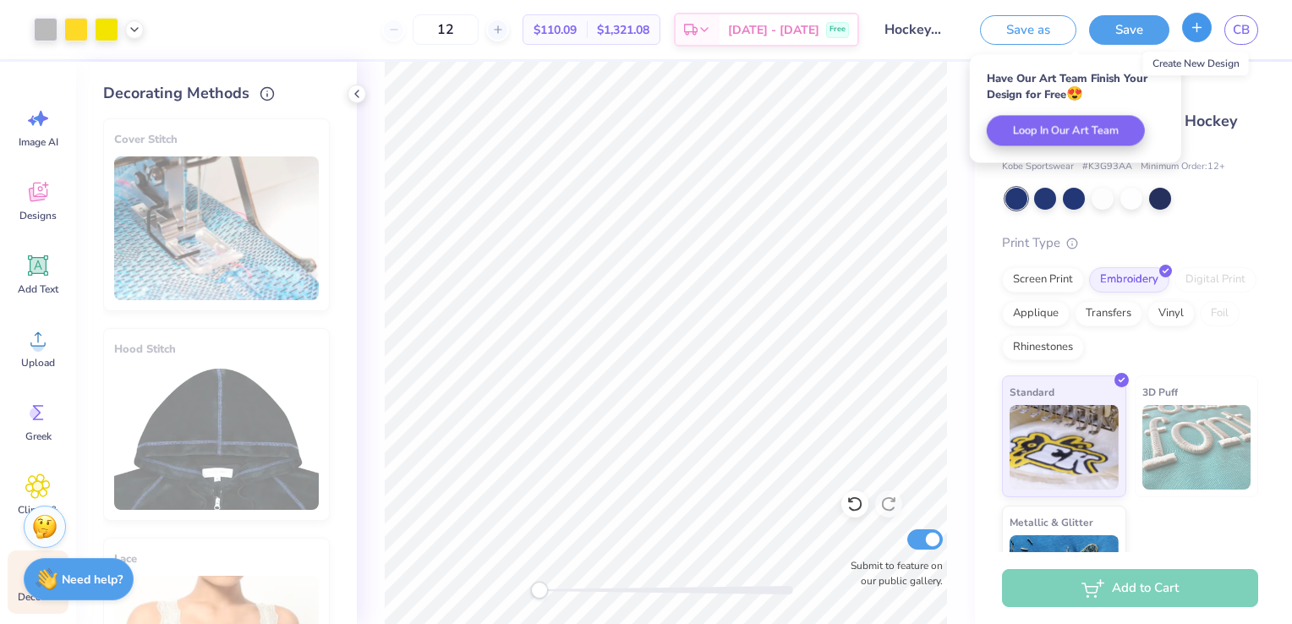
click at [1193, 30] on icon "button" at bounding box center [1197, 27] width 14 height 14
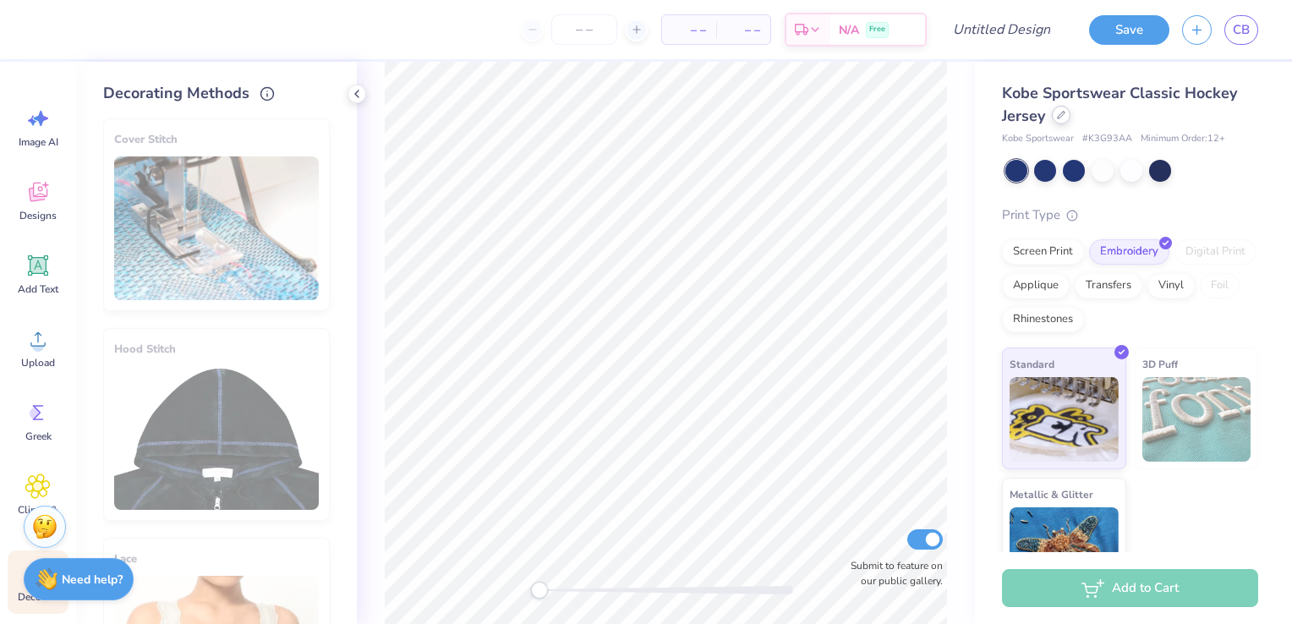
click at [1059, 123] on div at bounding box center [1061, 115] width 19 height 19
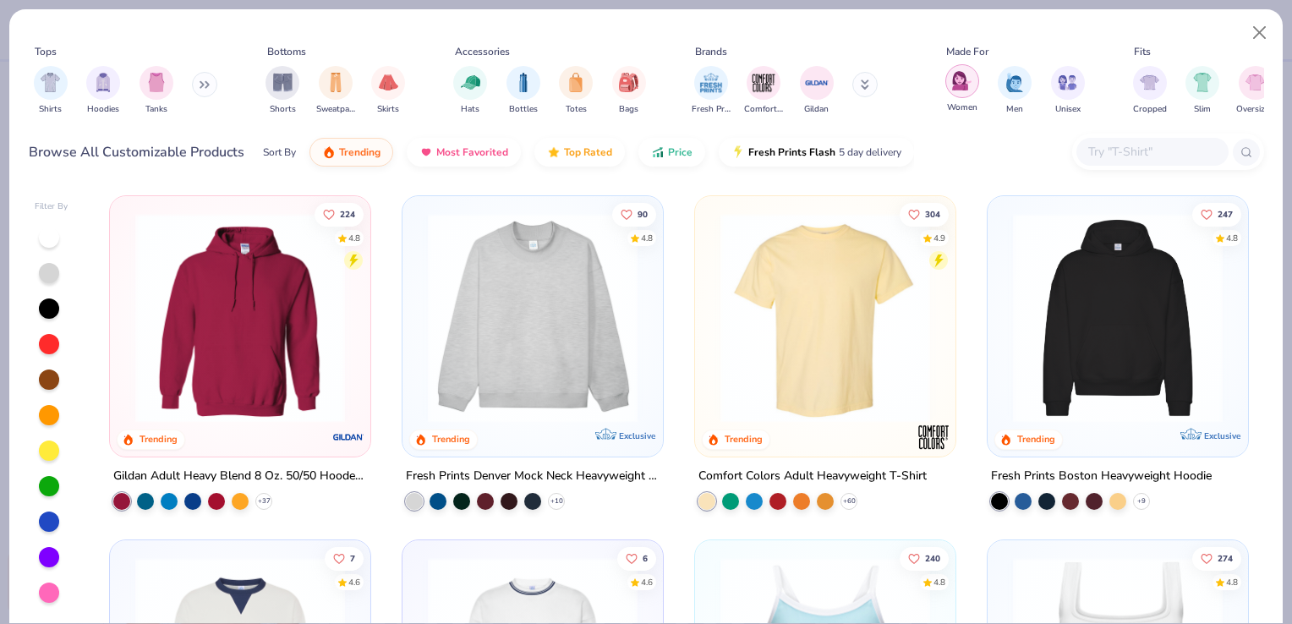
click at [953, 90] on img "filter for Women" at bounding box center [961, 80] width 19 height 19
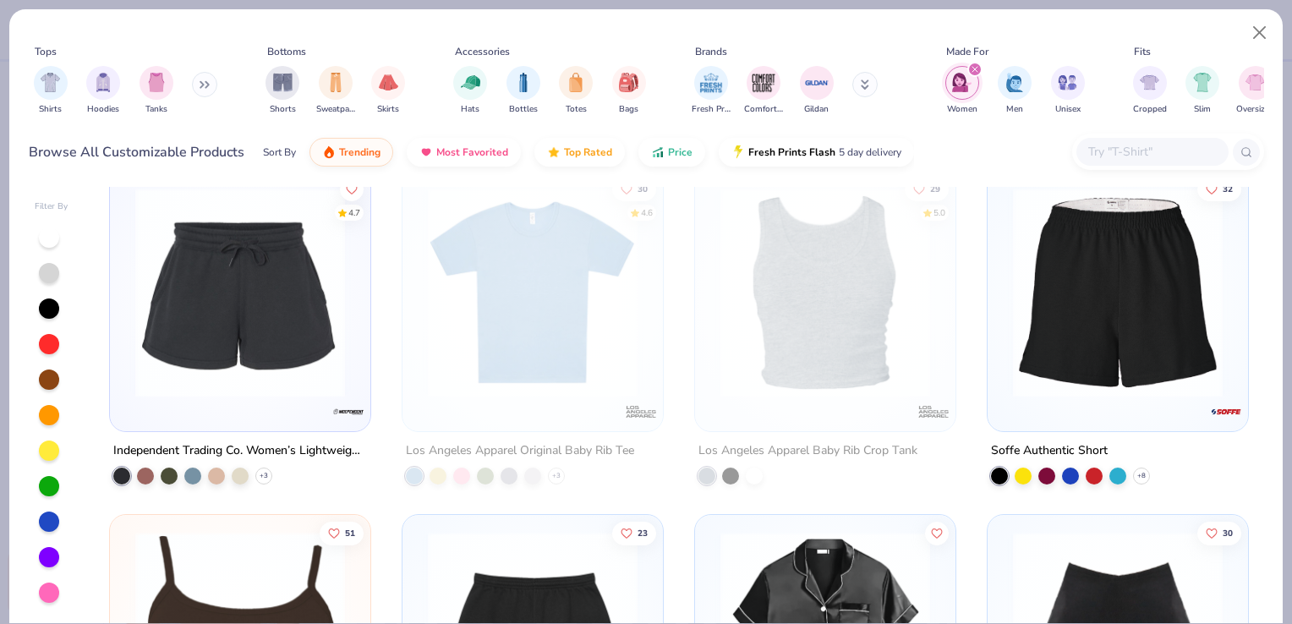
scroll to position [2778, 0]
click at [688, 150] on button "Price" at bounding box center [672, 148] width 67 height 29
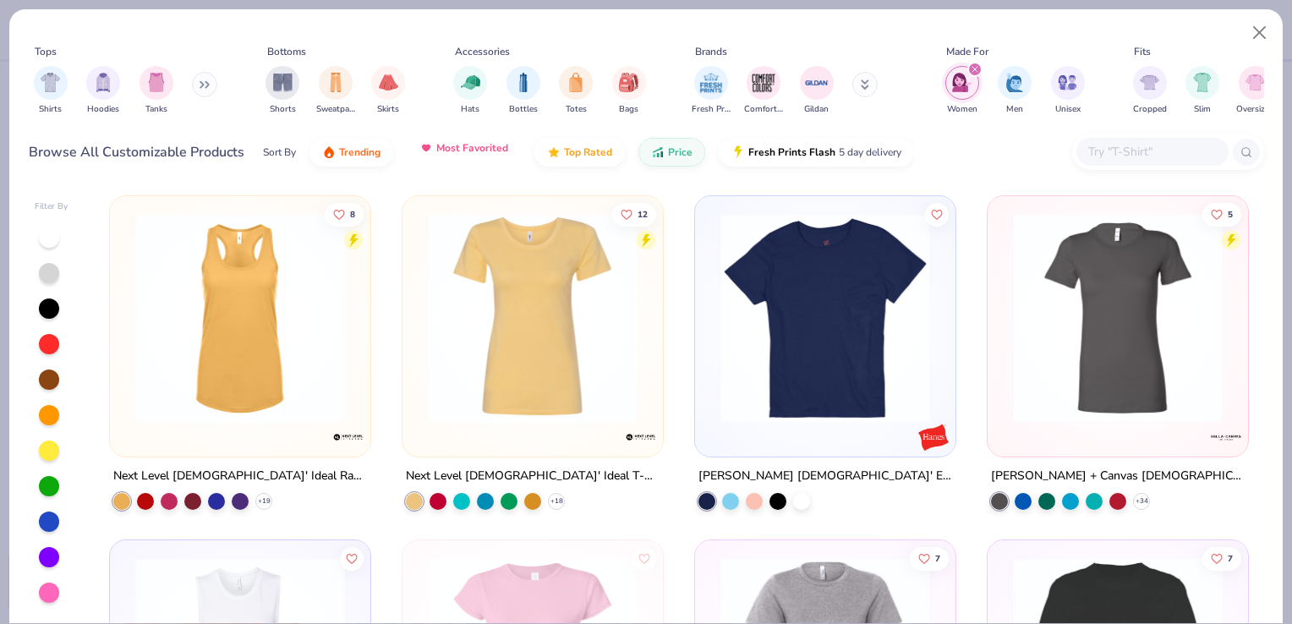
click at [480, 150] on span "Most Favorited" at bounding box center [472, 148] width 72 height 14
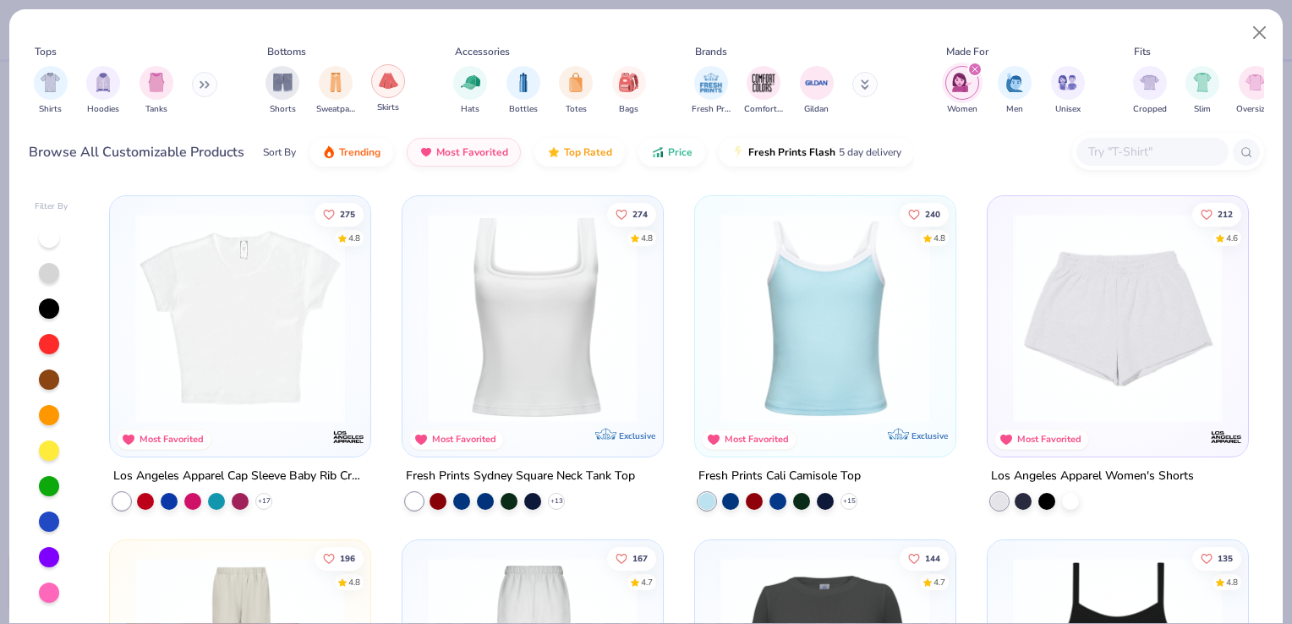
click at [393, 84] on img "filter for Skirts" at bounding box center [388, 80] width 19 height 19
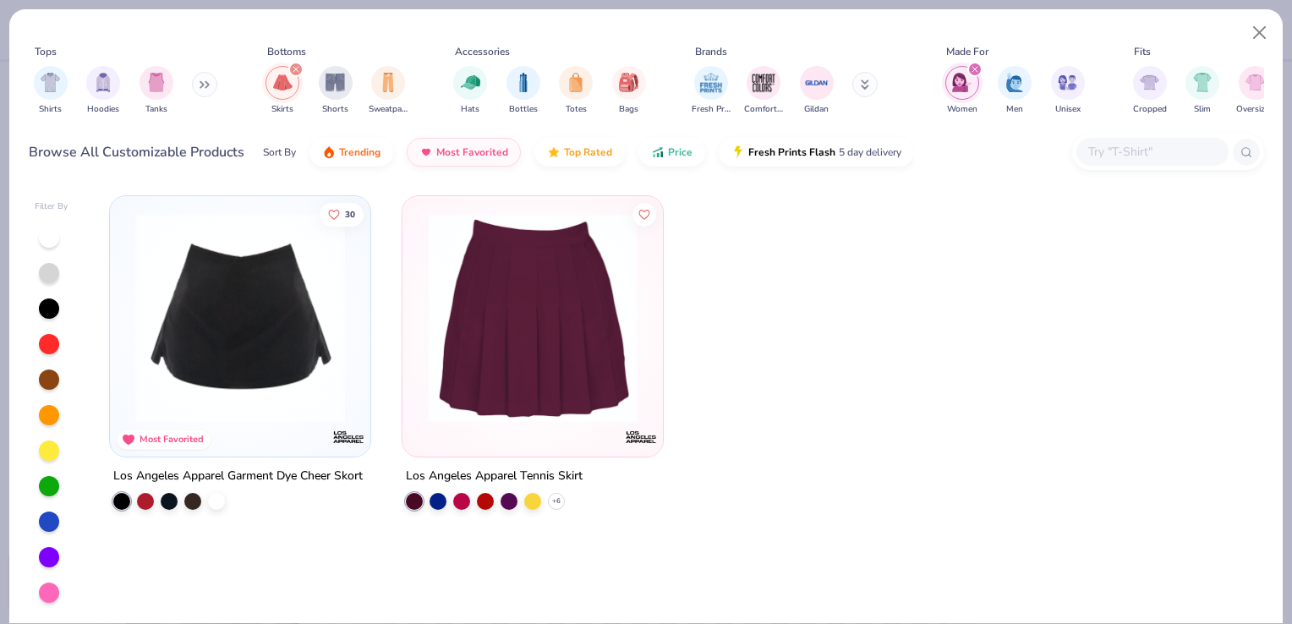
click at [296, 394] on img at bounding box center [240, 318] width 227 height 210
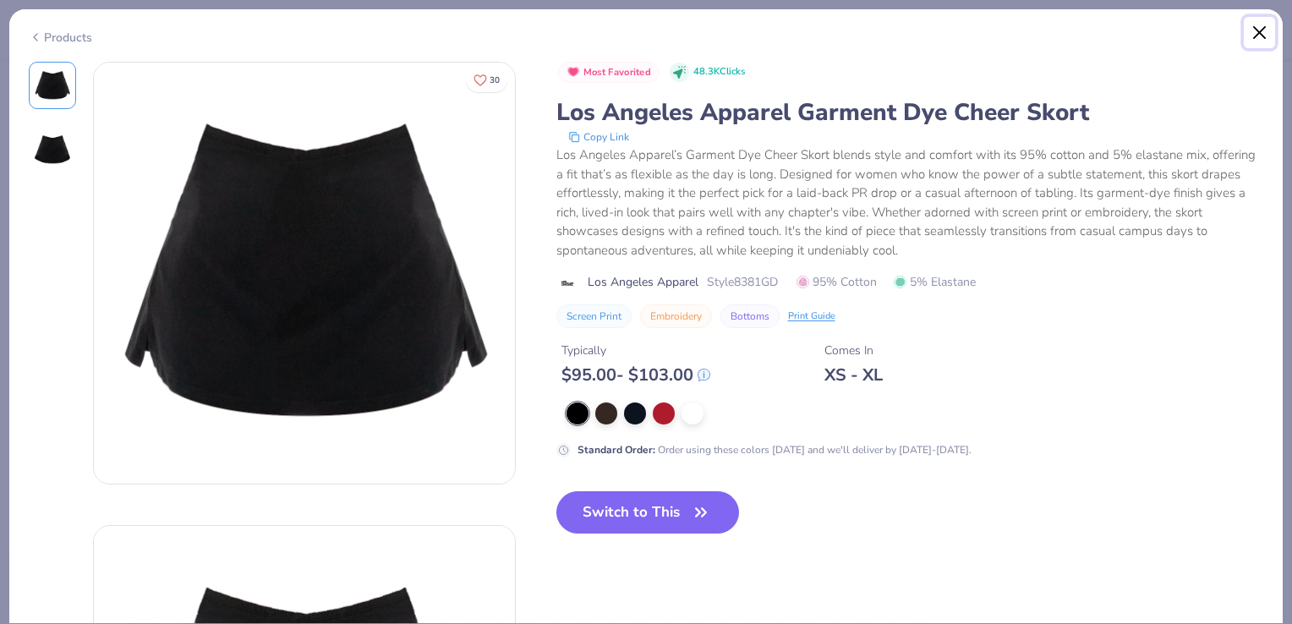
click at [1257, 28] on button "Close" at bounding box center [1260, 33] width 32 height 32
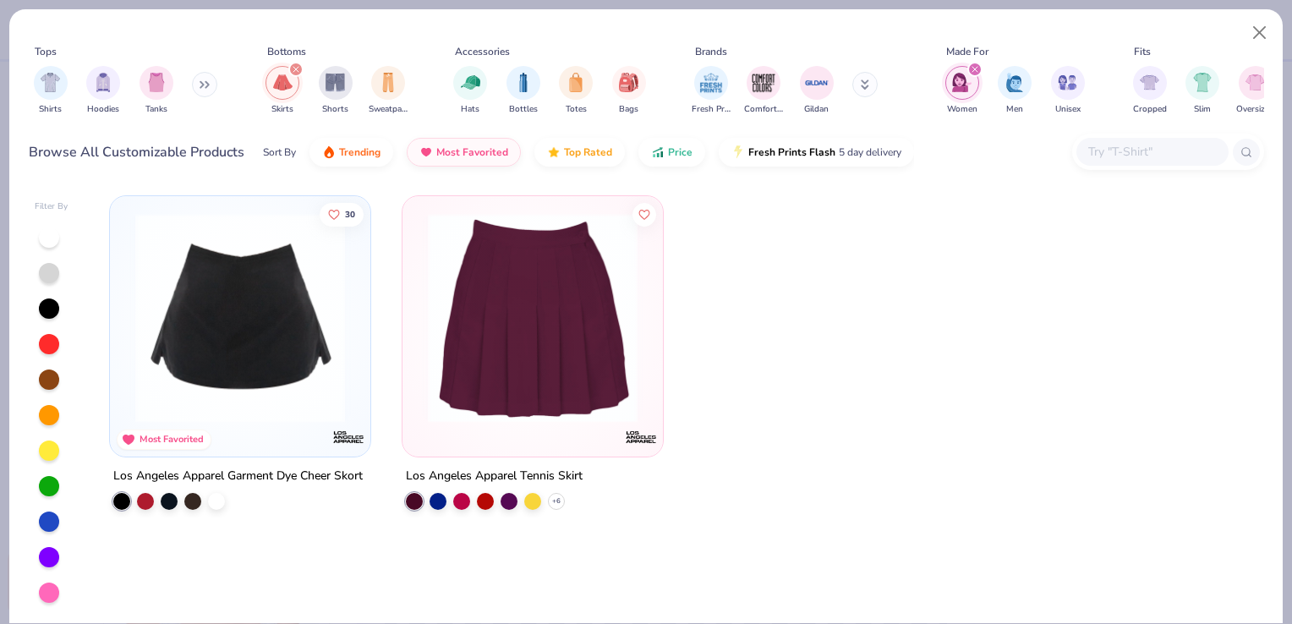
click at [291, 70] on div "filter for Skirts" at bounding box center [295, 69] width 15 height 15
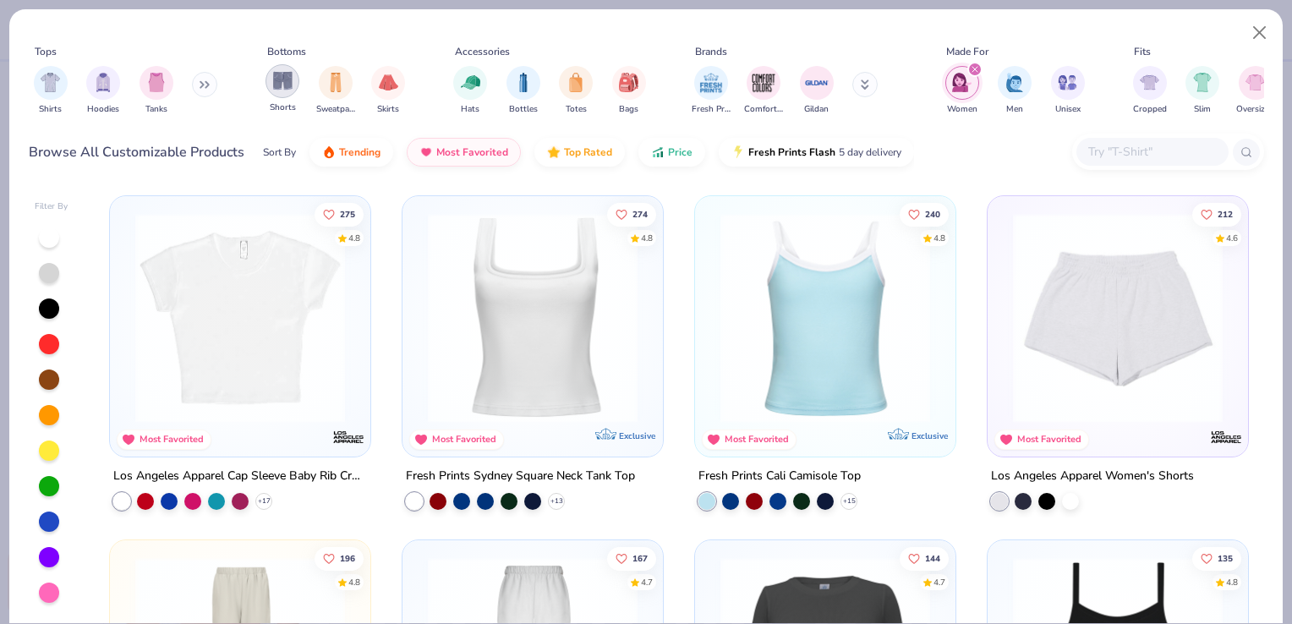
click at [287, 83] on img "filter for Shorts" at bounding box center [282, 80] width 19 height 19
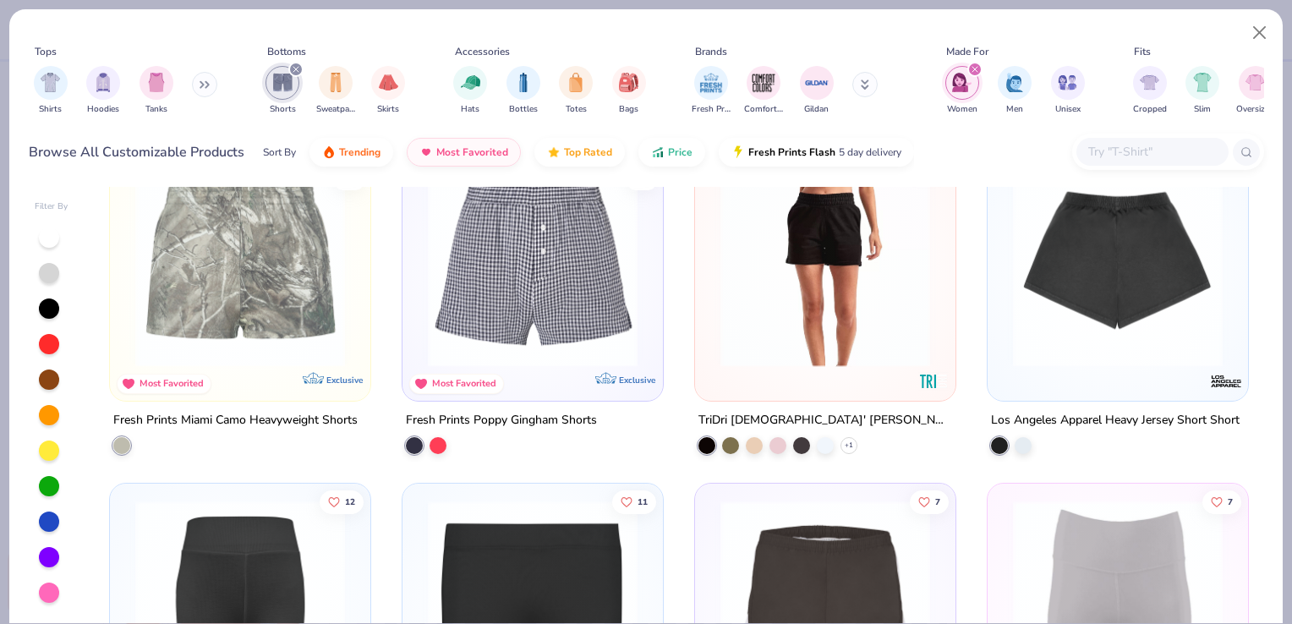
scroll to position [623, 0]
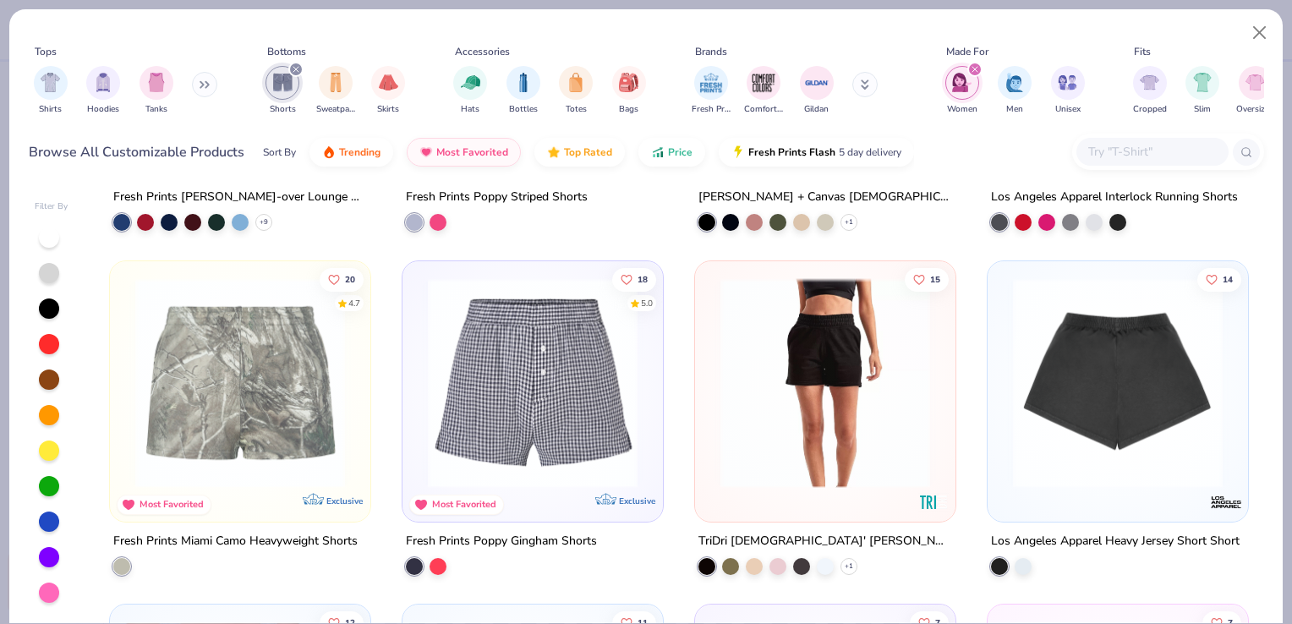
click at [226, 391] on img at bounding box center [240, 382] width 227 height 210
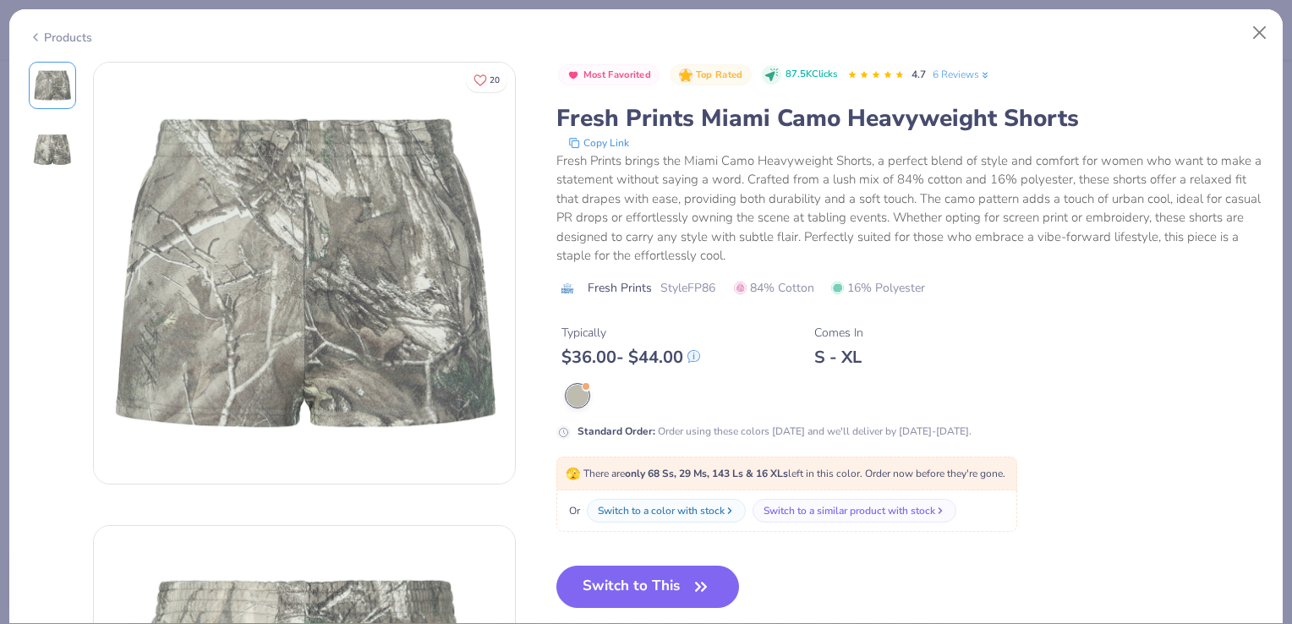
click at [45, 32] on div "Products" at bounding box center [60, 38] width 63 height 18
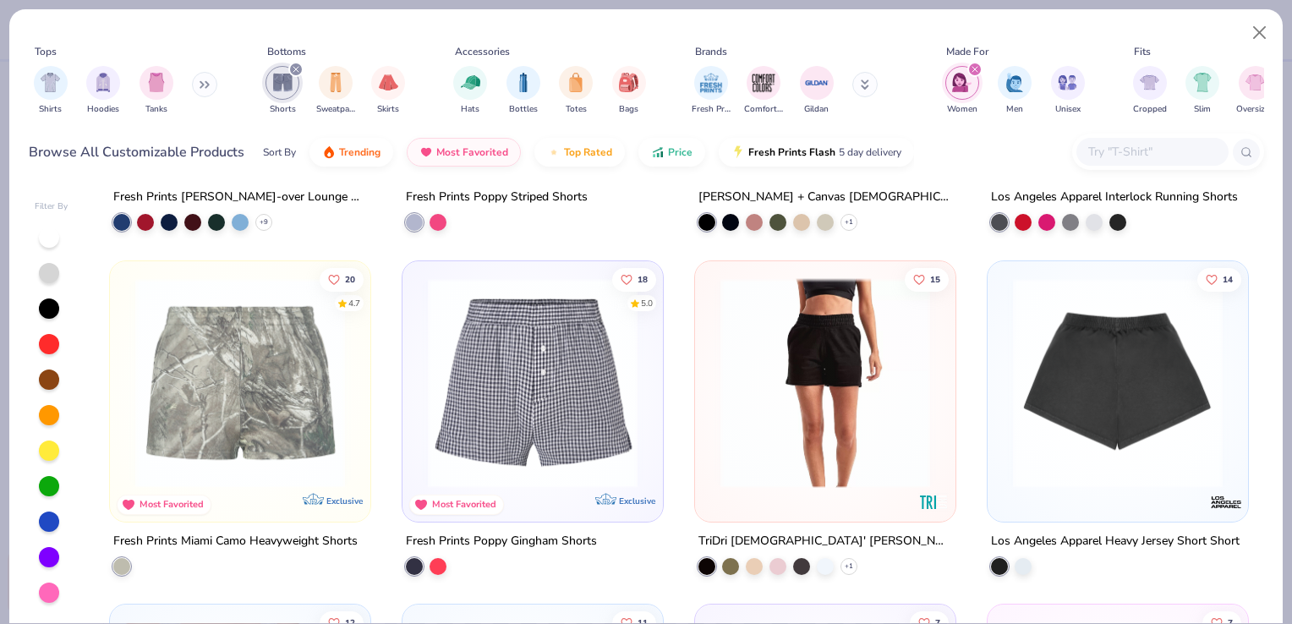
click at [206, 80] on icon at bounding box center [205, 84] width 10 height 8
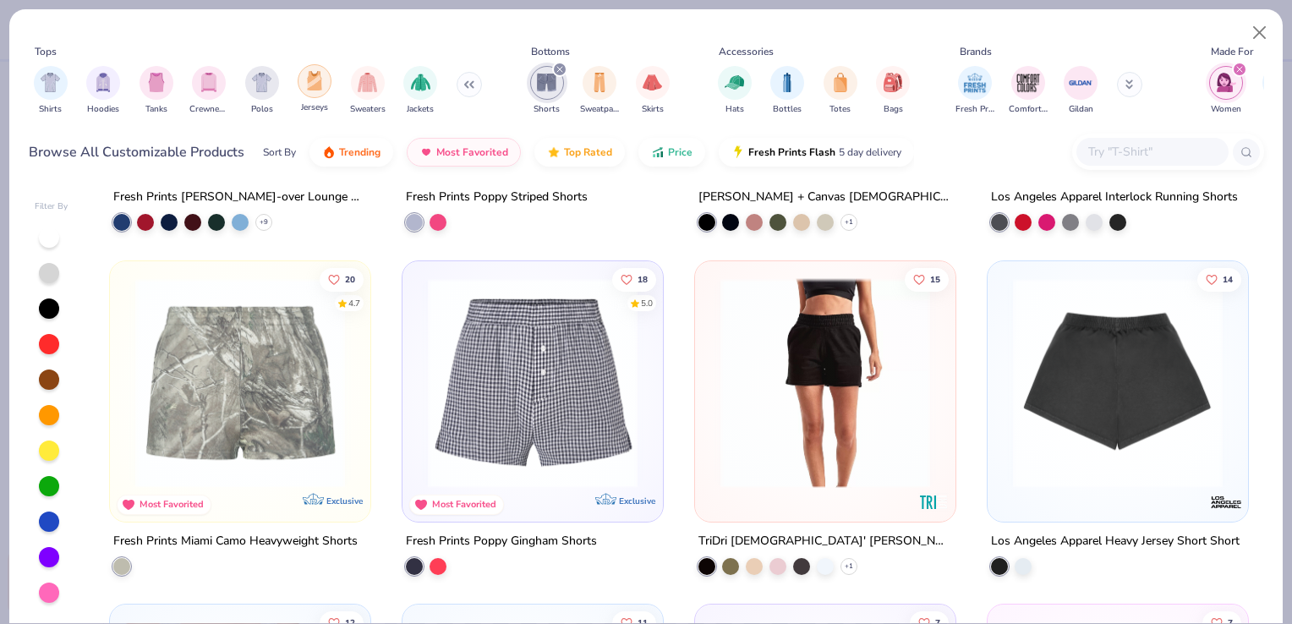
click at [320, 94] on div "filter for Jerseys" at bounding box center [315, 81] width 34 height 34
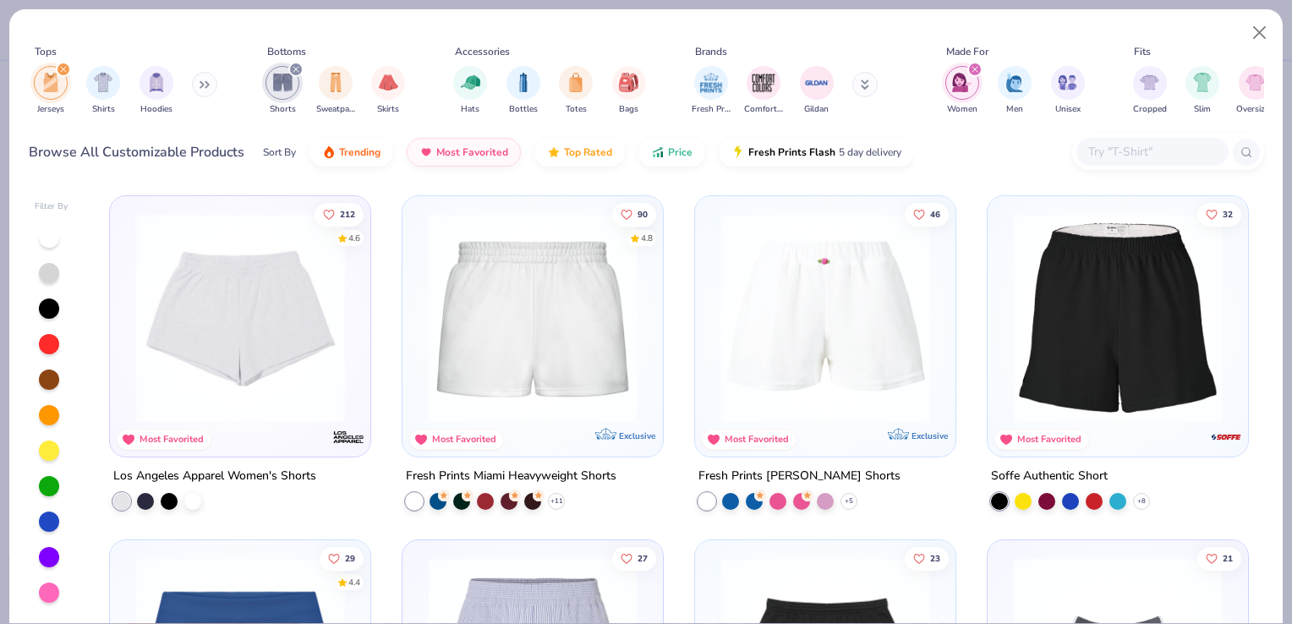
click at [291, 69] on div "filter for Shorts" at bounding box center [295, 69] width 15 height 15
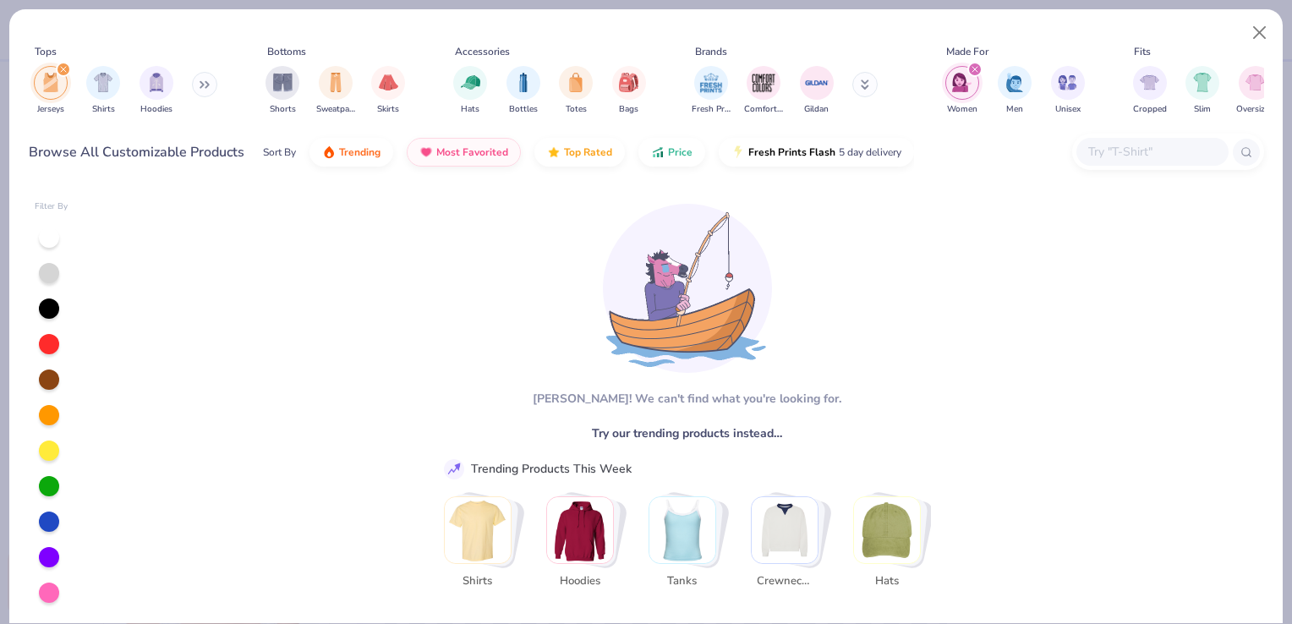
click at [976, 69] on icon "filter for Women" at bounding box center [975, 69] width 5 height 5
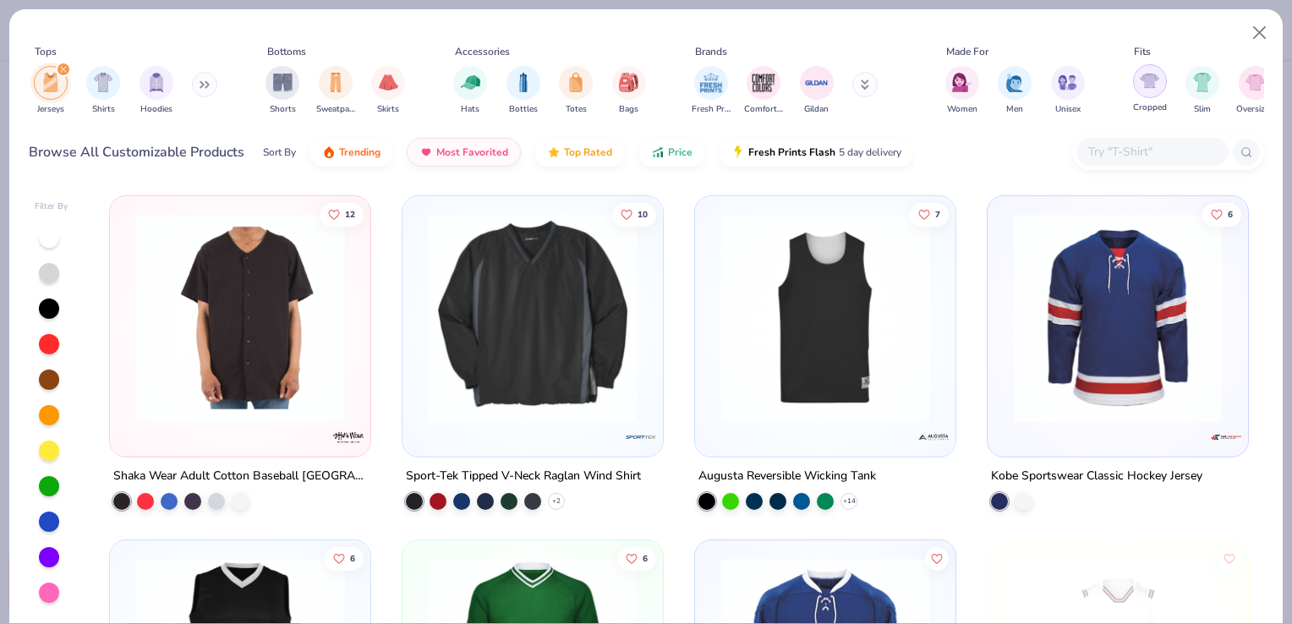
click at [1164, 83] on div "filter for Cropped" at bounding box center [1150, 81] width 34 height 34
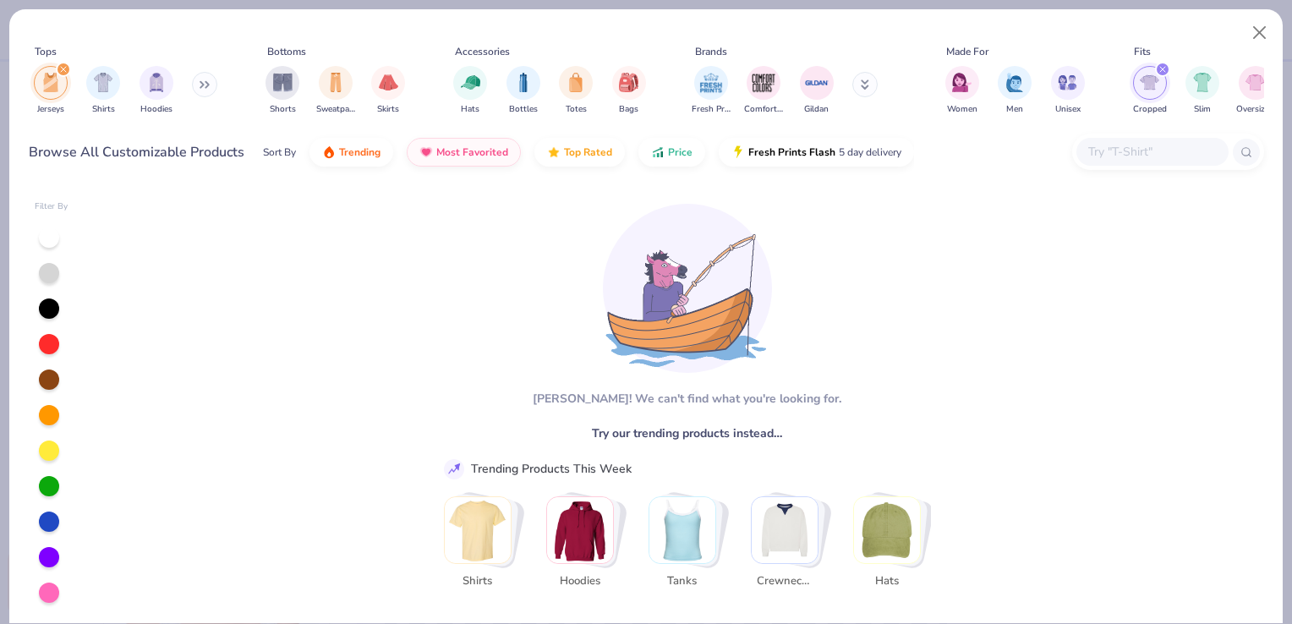
click at [60, 65] on div "filter for Jerseys" at bounding box center [63, 69] width 15 height 15
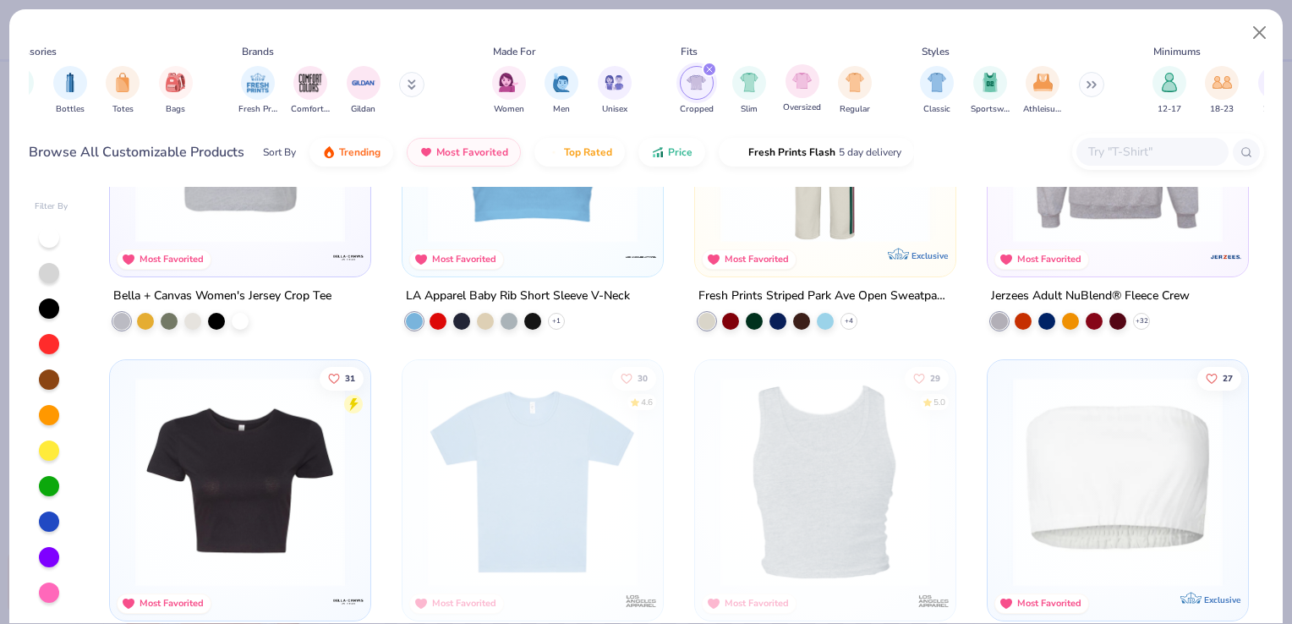
scroll to position [0, 457]
click at [700, 69] on div "filter for Cropped" at bounding box center [706, 69] width 15 height 15
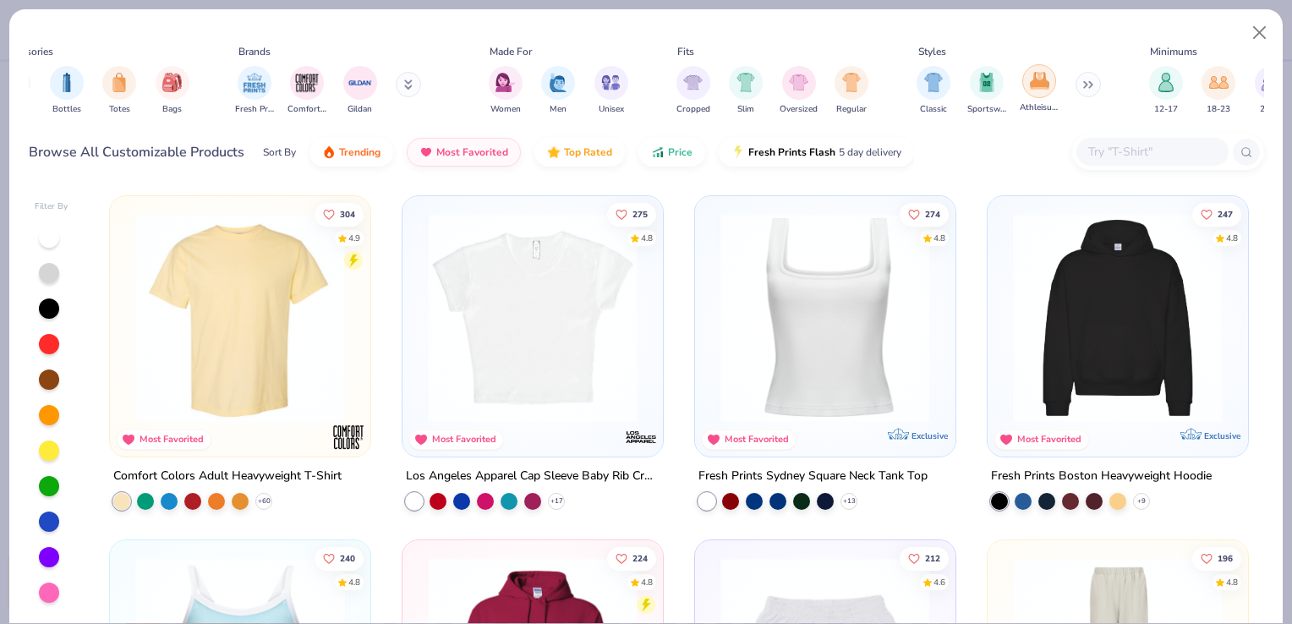
click at [1045, 85] on img "filter for Athleisure" at bounding box center [1039, 80] width 19 height 19
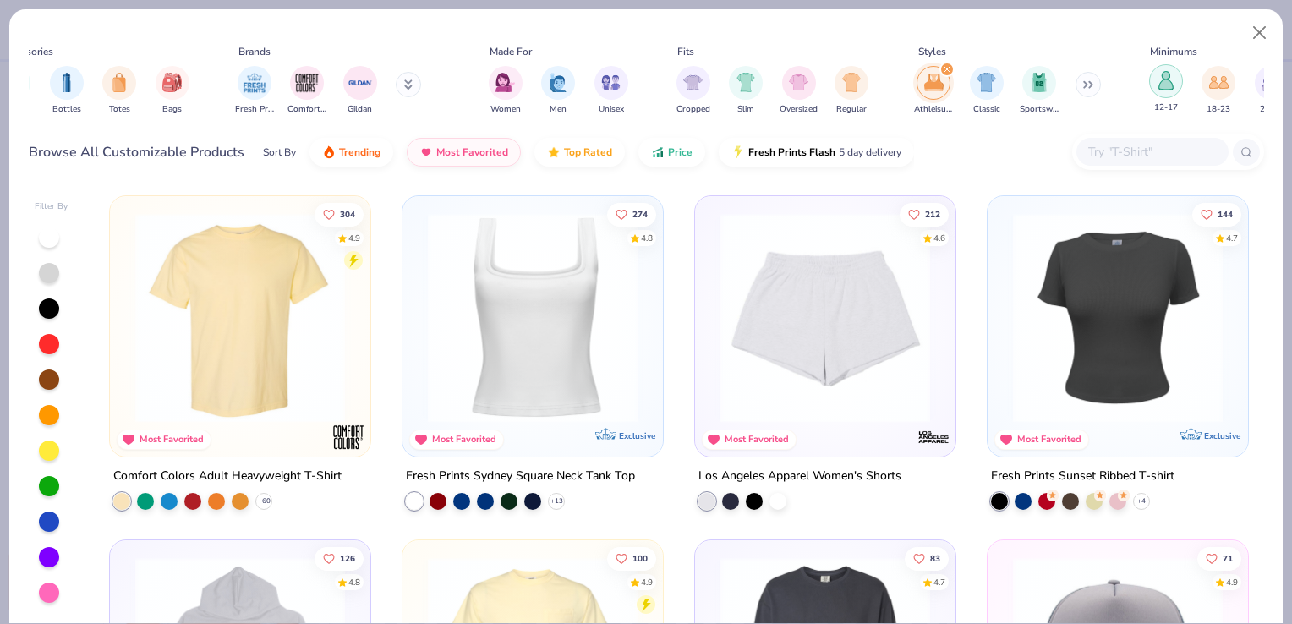
click at [1168, 90] on img "filter for 12-17" at bounding box center [1166, 80] width 19 height 19
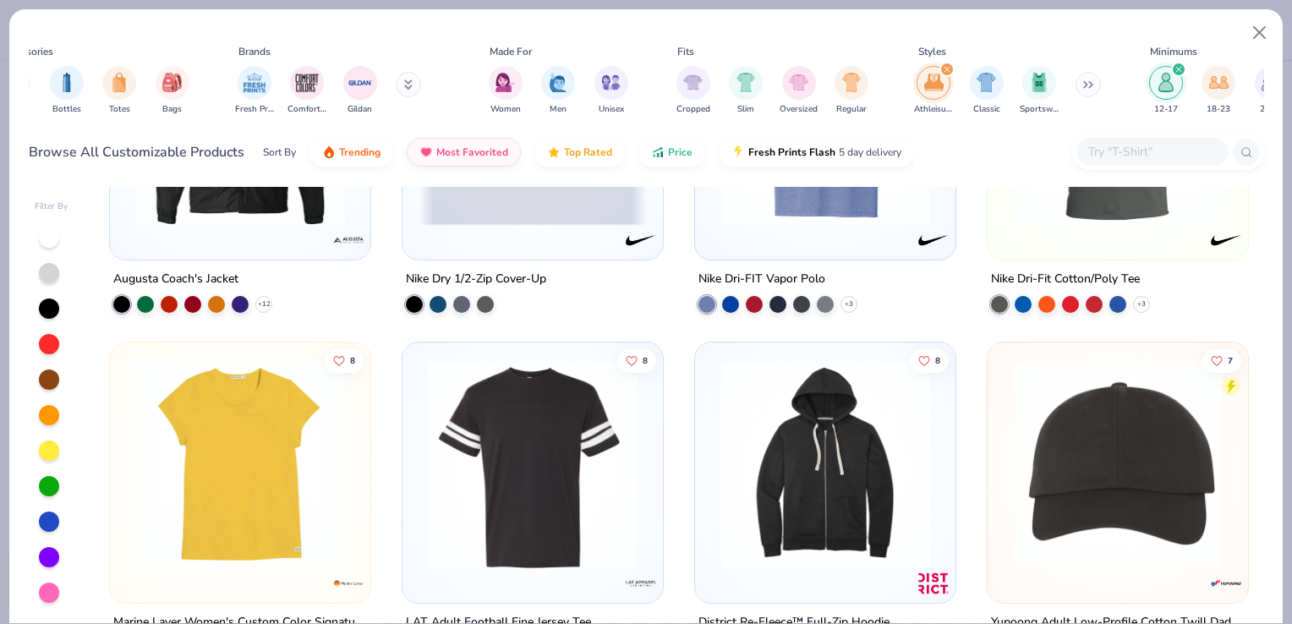
scroll to position [5021, 0]
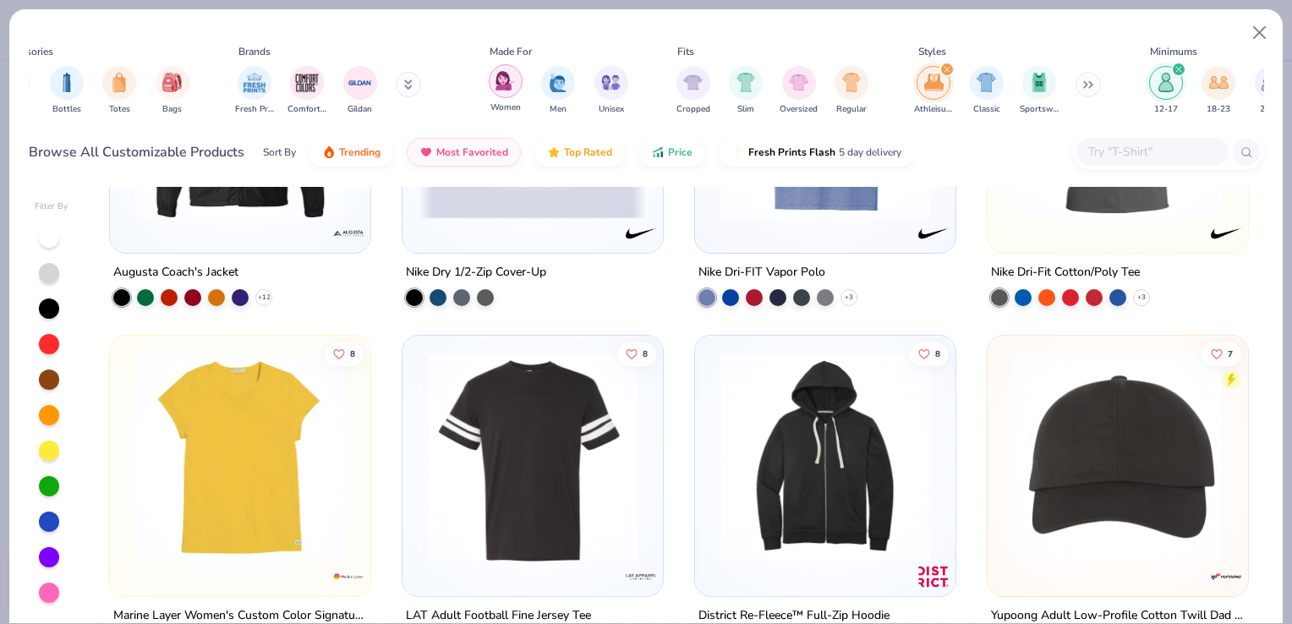
click at [506, 93] on div "filter for Women" at bounding box center [506, 81] width 34 height 34
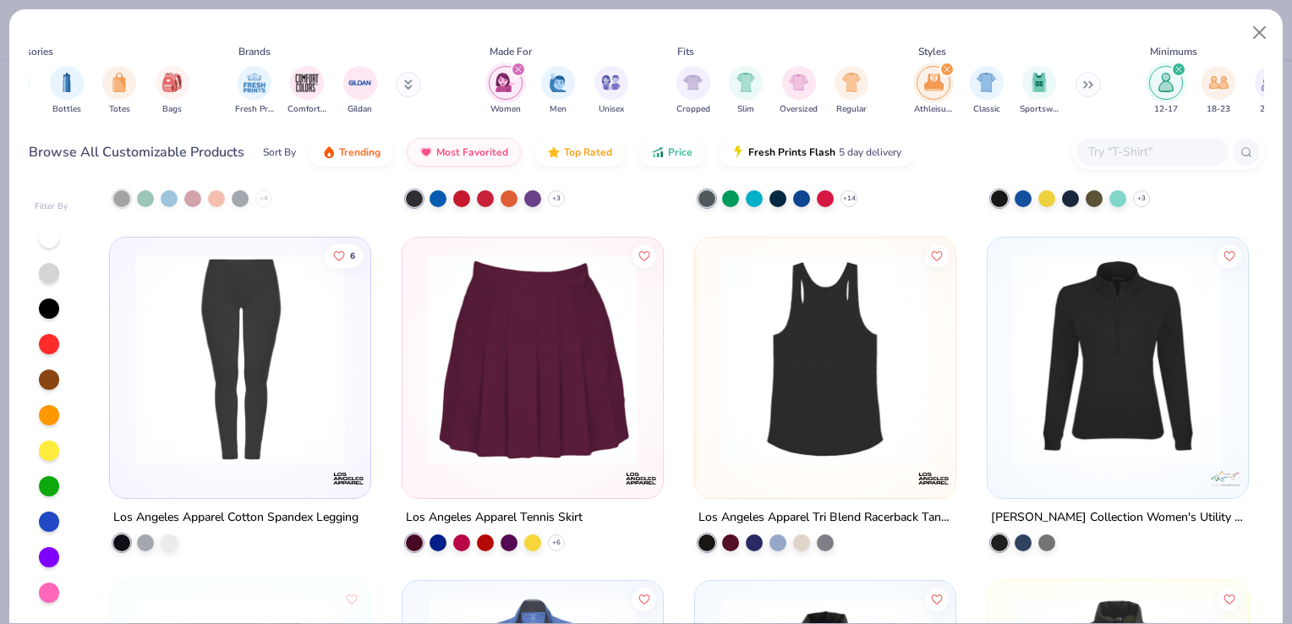
scroll to position [2027, 0]
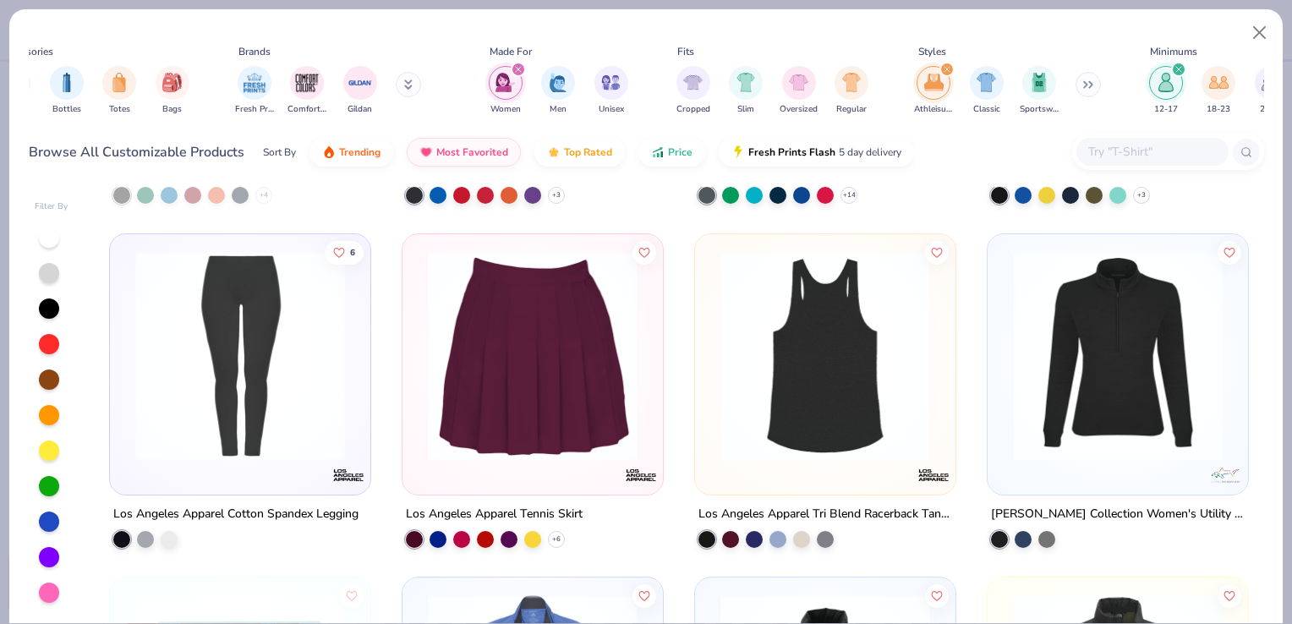
click at [518, 376] on img at bounding box center [533, 355] width 227 height 210
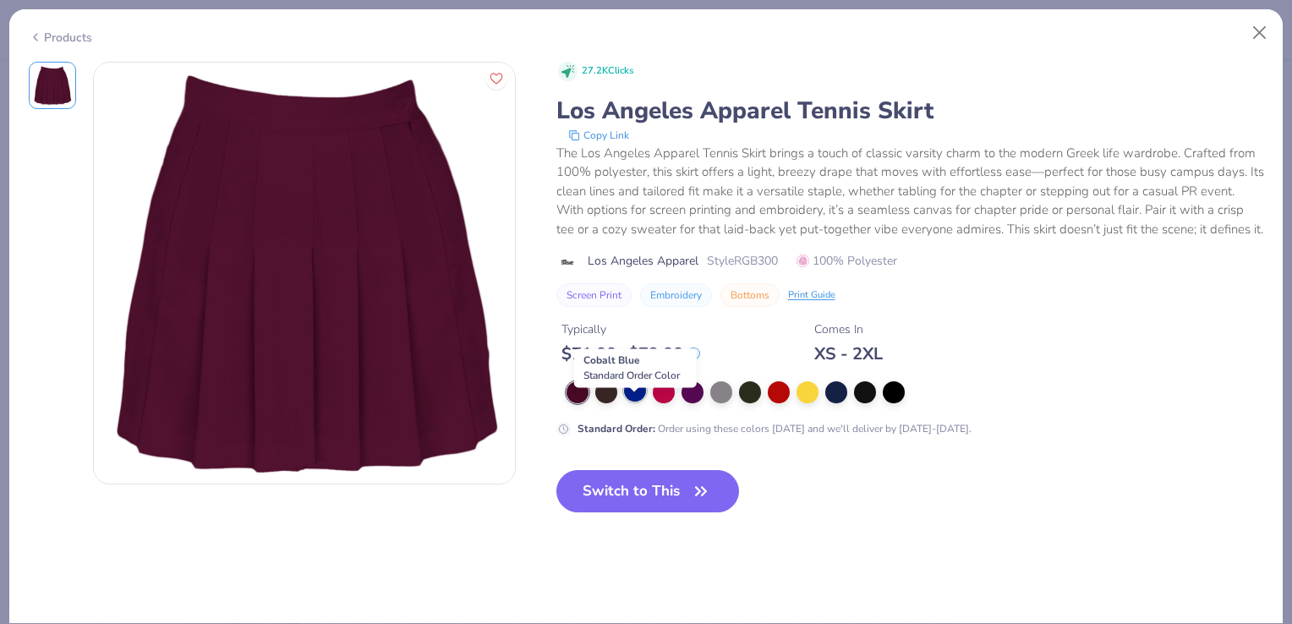
click at [629, 402] on div at bounding box center [635, 391] width 22 height 22
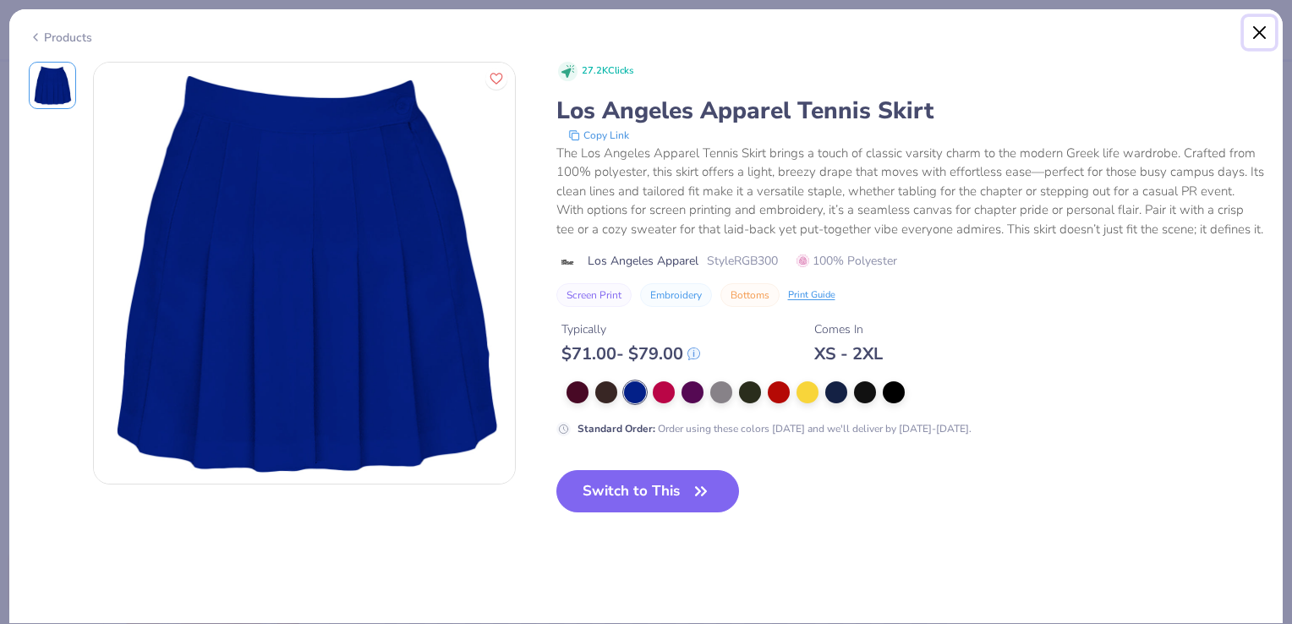
click at [1261, 36] on button "Close" at bounding box center [1260, 33] width 32 height 32
